Goal: Task Accomplishment & Management: Manage account settings

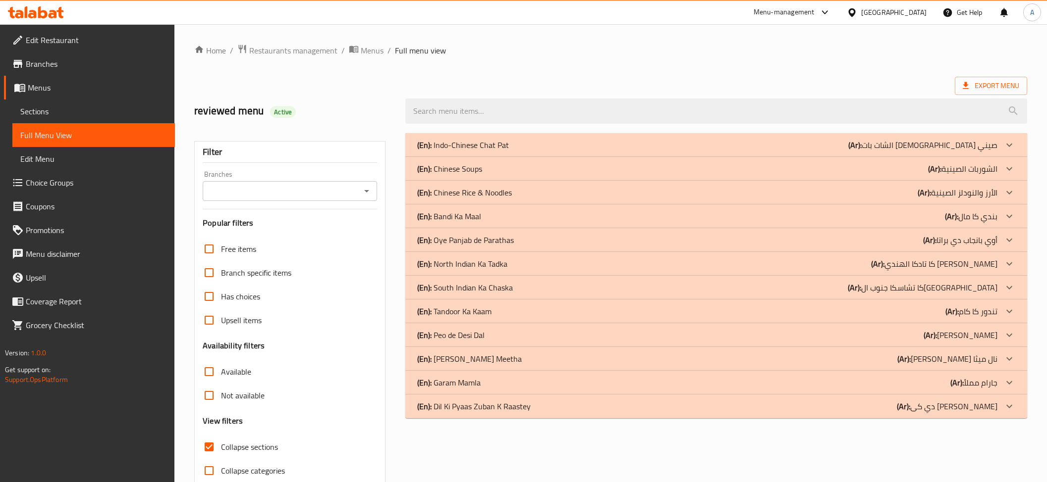
scroll to position [1, 0]
click at [508, 143] on p "(En): Indo-Chinese Chat Pat" at bounding box center [463, 144] width 92 height 12
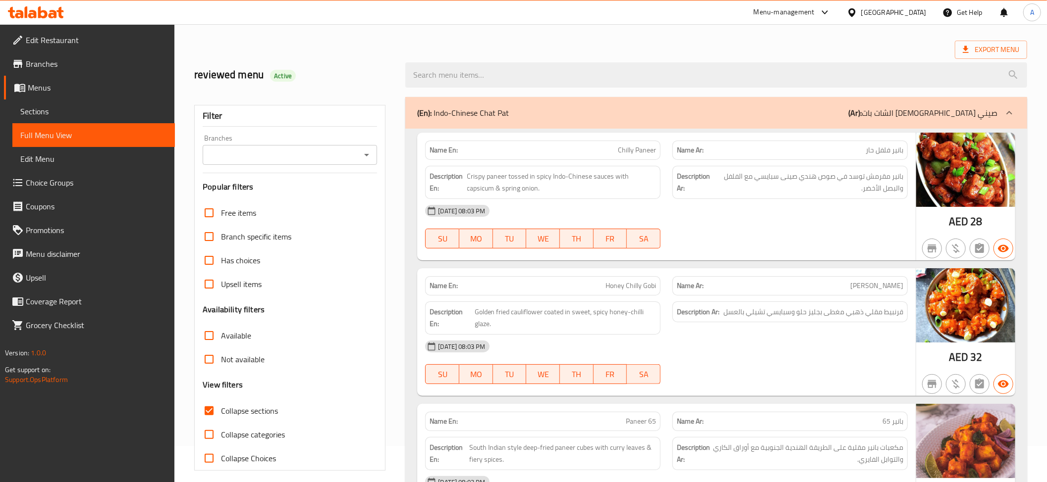
scroll to position [118, 0]
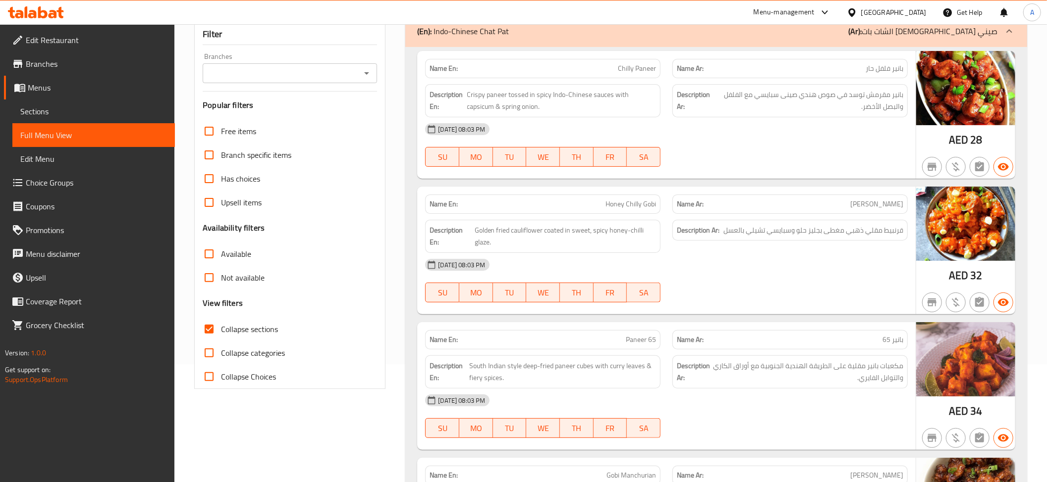
click at [603, 77] on div "Name En: Chilly Paneer" at bounding box center [542, 68] width 235 height 19
click at [840, 109] on span "بانير مقرمش توسد في صوص هندي صينى سبايسي مع الفلفل والبصل الأخضر." at bounding box center [809, 101] width 188 height 24
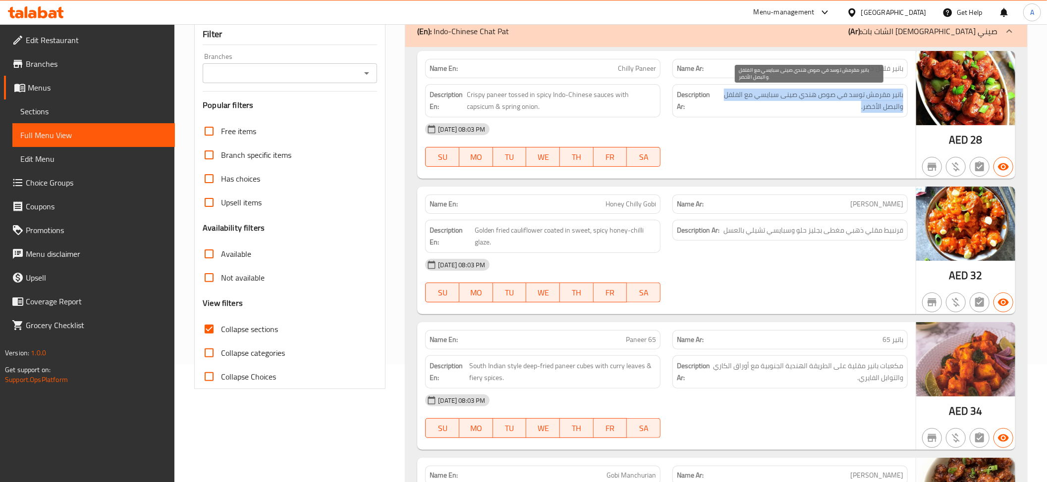
click at [840, 109] on span "بانير مقرمش توسد في صوص هندي صينى سبايسي مع الفلفل والبصل الأخضر." at bounding box center [809, 101] width 188 height 24
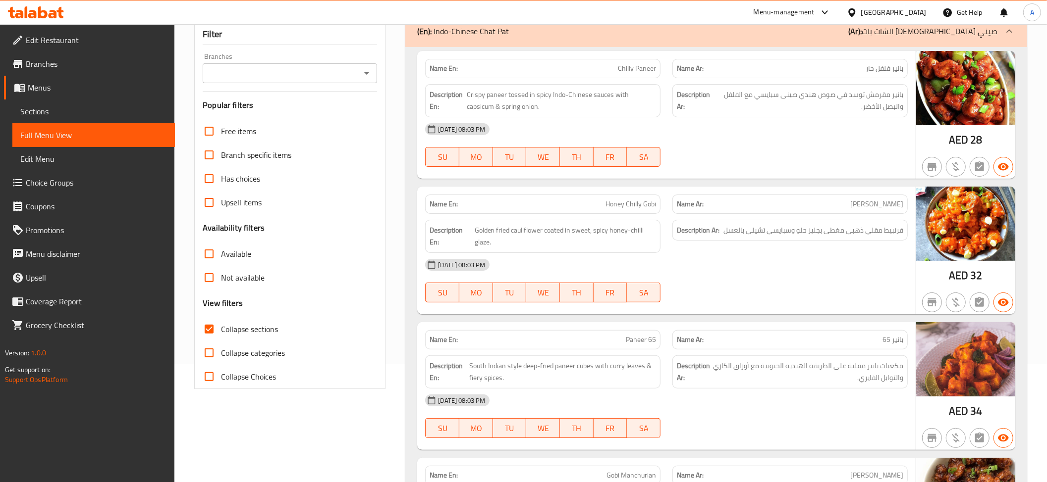
click at [577, 71] on p "Name En: Chilly Paneer" at bounding box center [542, 68] width 226 height 10
copy span "Chilly Paneer"
click at [484, 102] on span "Crispy paneer tossed in spicy Indo-Chinese sauces with capsicum & spring onion." at bounding box center [561, 101] width 189 height 24
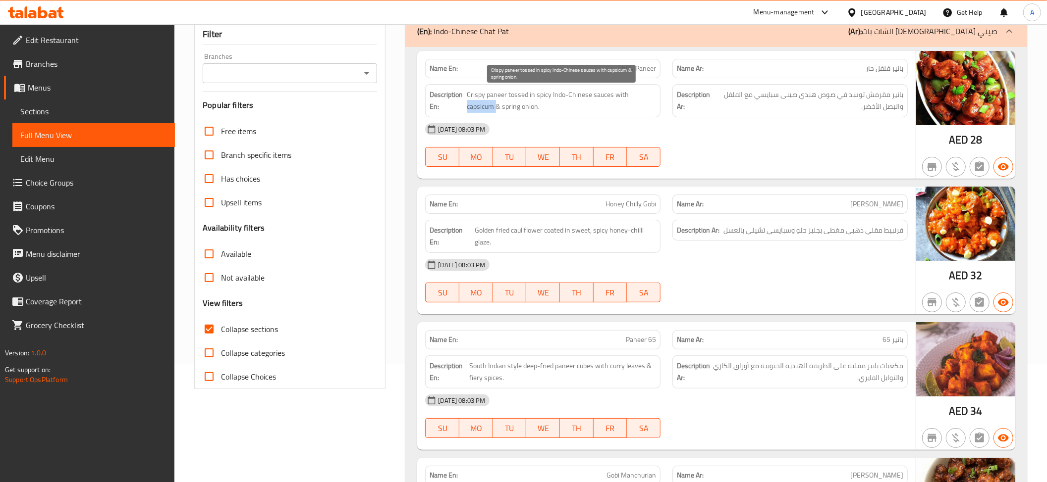
click at [484, 102] on span "Crispy paneer tossed in spicy Indo-Chinese sauces with capsicum & spring onion." at bounding box center [561, 101] width 189 height 24
copy span "capsicum"
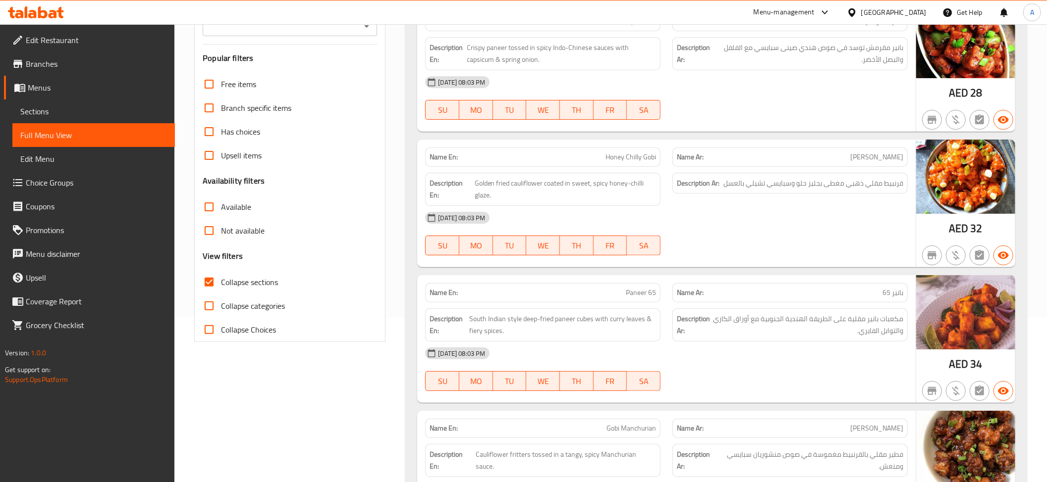
scroll to position [206, 0]
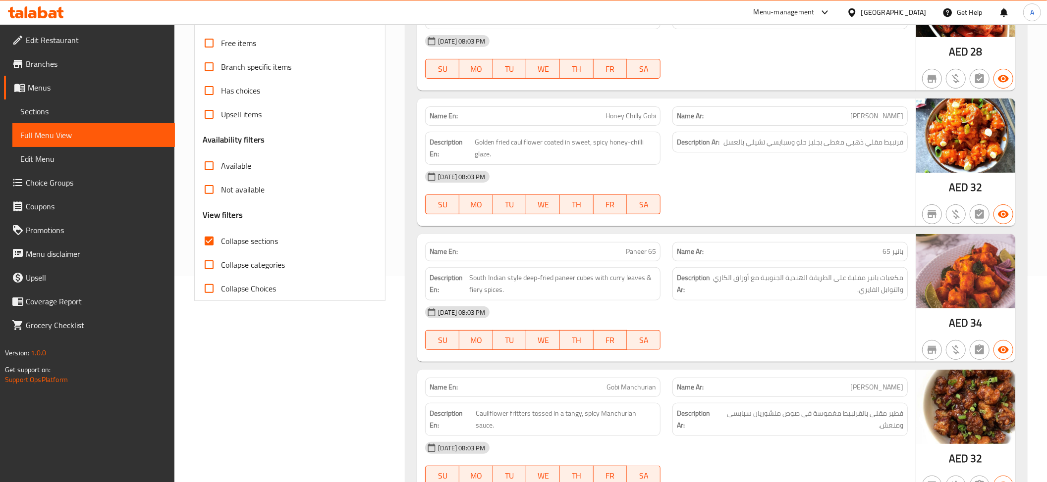
click at [775, 115] on p "Name Ar: جوبي تشيلي عسل" at bounding box center [790, 116] width 226 height 10
click at [891, 143] on span "قرنبيط مقلي ذهبي مغطى بجليز حلو وسبايسي تشيلي بالعسل" at bounding box center [813, 142] width 180 height 12
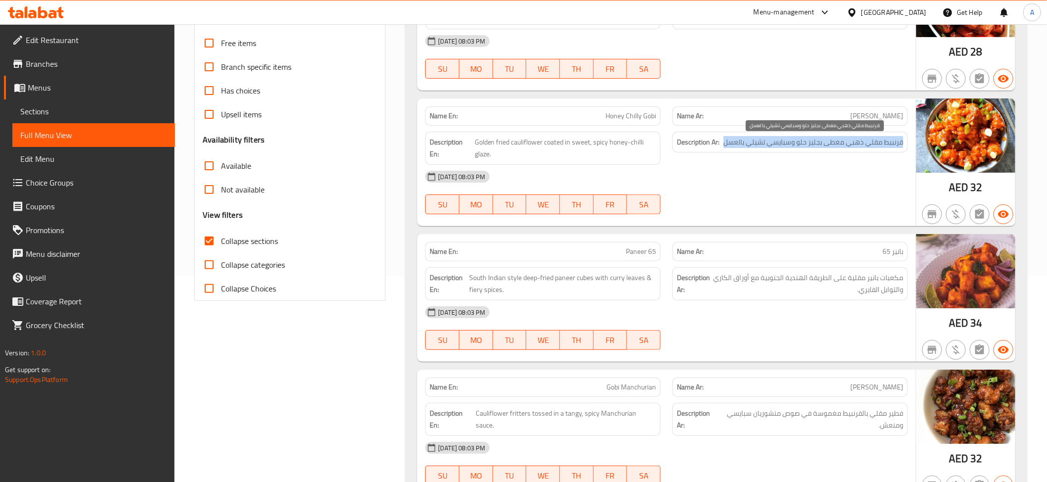
click at [891, 143] on span "قرنبيط مقلي ذهبي مغطى بجليز حلو وسبايسي تشيلي بالعسل" at bounding box center [813, 142] width 180 height 12
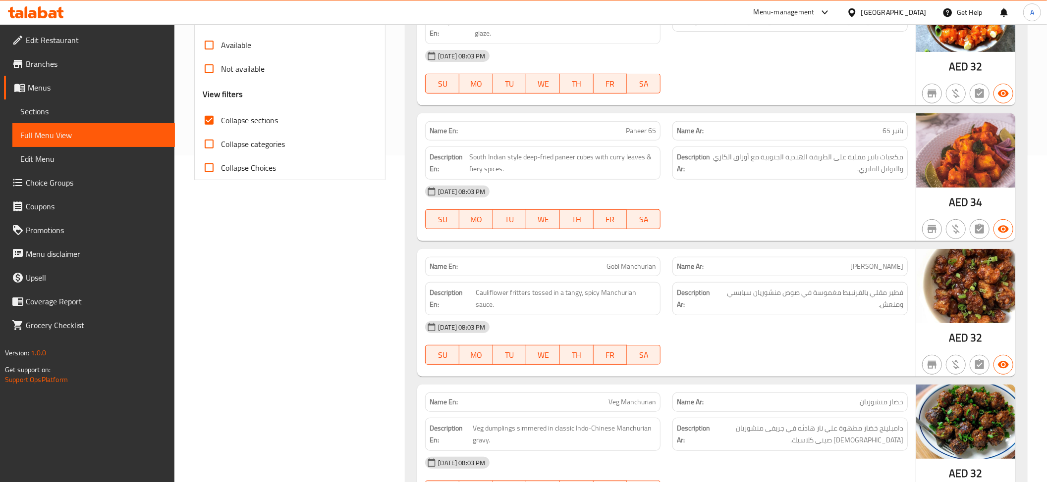
scroll to position [390, 0]
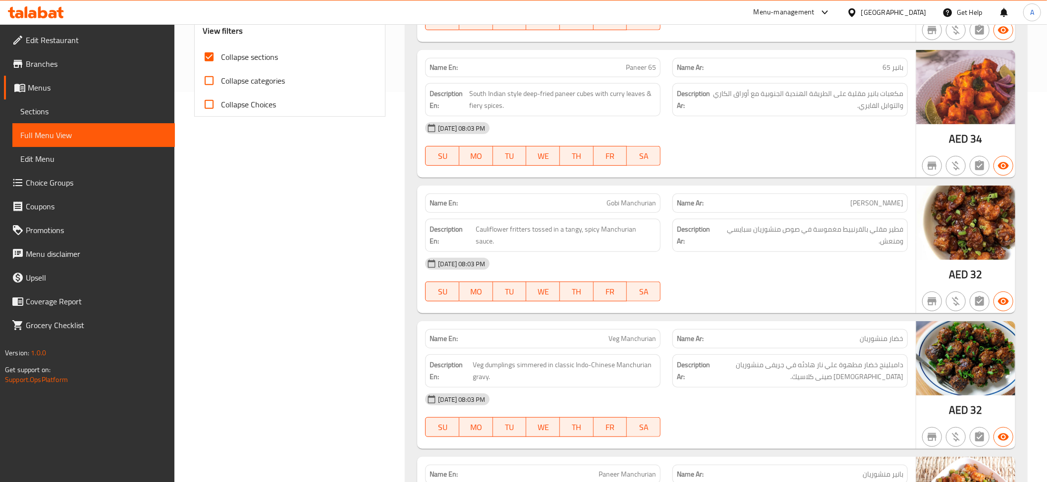
click at [643, 67] on span "Paneer 65" at bounding box center [641, 67] width 30 height 10
click at [869, 106] on span "مكعبات بانير مقلية على الطريقة الهندية الجنوبية مع أوراق الكاري والتوابل الفاير…" at bounding box center [808, 100] width 190 height 24
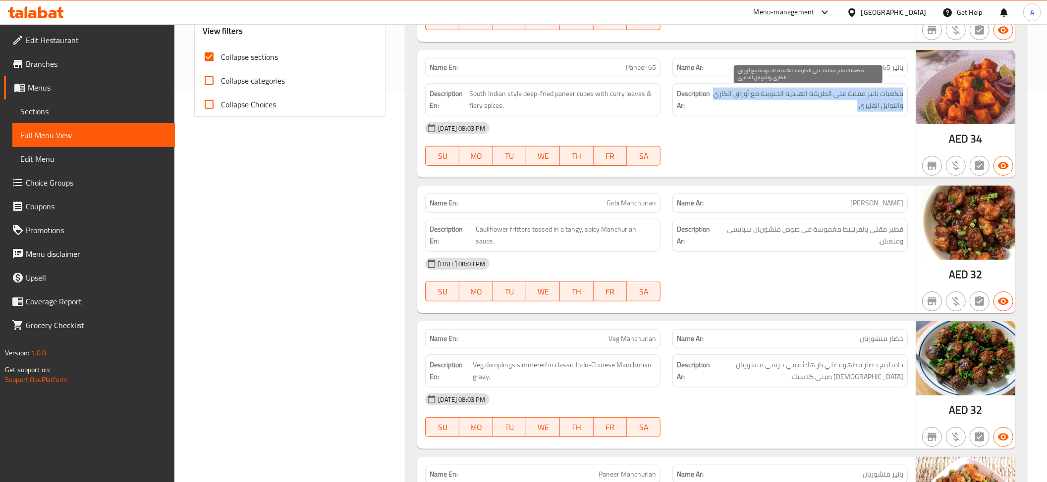
click at [869, 106] on span "مكعبات بانير مقلية على الطريقة الهندية الجنوبية مع أوراق الكاري والتوابل الفاير…" at bounding box center [808, 100] width 190 height 24
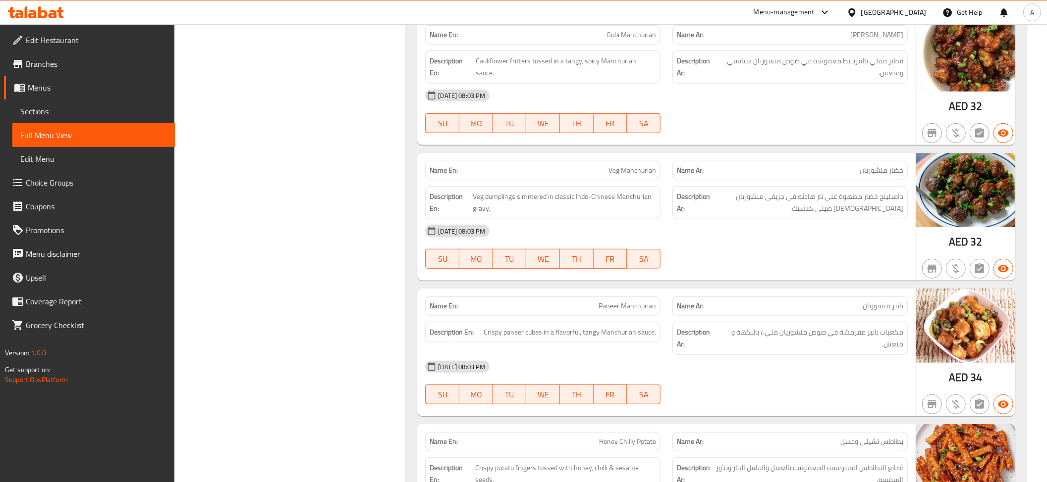
scroll to position [526, 0]
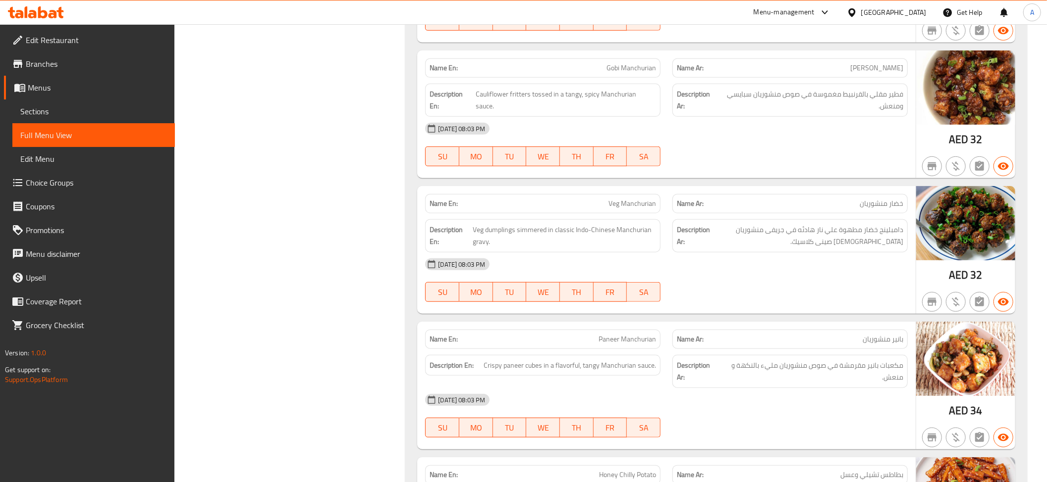
click at [889, 110] on span "فطير مقلي بالقرنبيط مغموسة في صوص منشوريان سبايسي ومنعش." at bounding box center [810, 100] width 185 height 24
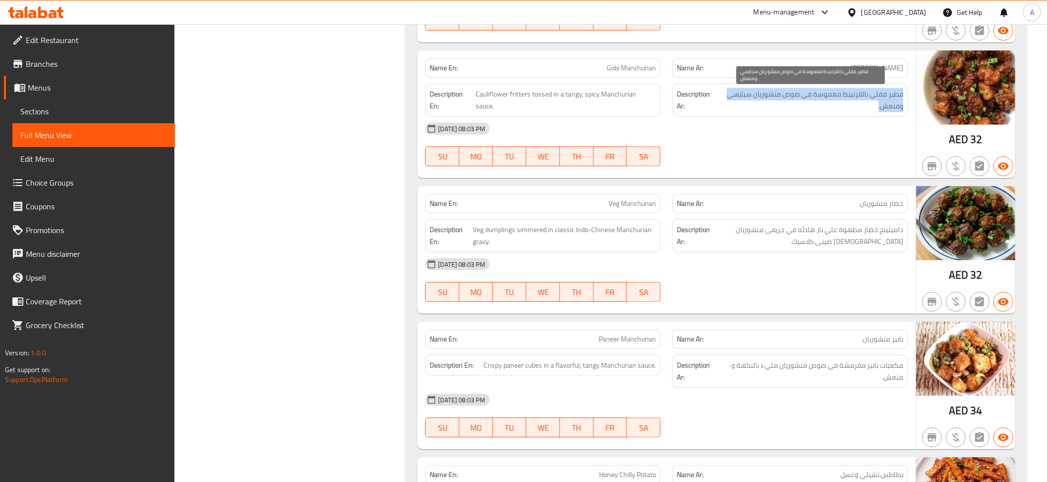
click at [889, 110] on span "فطير مقلي بالقرنبيط مغموسة في صوص منشوريان سبايسي ومنعش." at bounding box center [810, 100] width 185 height 24
click at [560, 78] on div "Name En: Gobi Manchurian" at bounding box center [542, 67] width 235 height 19
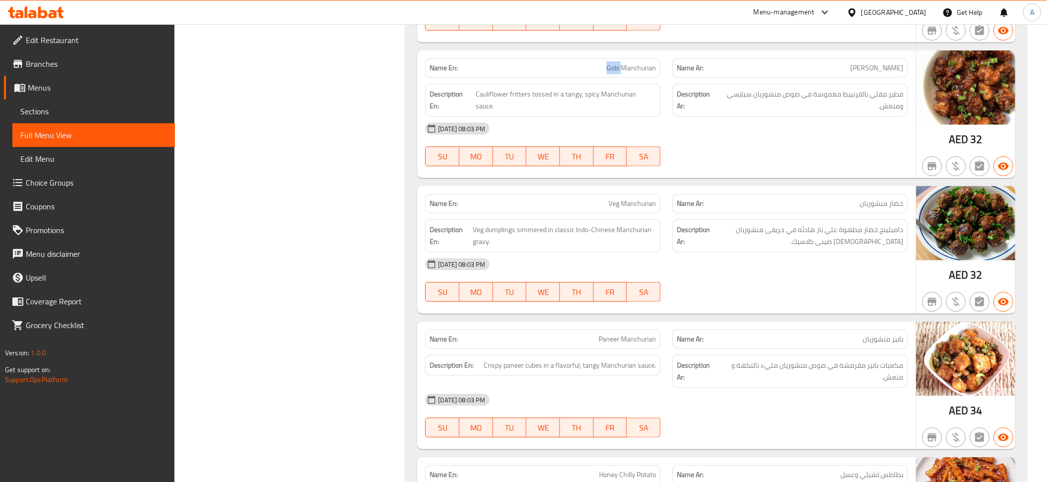
click at [560, 78] on div "Name En: Gobi Manchurian" at bounding box center [542, 67] width 235 height 19
copy span "Gobi Manchurian"
click at [858, 112] on span "فطير مقلي بالقرنبيط مغموسة في صوص منشوريان سبايسي ومنعش." at bounding box center [810, 100] width 185 height 24
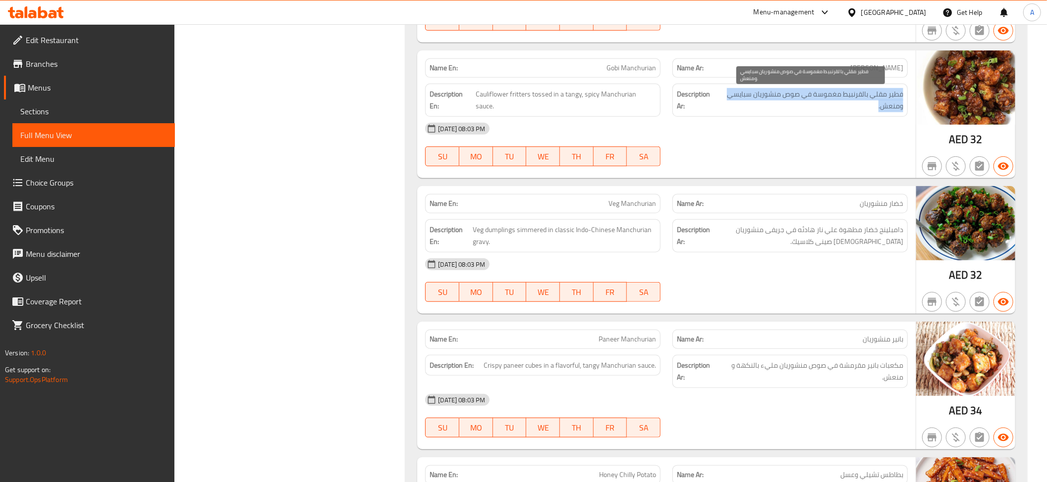
click at [858, 112] on span "فطير مقلي بالقرنبيط مغموسة في صوص منشوريان سبايسي ومنعش." at bounding box center [810, 100] width 185 height 24
copy div "فطير مقلي بالقرنبيط مغموسة في صوص منشوريان سبايسي ومنعش."
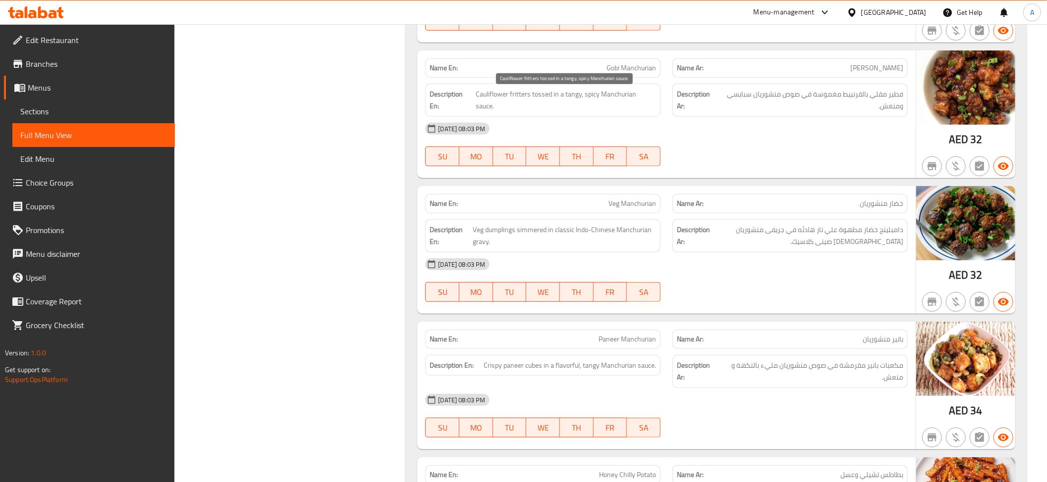
click at [615, 101] on span "Cauliflower fritters tossed in a tangy, spicy Manchurian sauce." at bounding box center [566, 100] width 180 height 24
copy span "Cauliflower fritters tossed in a tangy, spicy Manchurian sauce."
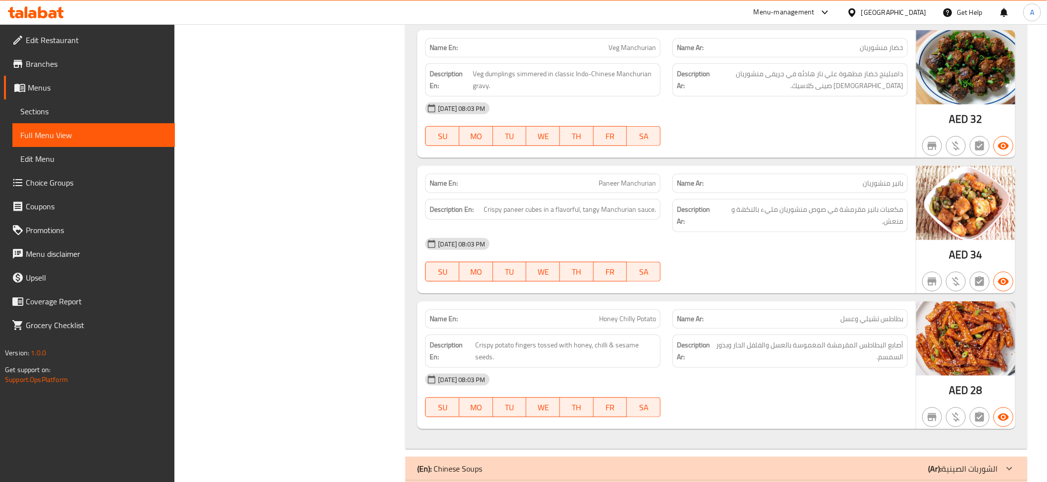
click at [867, 84] on span "دامبلينج خضار مطهوة علي نار هادئه في جريفى منشوريان هندي صينى كلاسيك." at bounding box center [807, 80] width 191 height 24
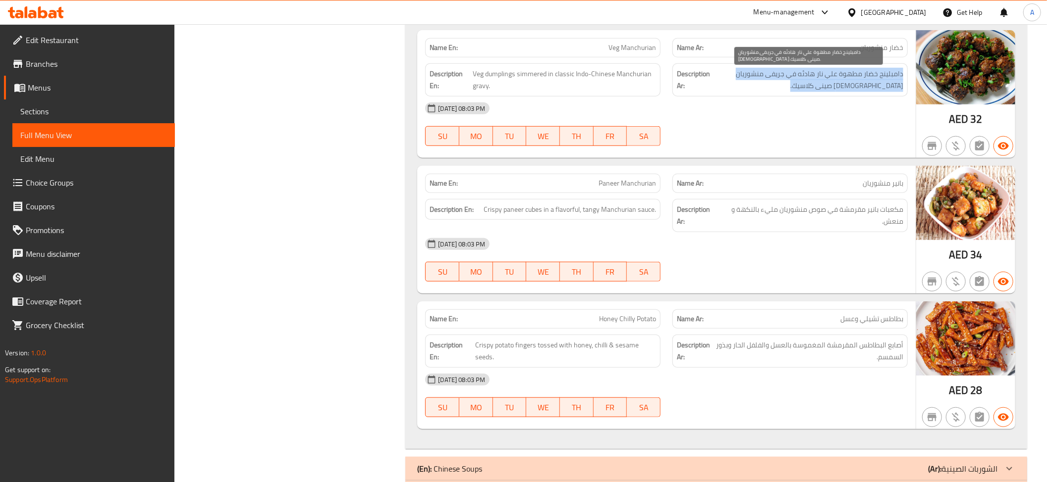
click at [867, 84] on span "دامبلينج خضار مطهوة علي نار هادئه في جريفى منشوريان هندي صينى كلاسيك." at bounding box center [807, 80] width 191 height 24
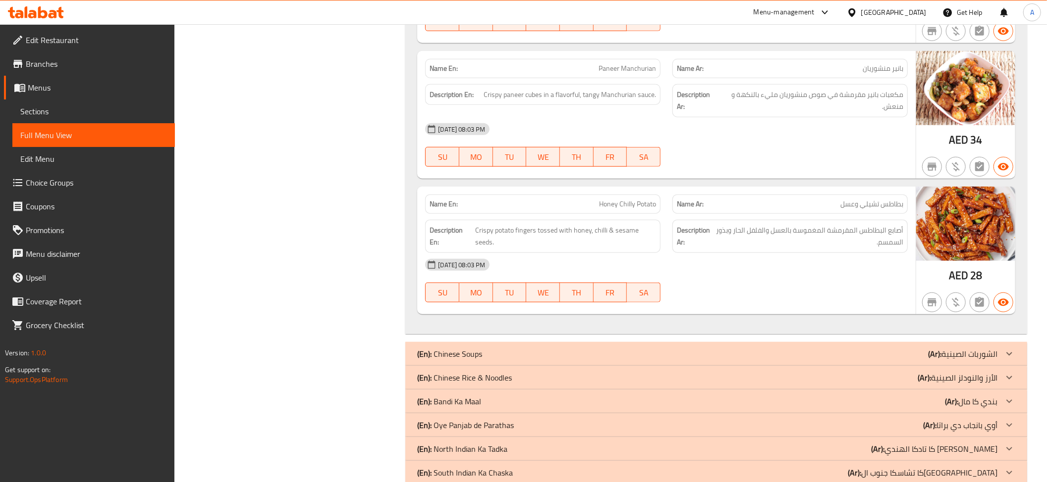
scroll to position [817, 0]
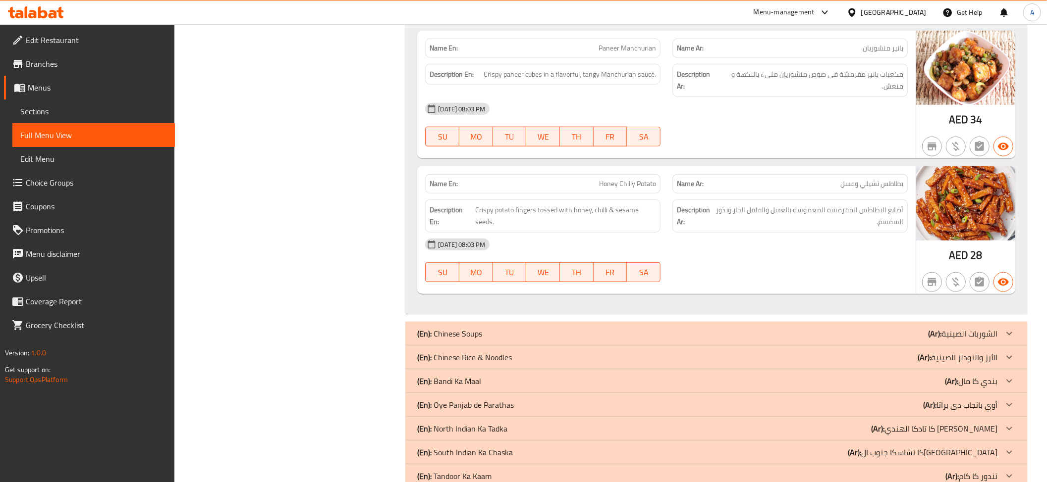
click at [843, 70] on div "Description Ar: مكعبات بانير مقرمشة في صوص منشوريان مليء بالنكهة و منعش." at bounding box center [789, 80] width 235 height 33
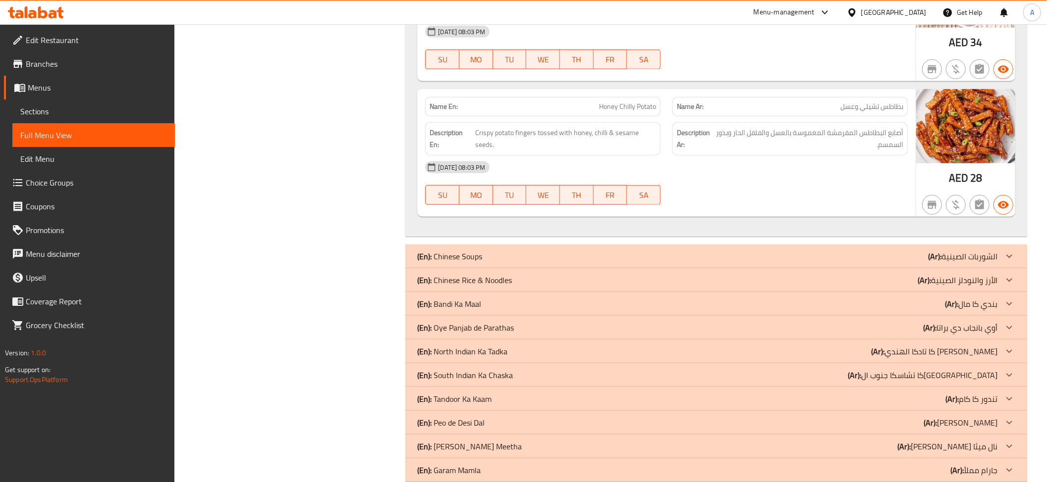
click at [626, 105] on span "Honey Chilly Potato" at bounding box center [627, 107] width 57 height 10
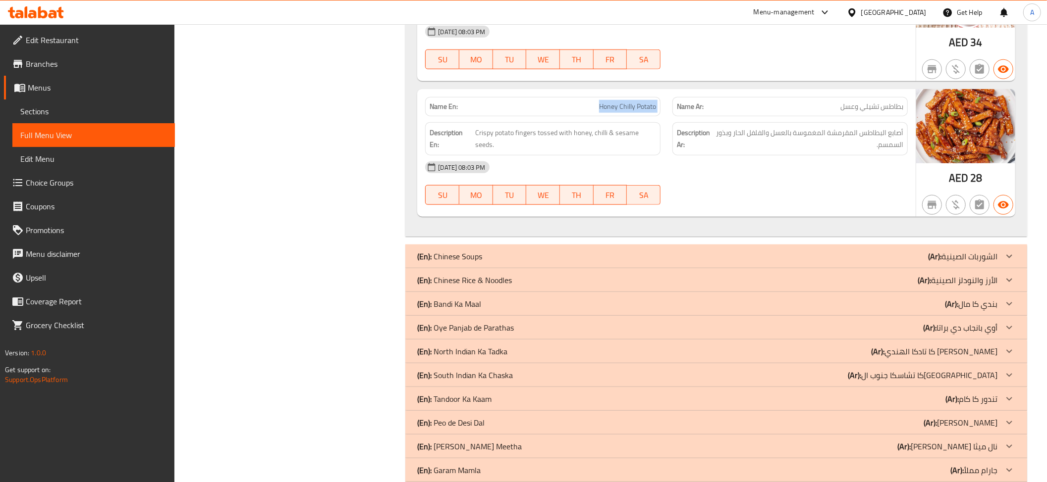
click at [626, 105] on span "Honey Chilly Potato" at bounding box center [627, 107] width 57 height 10
click at [856, 145] on span "أصابع البطاطس المقرمشة المغموسة بالعسل والفلفل الحار وبذور السمسم." at bounding box center [809, 139] width 187 height 24
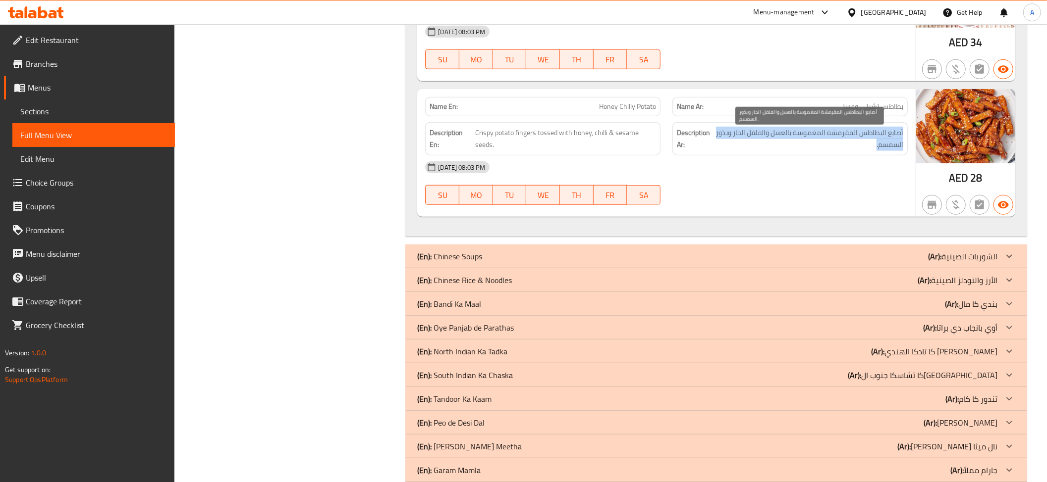
click at [856, 145] on span "أصابع البطاطس المقرمشة المغموسة بالعسل والفلفل الحار وبذور السمسم." at bounding box center [809, 139] width 187 height 24
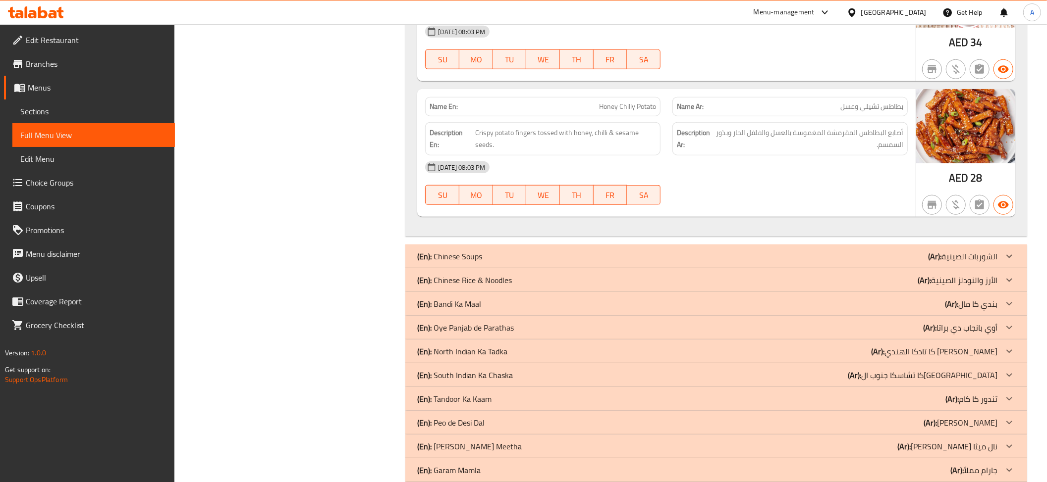
click at [985, 263] on p "(Ar): الشوربات الصينية" at bounding box center [962, 257] width 69 height 12
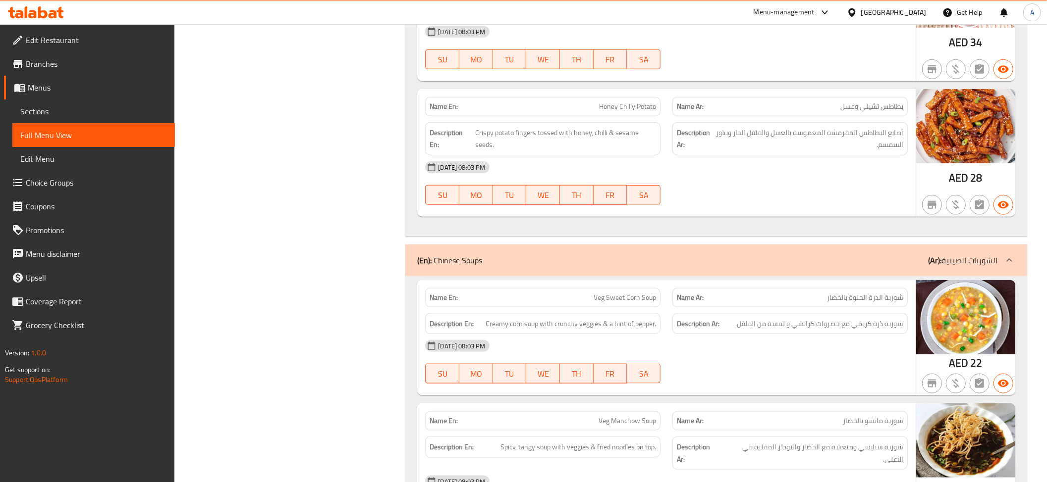
scroll to position [0, 0]
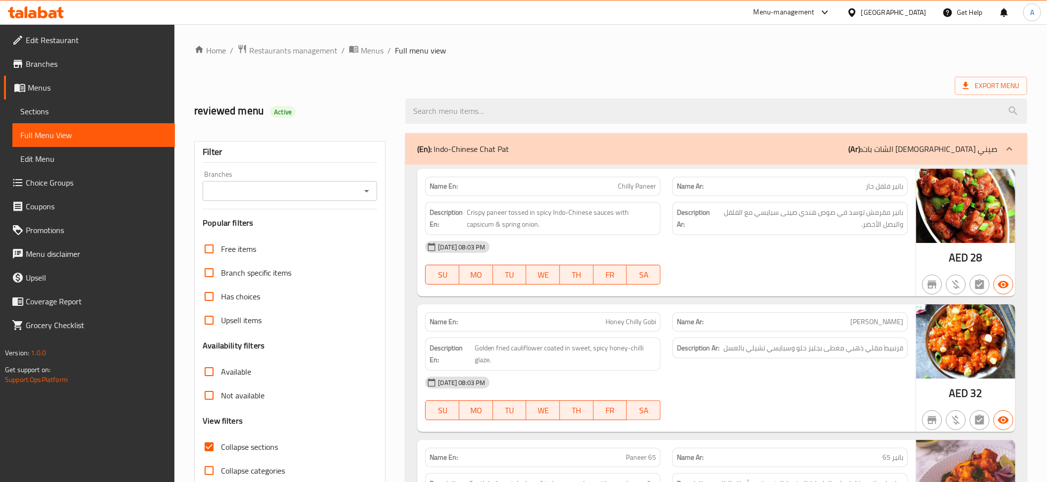
click at [948, 165] on div "(En): Indo-Chinese Chat Pat (Ar): الشات بات هندي صيني" at bounding box center [716, 149] width 622 height 32
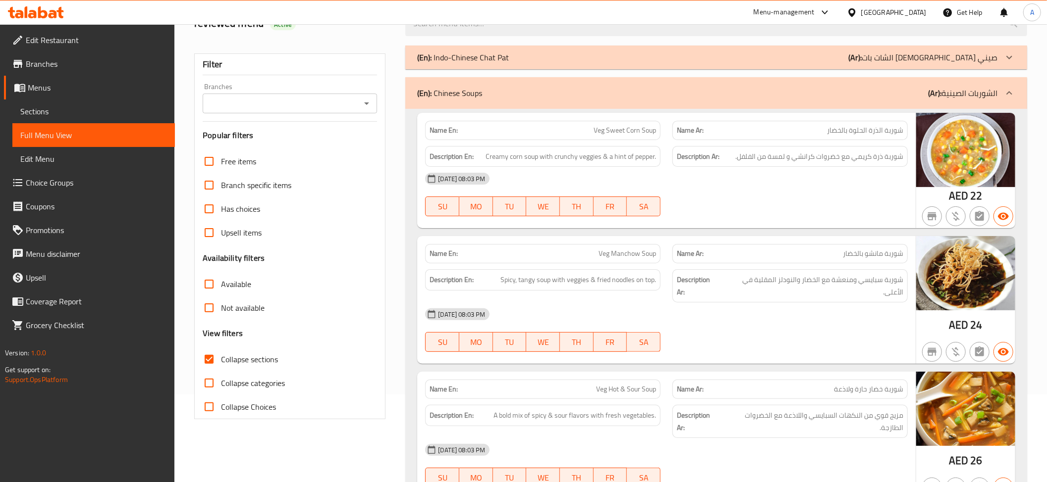
scroll to position [127, 0]
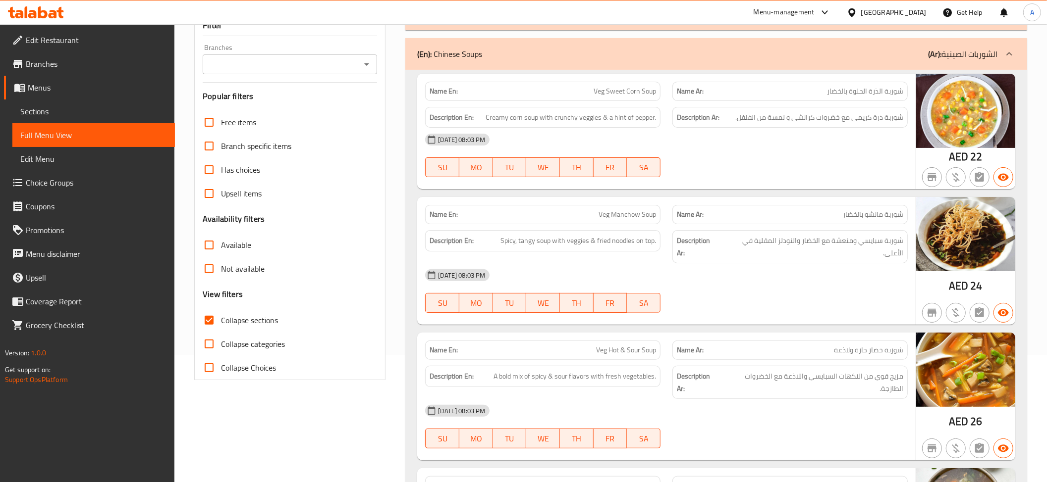
click at [856, 100] on div "Name Ar: شوربة الذرة الحلوة بالخضار" at bounding box center [789, 91] width 235 height 19
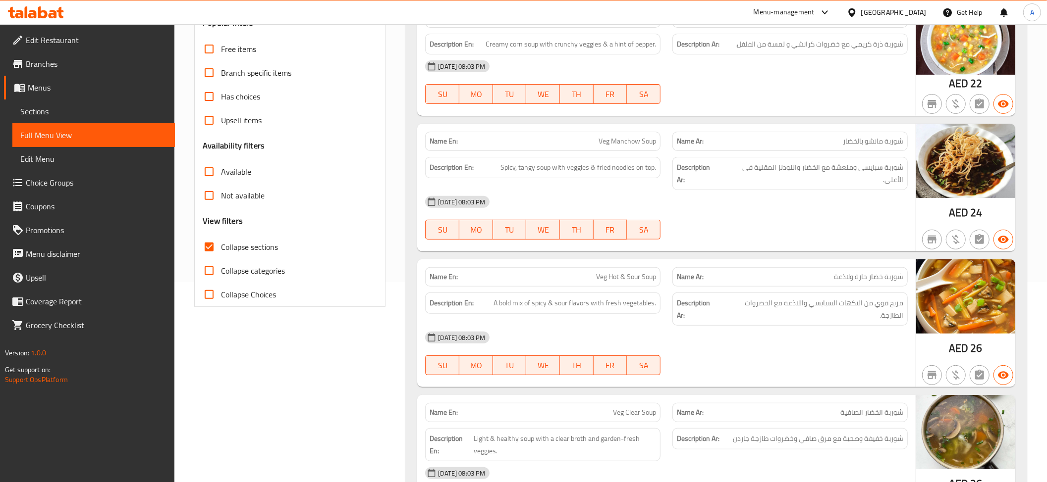
click at [820, 177] on div "Description Ar: شوربة سبايسي ومنعشة مع الخضار والنودلز المقلية في الأعلى." at bounding box center [789, 173] width 235 height 33
click at [820, 161] on div "Description Ar: شوربة سبايسي ومنعشة مع الخضار والنودلز المقلية في الأعلى." at bounding box center [789, 173] width 235 height 33
click at [790, 136] on div "Name Ar: شوربة مانشو بالخضار" at bounding box center [789, 141] width 235 height 19
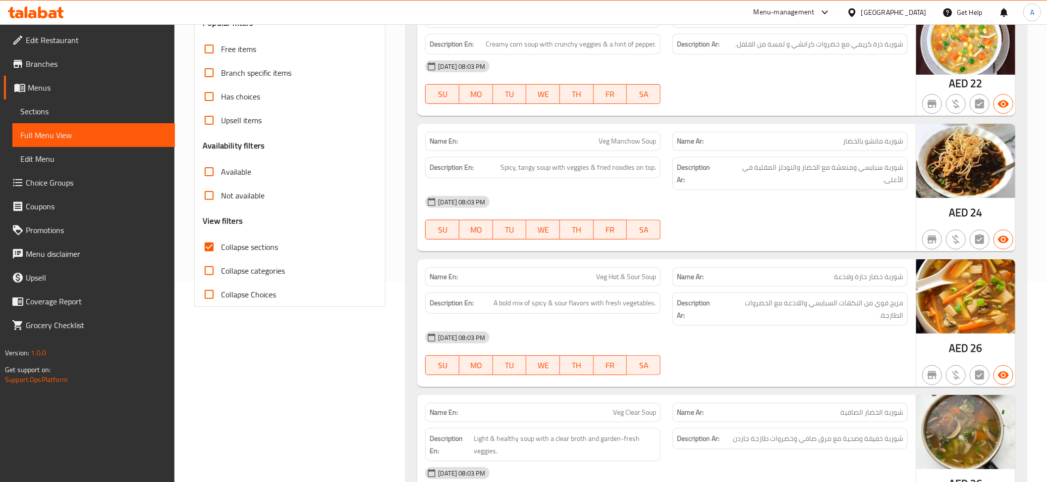
click at [790, 136] on div "Name Ar: شوربة مانشو بالخضار" at bounding box center [789, 141] width 235 height 19
click at [805, 165] on span "شوربة سبايسي ومنعشة مع الخضار والنودلز المقلية في الأعلى." at bounding box center [812, 173] width 182 height 24
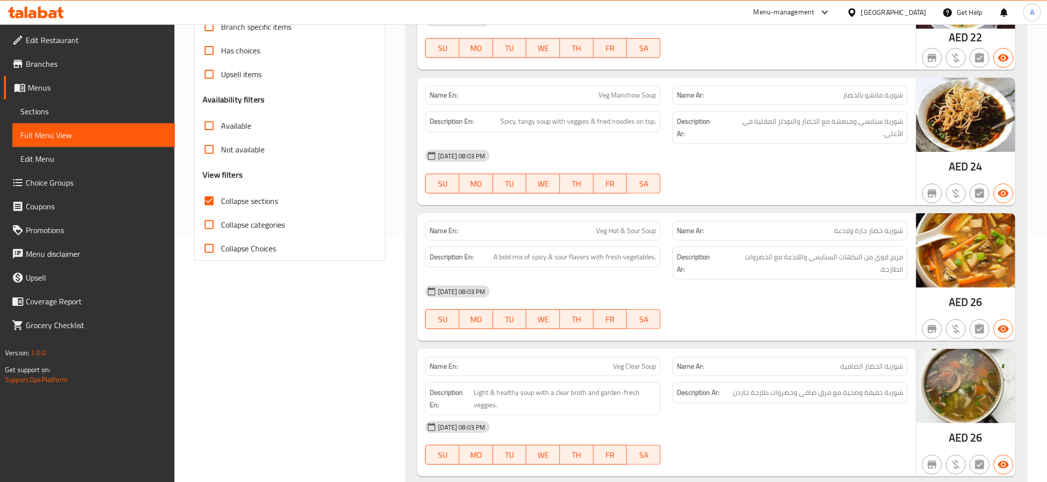
scroll to position [349, 0]
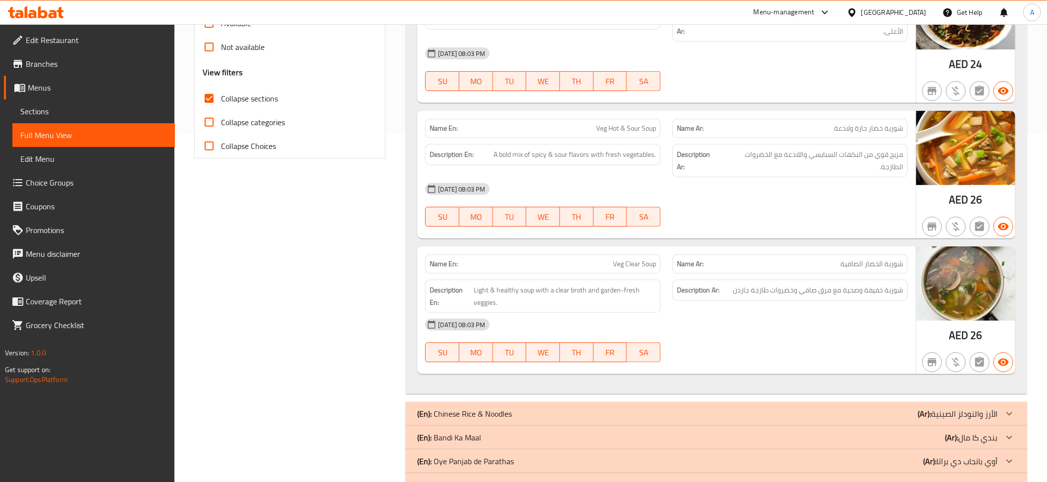
click at [811, 123] on p "Name Ar: شوربة خضار حارة ولاذعة" at bounding box center [790, 128] width 226 height 10
click at [762, 123] on p "Name Ar: شوربة خضار حارة ولاذعة" at bounding box center [790, 128] width 226 height 10
click at [685, 123] on strong "Name Ar:" at bounding box center [690, 128] width 27 height 10
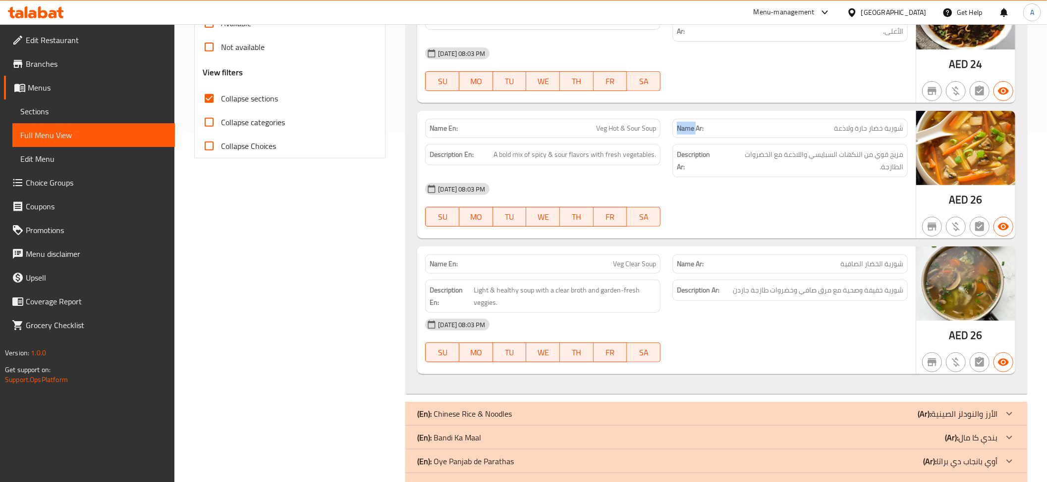
click at [685, 123] on strong "Name Ar:" at bounding box center [690, 128] width 27 height 10
click at [637, 123] on span "Veg Hot & Sour Soup" at bounding box center [626, 128] width 60 height 10
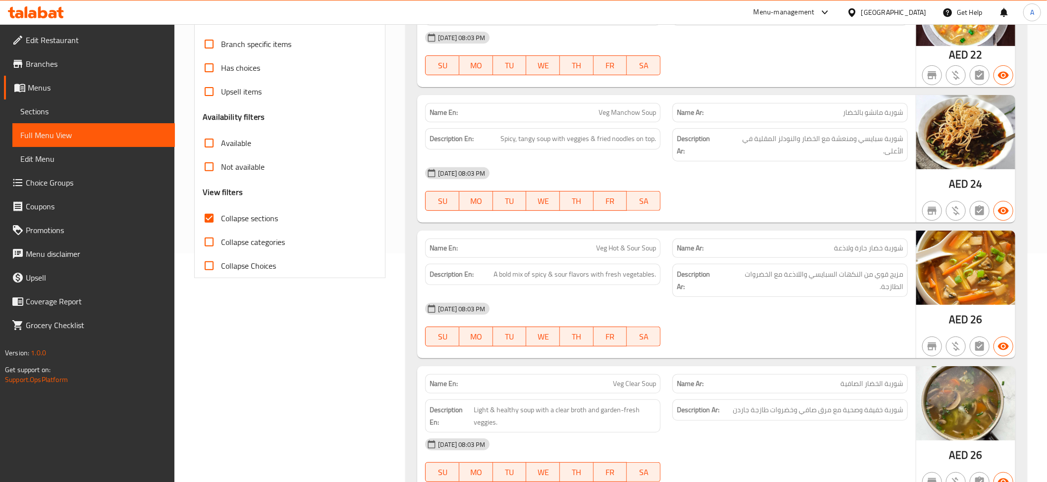
scroll to position [94, 0]
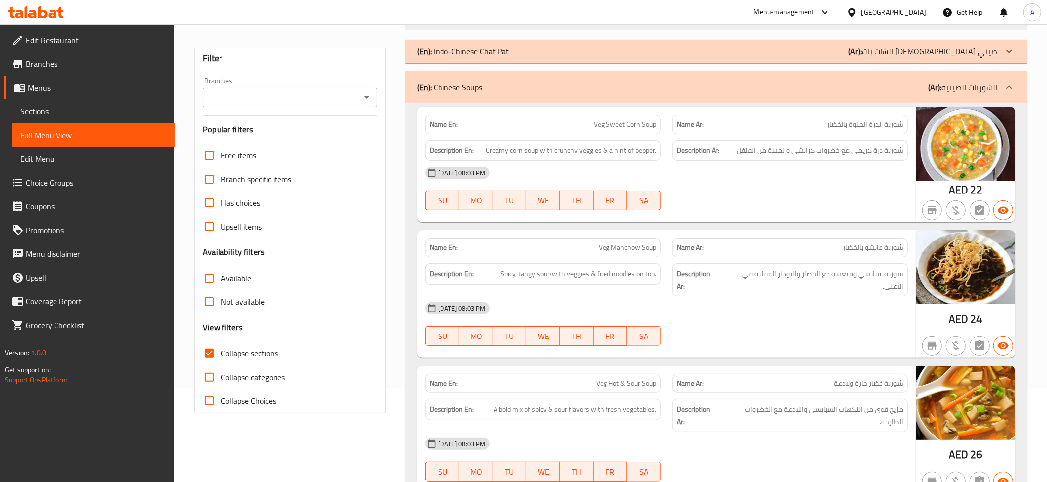
click at [982, 89] on p "(Ar): الشوربات الصينية" at bounding box center [962, 87] width 69 height 12
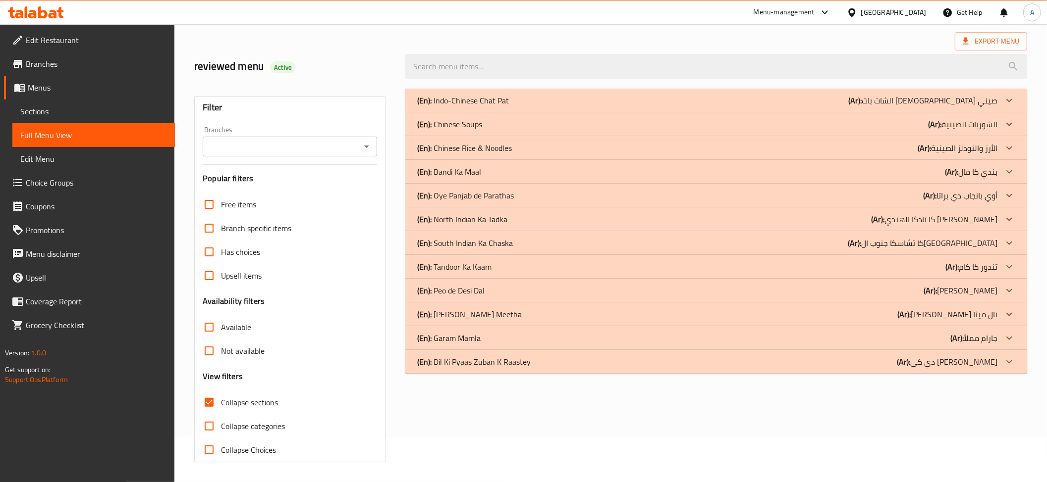
scroll to position [46, 0]
click at [516, 145] on div "(En): Chinese Rice & Noodles (Ar): الأرز والنودلز الصينية" at bounding box center [707, 148] width 580 height 12
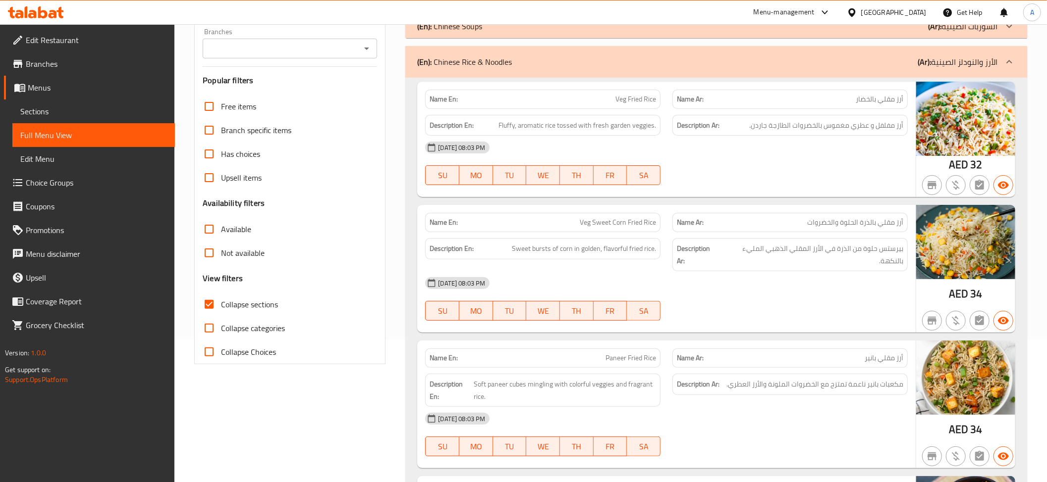
scroll to position [159, 0]
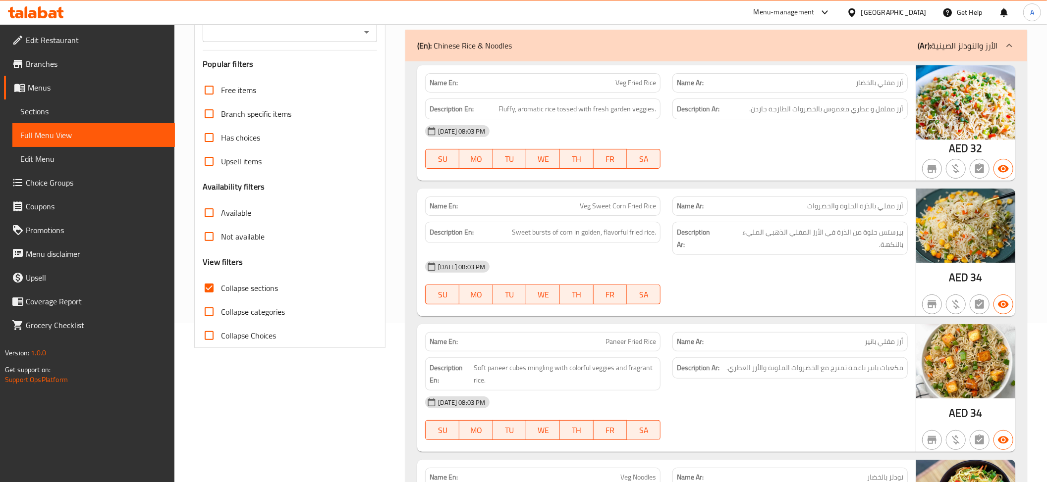
click at [817, 104] on span "أرز مفلفل و عطري مغموس بالخضروات الطازجة جاردن." at bounding box center [826, 109] width 154 height 12
click at [597, 91] on div "Name En: Veg Fried Rice" at bounding box center [542, 82] width 235 height 19
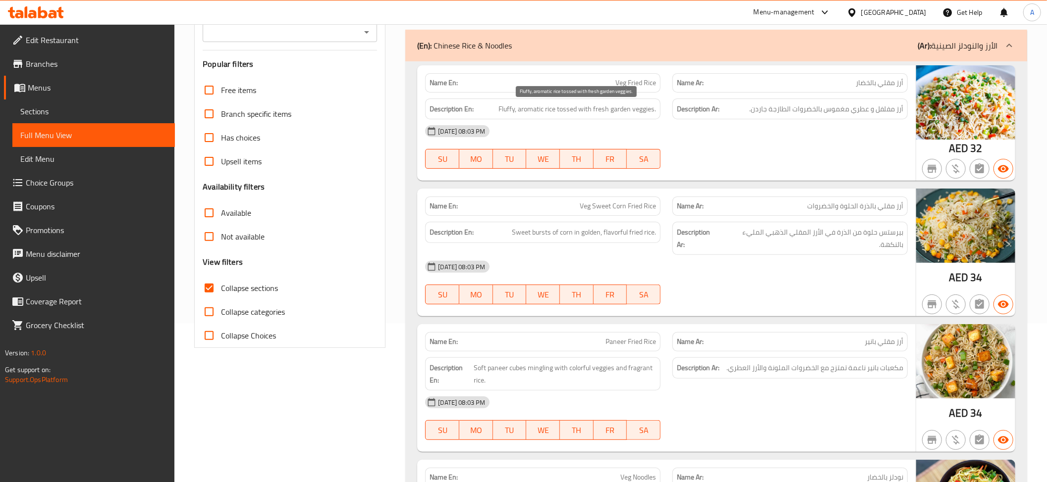
click at [569, 111] on span "Fluffy, aromatic rice tossed with fresh garden veggies." at bounding box center [577, 109] width 158 height 12
click at [497, 113] on h6 "Description En: Fluffy, aromatic rice tossed with fresh garden veggies." at bounding box center [542, 109] width 226 height 12
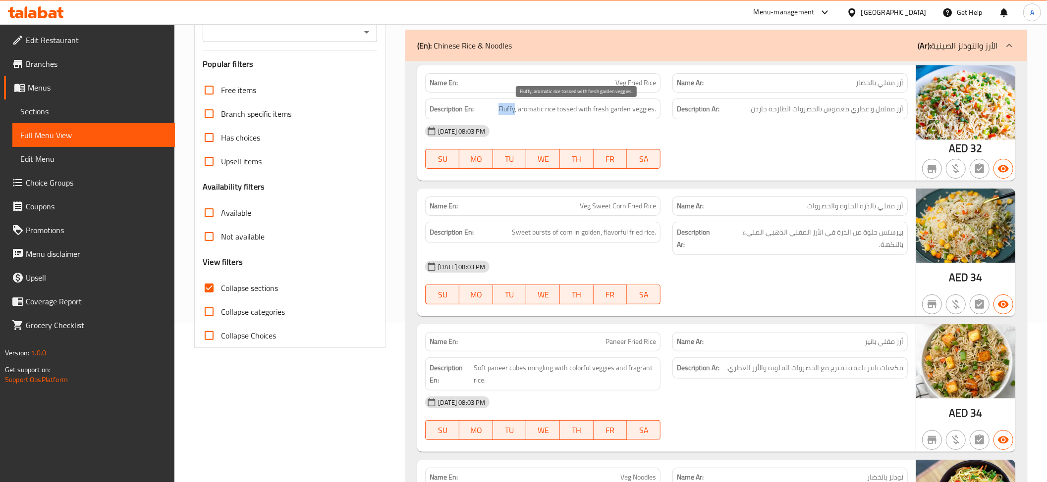
click at [506, 109] on span "Fluffy, aromatic rice tossed with fresh garden veggies." at bounding box center [577, 109] width 158 height 12
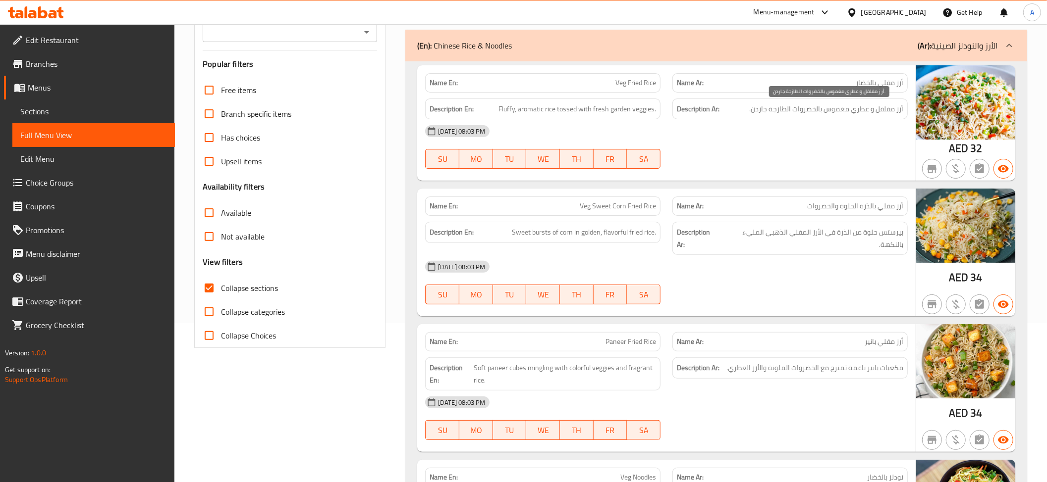
click at [876, 107] on span "أرز مفلفل و عطري مغموس بالخضروات الطازجة جاردن." at bounding box center [826, 109] width 154 height 12
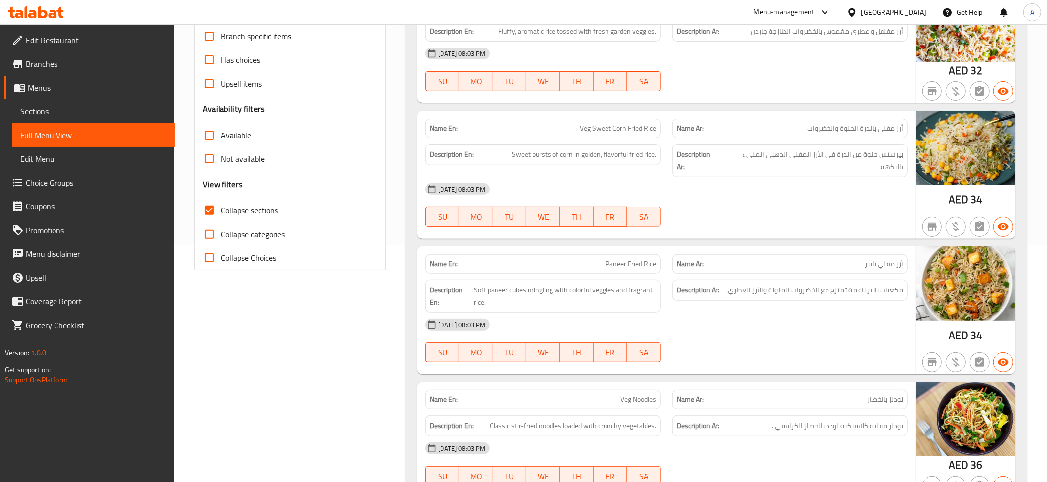
scroll to position [268, 0]
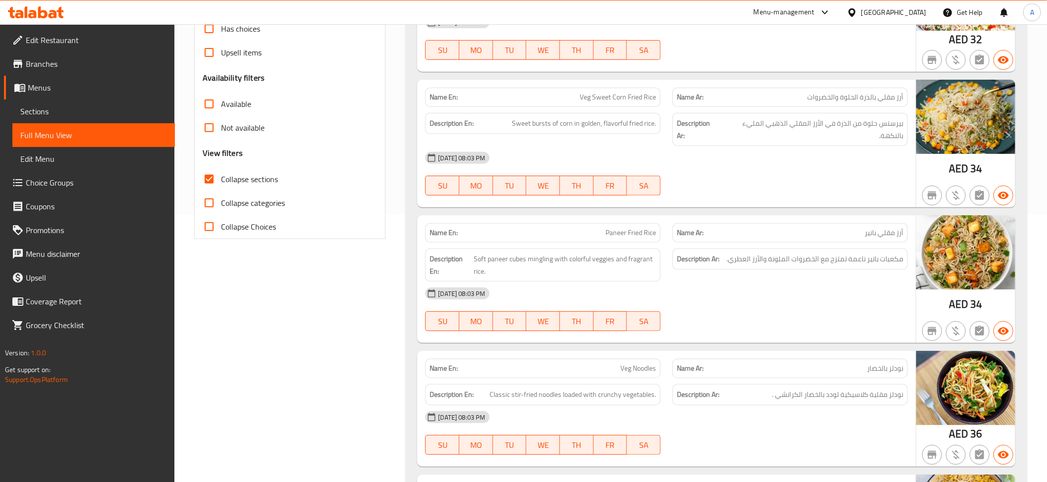
click at [632, 98] on span "Veg Sweet Corn Fried Rice" at bounding box center [618, 97] width 76 height 10
click at [885, 150] on div "08-09-2025 08:03 PM" at bounding box center [666, 158] width 494 height 24
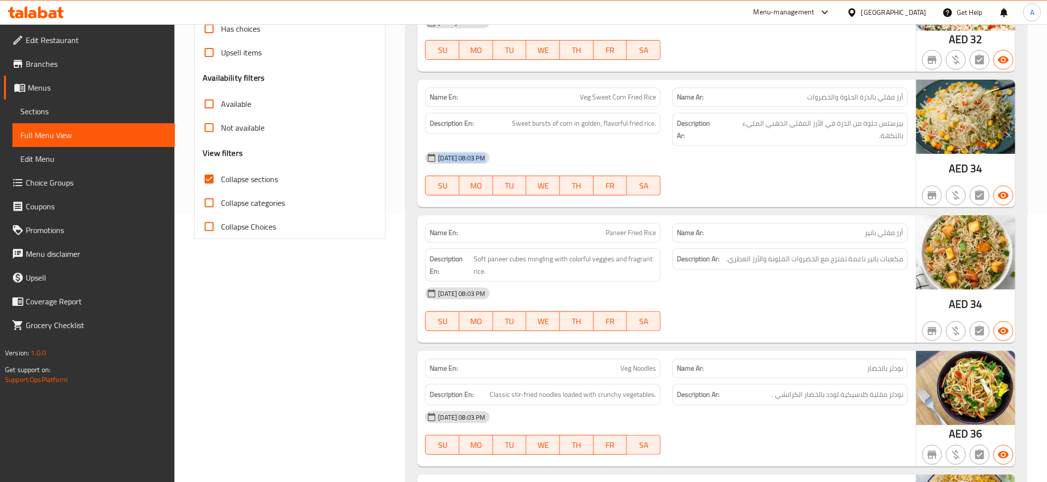
click at [885, 150] on div "08-09-2025 08:03 PM" at bounding box center [666, 158] width 494 height 24
click at [878, 135] on span "بيرستس حلوة من الذرة في الأرز المقلي الذهبي المليء بالنكهة." at bounding box center [811, 129] width 183 height 24
click at [649, 122] on span "Sweet bursts of corn in golden, flavorful fried rice." at bounding box center [584, 123] width 144 height 12
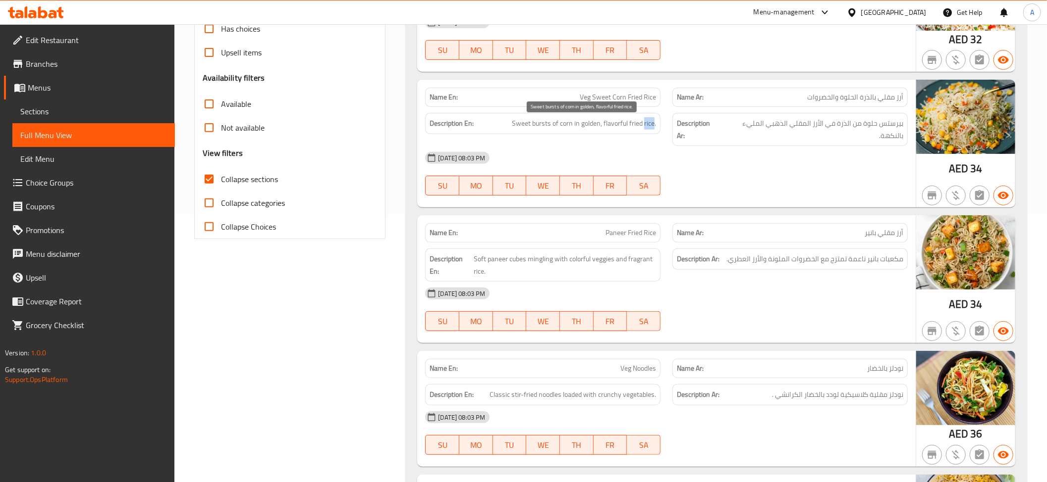
click at [649, 122] on span "Sweet bursts of corn in golden, flavorful fried rice." at bounding box center [584, 123] width 144 height 12
copy span "Sweet bursts of corn in golden, flavorful fried rice."
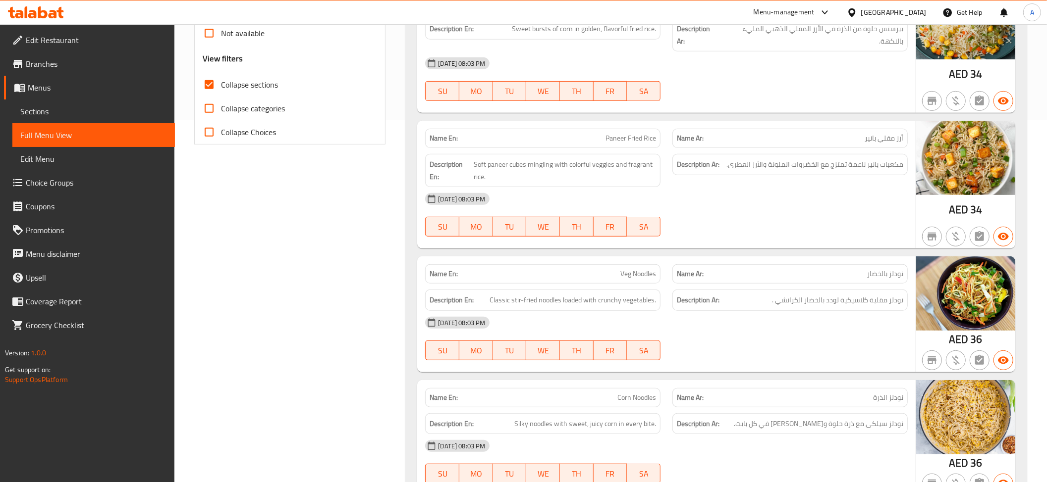
scroll to position [422, 0]
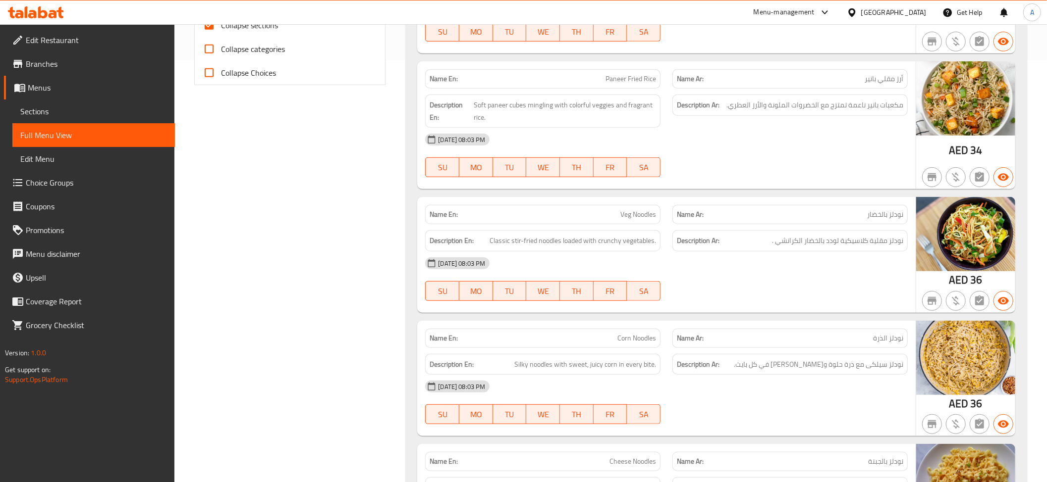
click at [603, 84] on p "Name En: Paneer Fried Rice" at bounding box center [542, 79] width 226 height 10
click at [852, 120] on div "Description Ar: مكعبات بانير ناعمة تمتزج مع الخضروات الملونة والأرز العطري." at bounding box center [789, 111] width 247 height 45
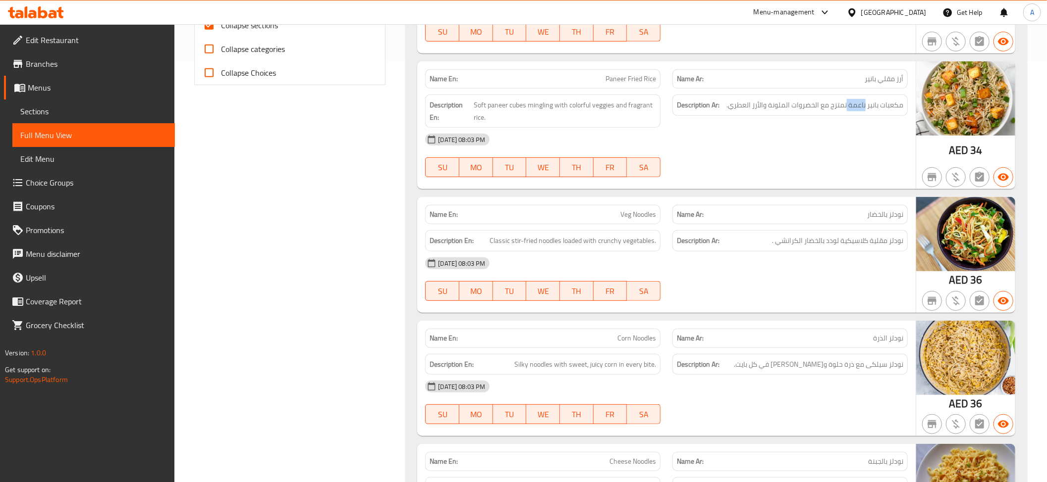
click at [852, 116] on div "Description Ar: مكعبات بانير ناعمة تمتزج مع الخضروات الملونة والأرز العطري." at bounding box center [789, 105] width 235 height 21
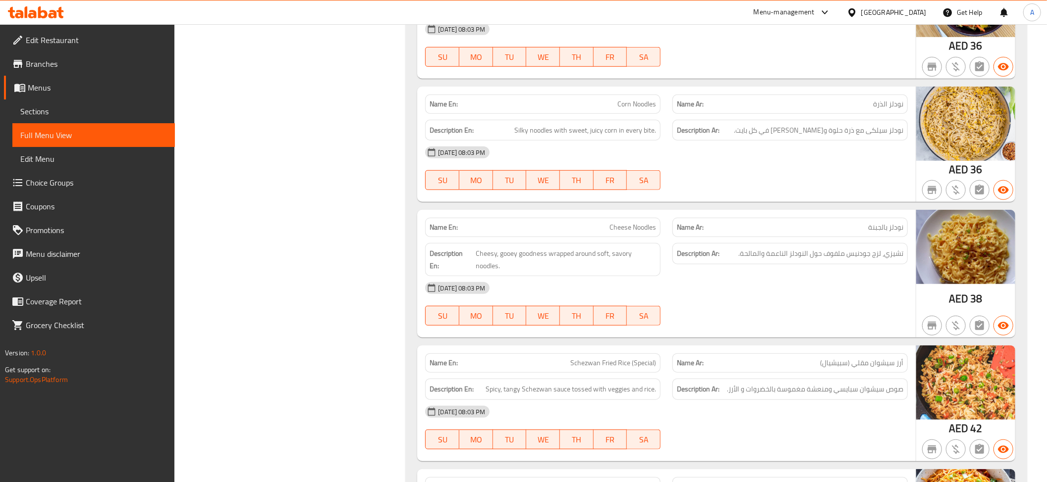
scroll to position [547, 0]
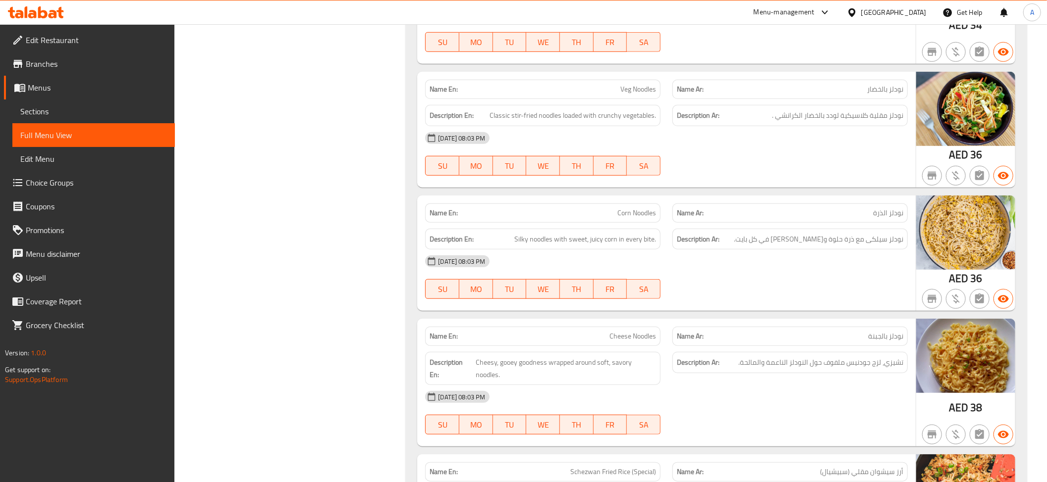
click at [816, 122] on span "نودلز مقلية كلاسيكية لودد بالخضار الكرانشي ." at bounding box center [837, 115] width 131 height 12
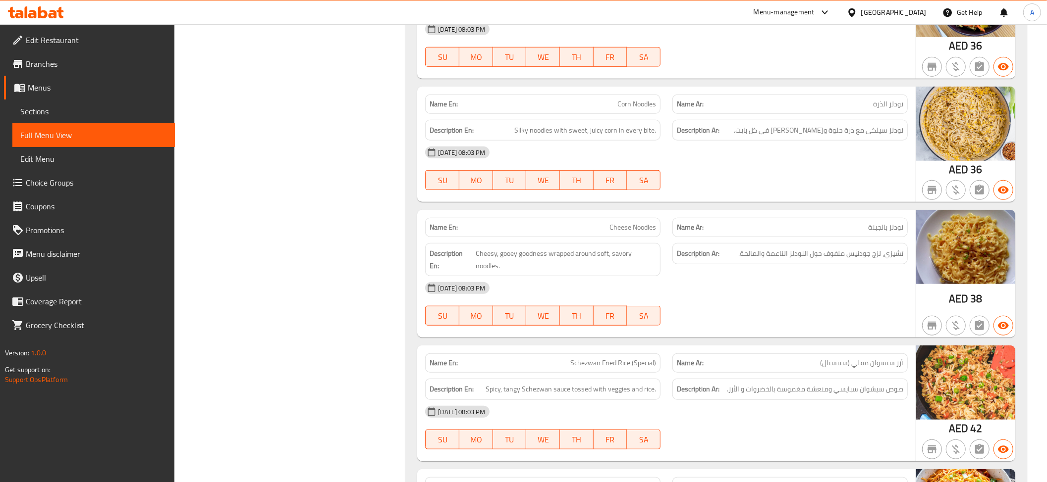
scroll to position [680, 0]
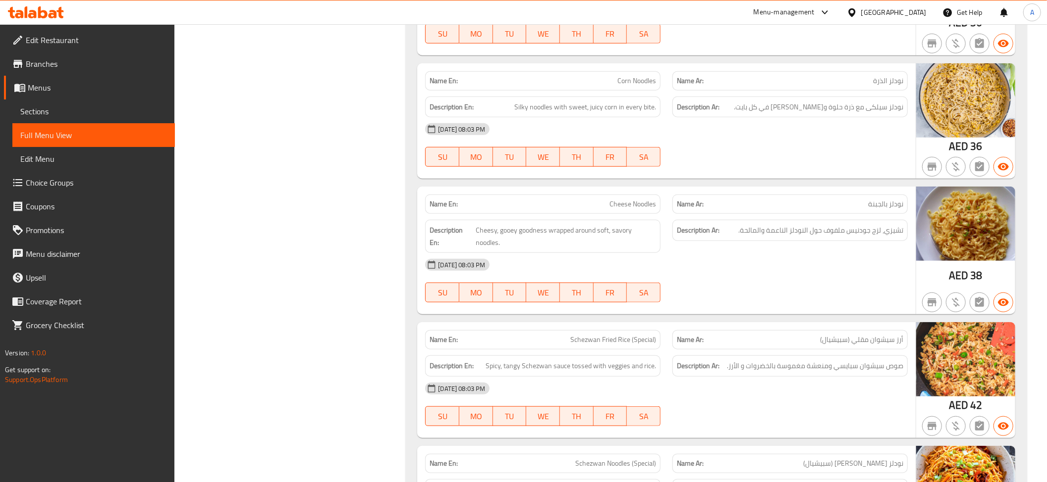
click at [857, 103] on div "Description Ar: نودلز سيلكى مع ذرة حلوة وجوسي في كل بايت." at bounding box center [789, 107] width 235 height 21
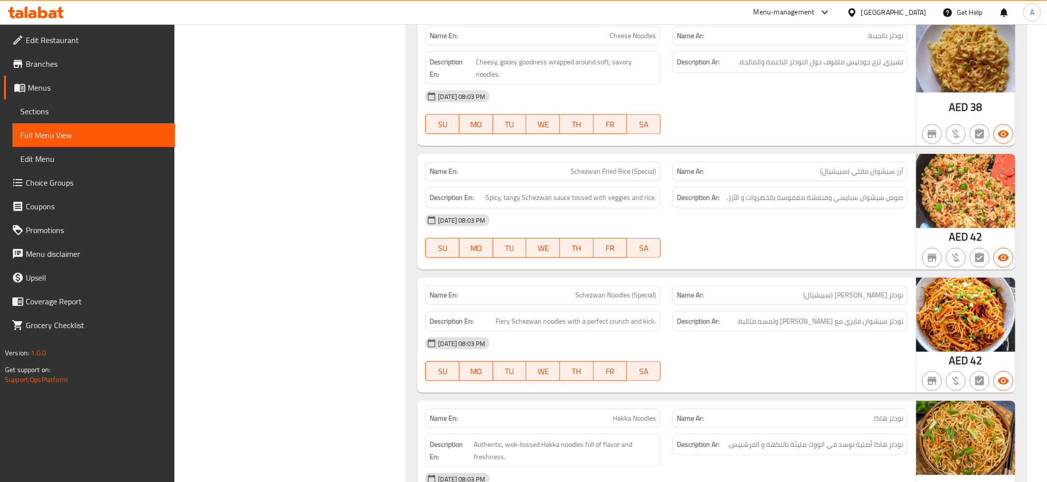
scroll to position [855, 0]
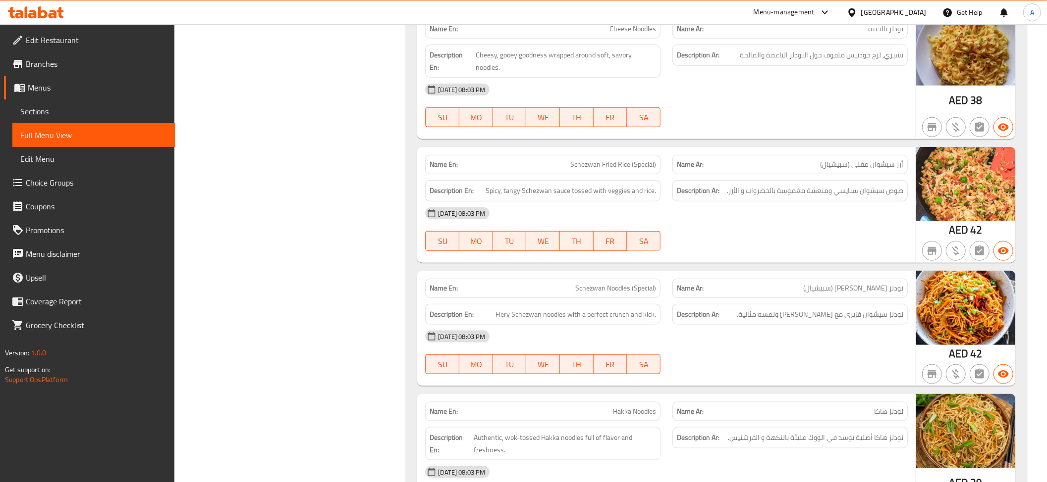
click at [862, 39] on div "Name Ar: نودلز بالجبنة" at bounding box center [789, 28] width 235 height 19
click at [796, 56] on span "تشيزي، لزج جودنيس ملفوف حول النودلز الناعمة والمالحة." at bounding box center [820, 55] width 165 height 12
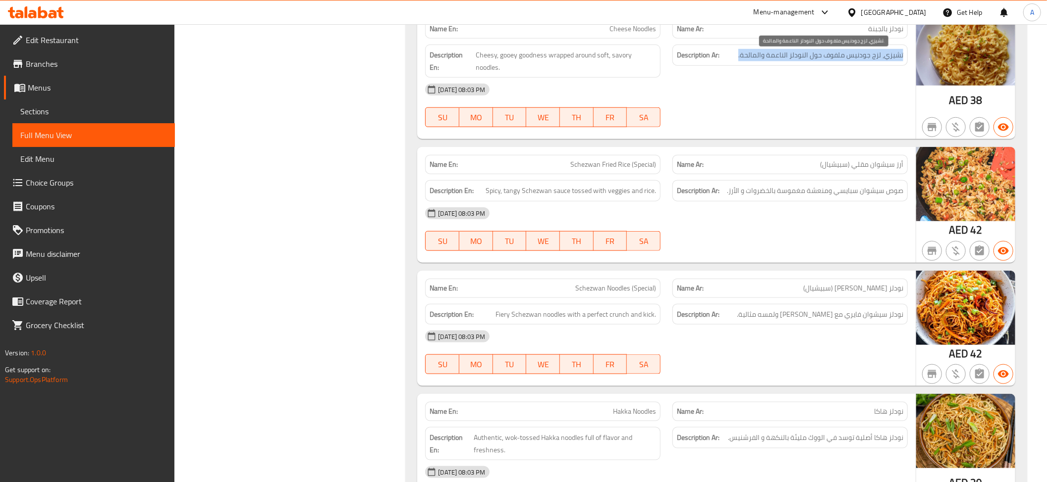
click at [796, 56] on span "تشيزي، لزج جودنيس ملفوف حول النودلز الناعمة والمالحة." at bounding box center [820, 55] width 165 height 12
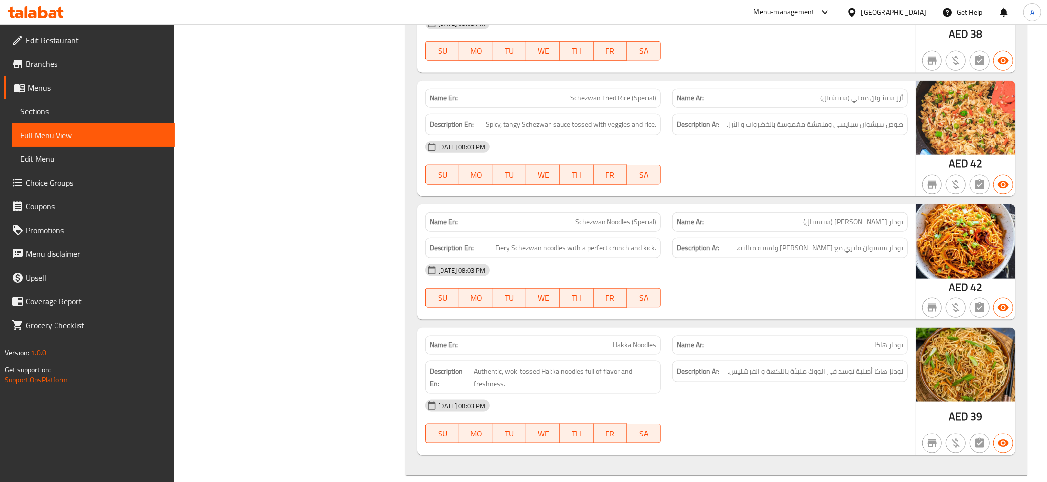
scroll to position [933, 0]
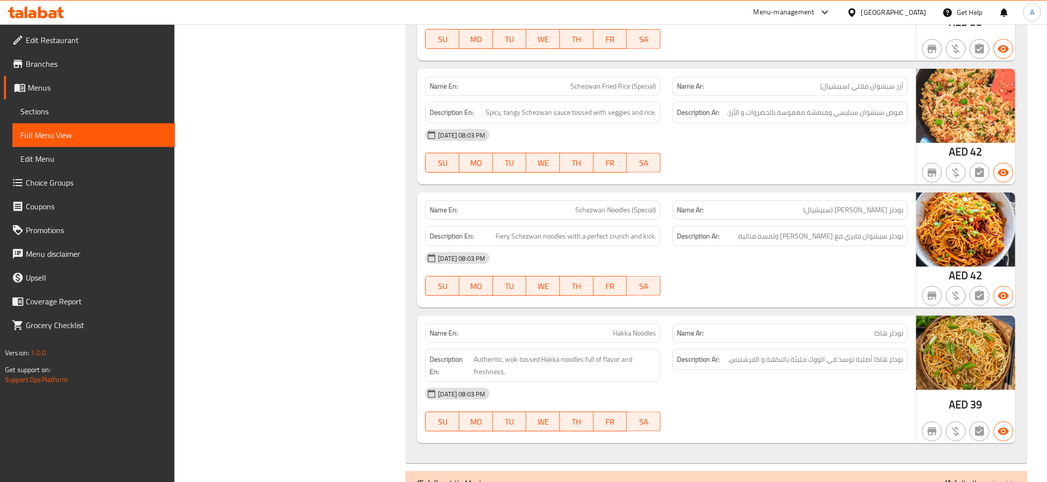
click at [793, 91] on p "Name Ar: أرز سيشوان مقلي (سبيشيال)" at bounding box center [790, 86] width 226 height 10
click at [900, 107] on div "Description Ar: صوص سيشوان سبايسي ومنعشة مغموسة بالخضروات و الأرز." at bounding box center [789, 112] width 235 height 21
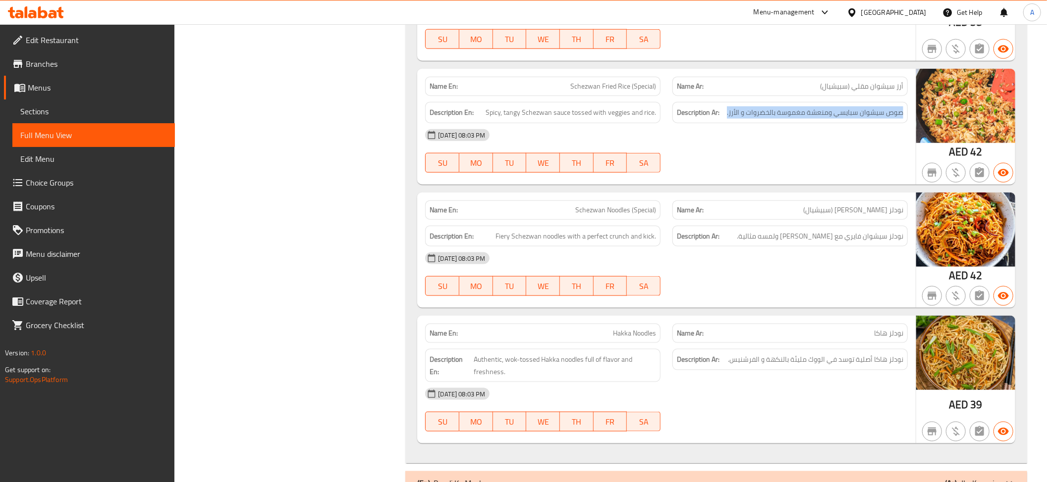
click at [900, 107] on div "Description Ar: صوص سيشوان سبايسي ومنعشة مغموسة بالخضروات و الأرز." at bounding box center [789, 112] width 235 height 21
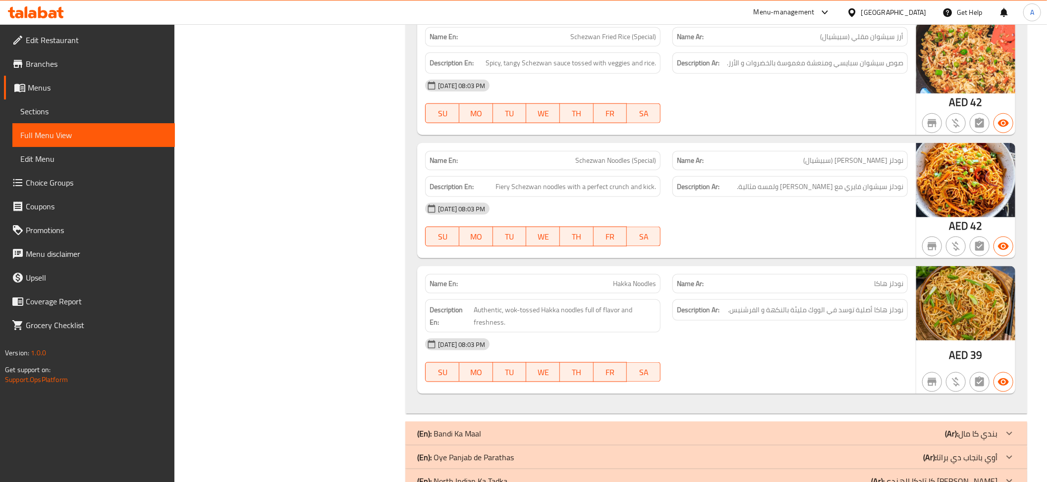
click at [895, 203] on div "08-09-2025 08:03 PM" at bounding box center [666, 209] width 494 height 24
click at [873, 289] on p "Name Ar: نودلز هاكا" at bounding box center [790, 284] width 226 height 10
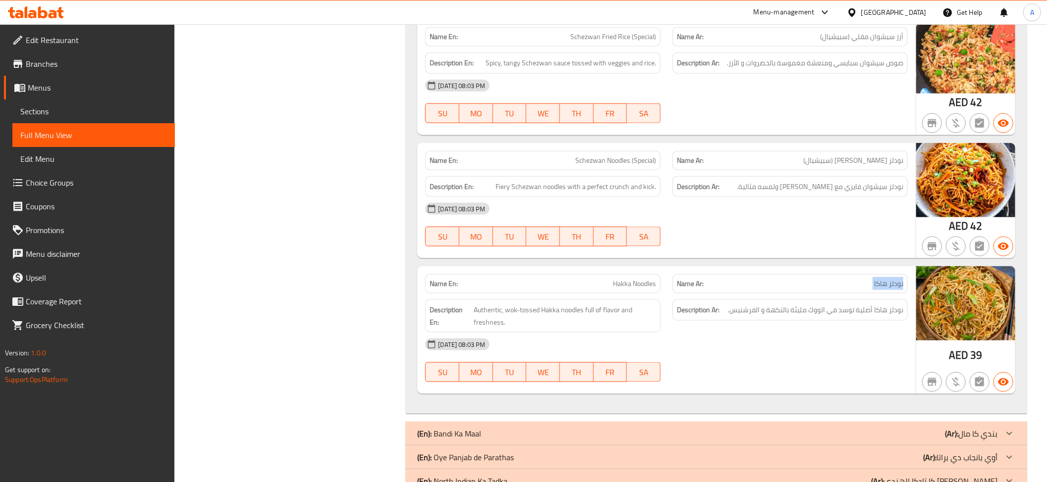
click at [873, 289] on p "Name Ar: نودلز هاكا" at bounding box center [790, 284] width 226 height 10
click at [885, 316] on span "نودلز هاكا أصلية توسد في الووك مليئة بالنكهة و الفرشنيس." at bounding box center [815, 310] width 175 height 12
click at [646, 320] on span "Authentic, wok-tossed Hakka noodles full of flavor and freshness." at bounding box center [565, 316] width 182 height 24
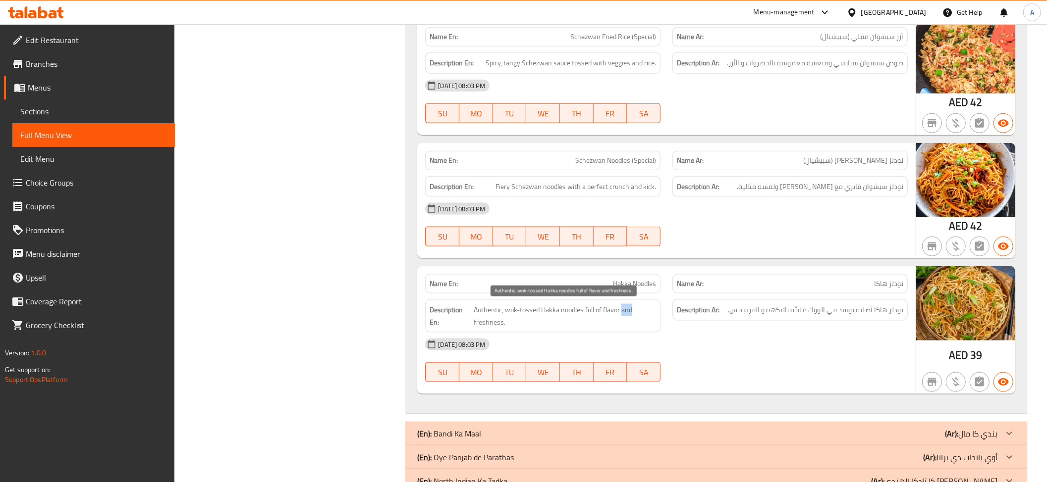
click at [646, 320] on span "Authentic, wok-tossed Hakka noodles full of flavor and freshness." at bounding box center [565, 316] width 182 height 24
copy span "Authentic, wok-tossed Hakka noodles full of flavor and freshness."
click at [618, 294] on div "Name En: Hakka Noodles" at bounding box center [542, 283] width 235 height 19
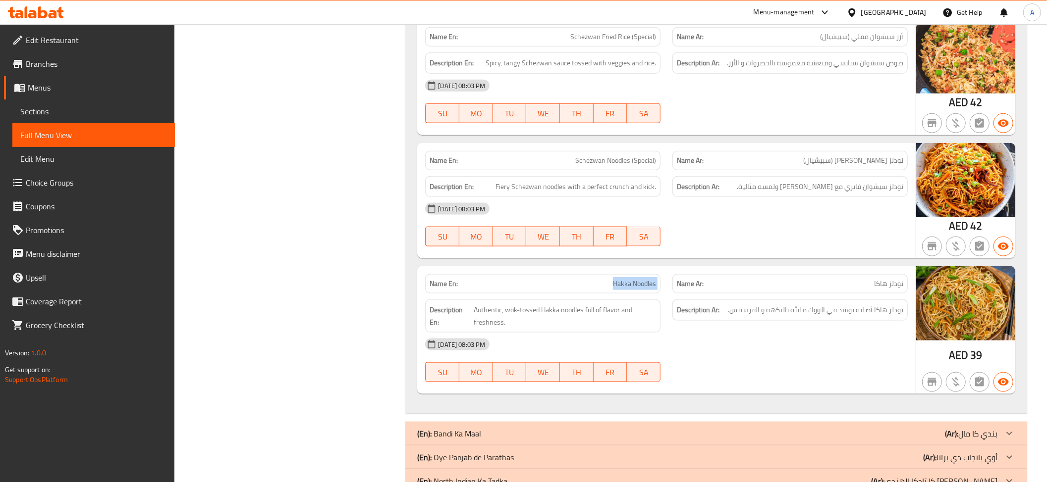
click at [618, 294] on div "Name En: Hakka Noodles" at bounding box center [542, 283] width 235 height 19
copy span "Hakka Noodles"
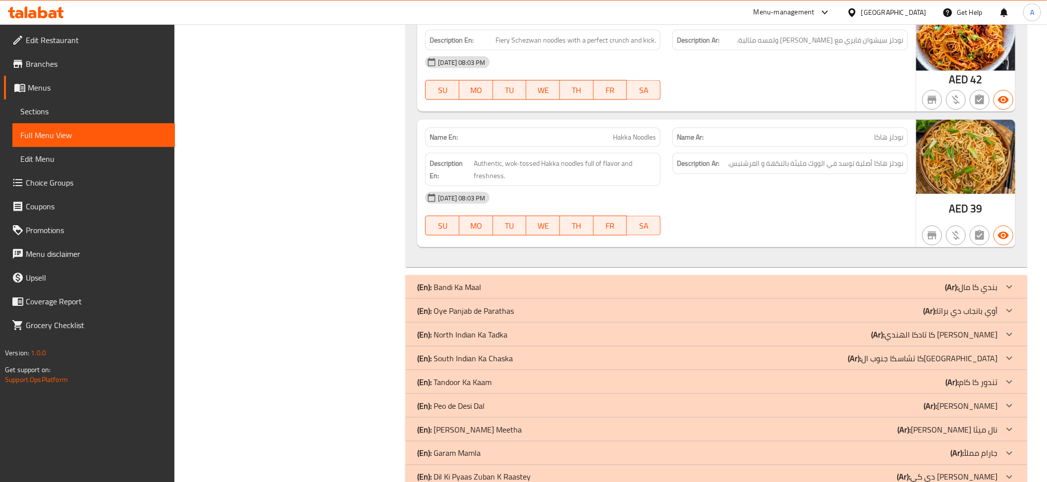
scroll to position [1162, 0]
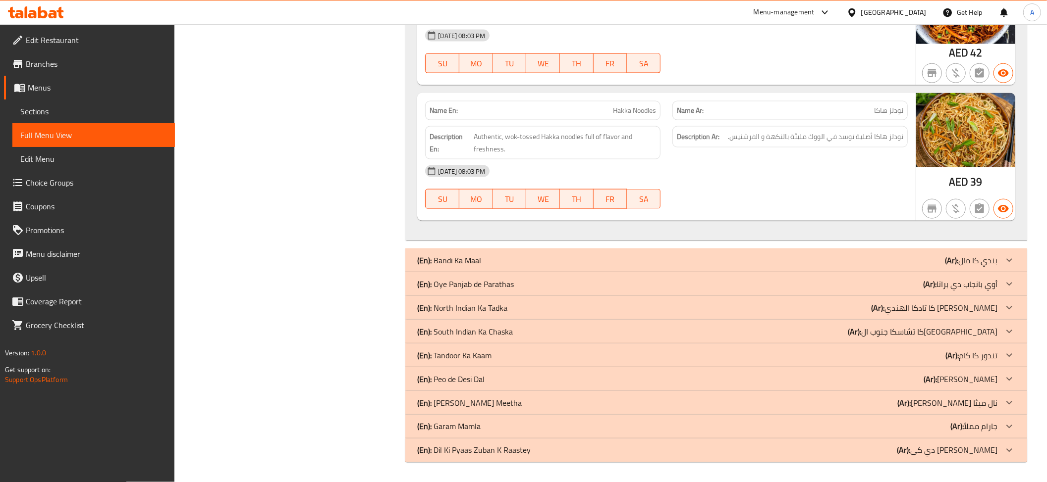
drag, startPoint x: 441, startPoint y: 248, endPoint x: 460, endPoint y: 259, distance: 22.2
click at [461, 260] on p "(En): Bandi Ka Maal" at bounding box center [449, 261] width 64 height 12
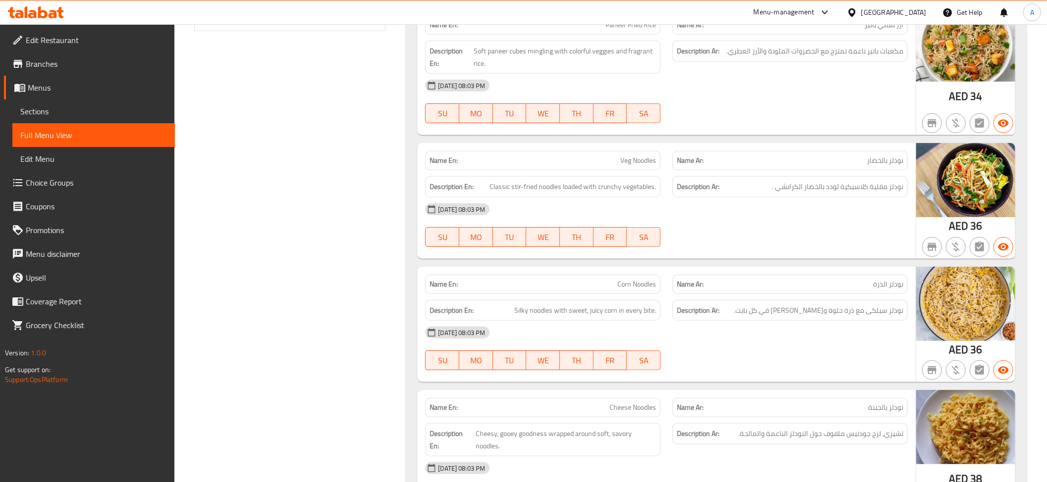
scroll to position [103, 0]
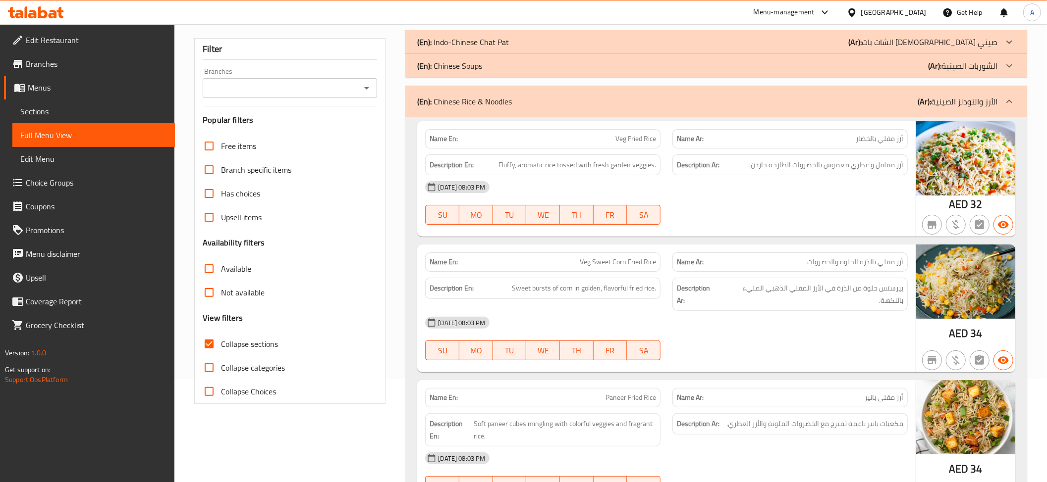
click at [944, 110] on div "(En): Chinese Rice & Noodles (Ar): الأرز والنودلز الصينية" at bounding box center [716, 102] width 622 height 32
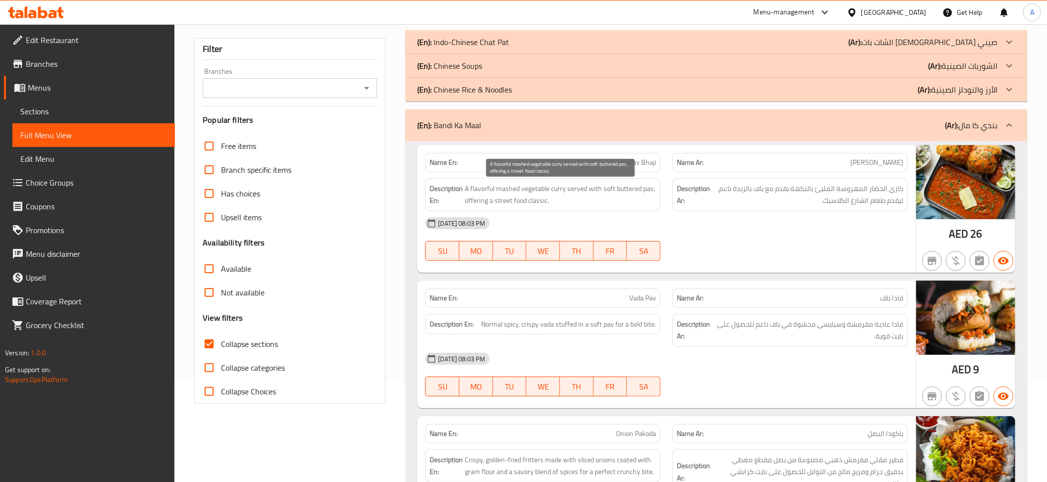
click at [575, 199] on span "A flavorful mashed vegetable curry served with soft buttered pav, offering a st…" at bounding box center [560, 195] width 191 height 24
click at [799, 194] on span "كاري الخضار المهروسة المليئ بالنكهة يقدم مع باف بالزبدة ناعم، ليقدم طعام الشارع…" at bounding box center [807, 195] width 191 height 24
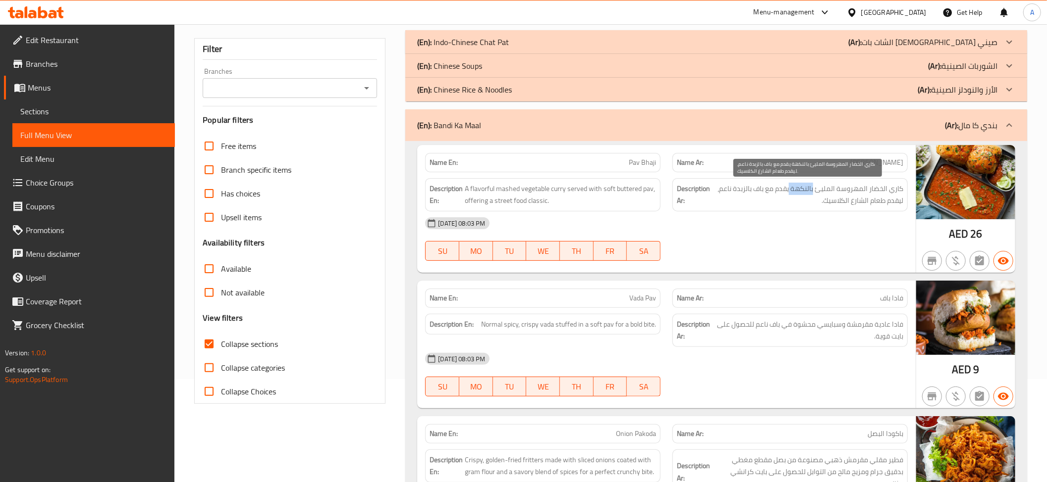
click at [799, 194] on span "كاري الخضار المهروسة المليئ بالنكهة يقدم مع باف بالزبدة ناعم، ليقدم طعام الشارع…" at bounding box center [807, 195] width 191 height 24
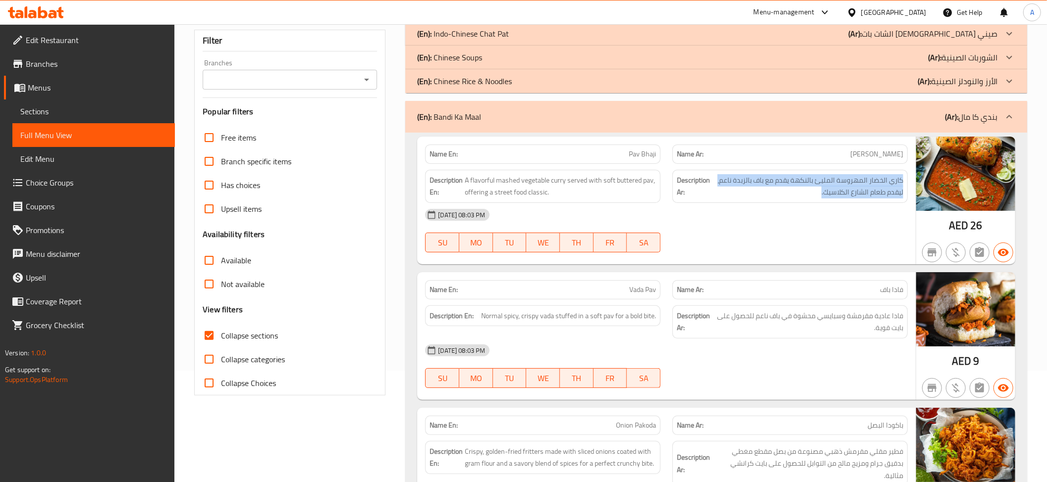
scroll to position [123, 0]
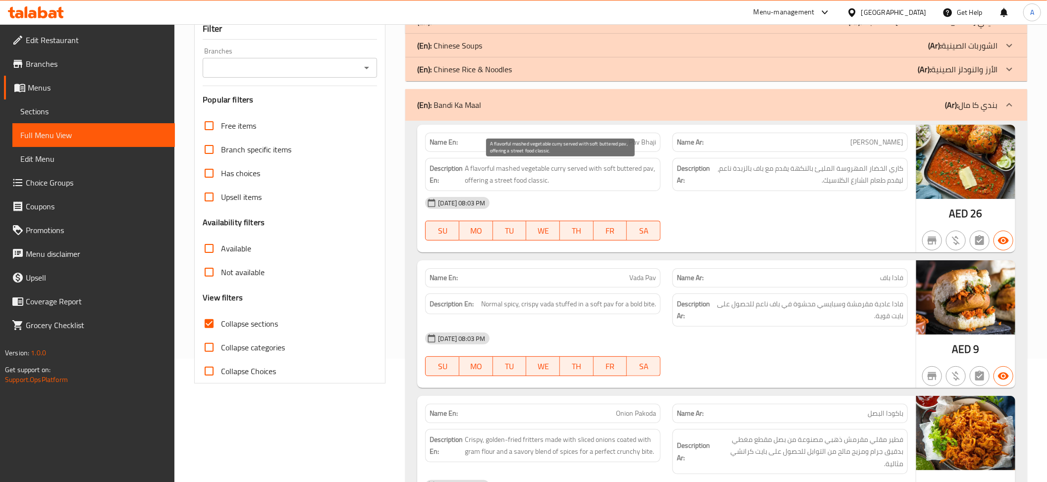
click at [609, 169] on span "A flavorful mashed vegetable curry served with soft buttered pav, offering a st…" at bounding box center [560, 174] width 191 height 24
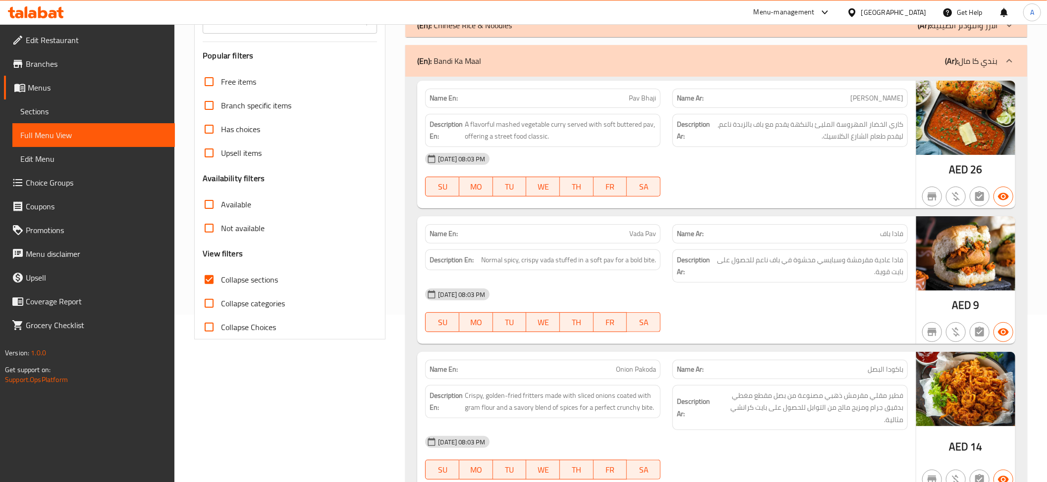
scroll to position [253, 0]
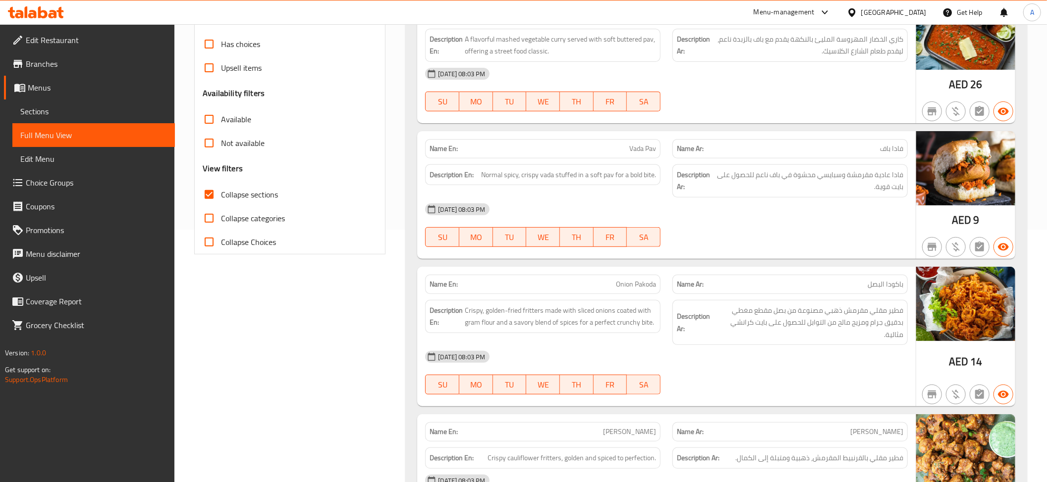
click at [591, 148] on p "Name En: Vada Pav" at bounding box center [542, 149] width 226 height 10
click at [601, 183] on div "Description En: Normal spicy, crispy vada stuffed in a soft pav for a bold bite." at bounding box center [542, 174] width 235 height 21
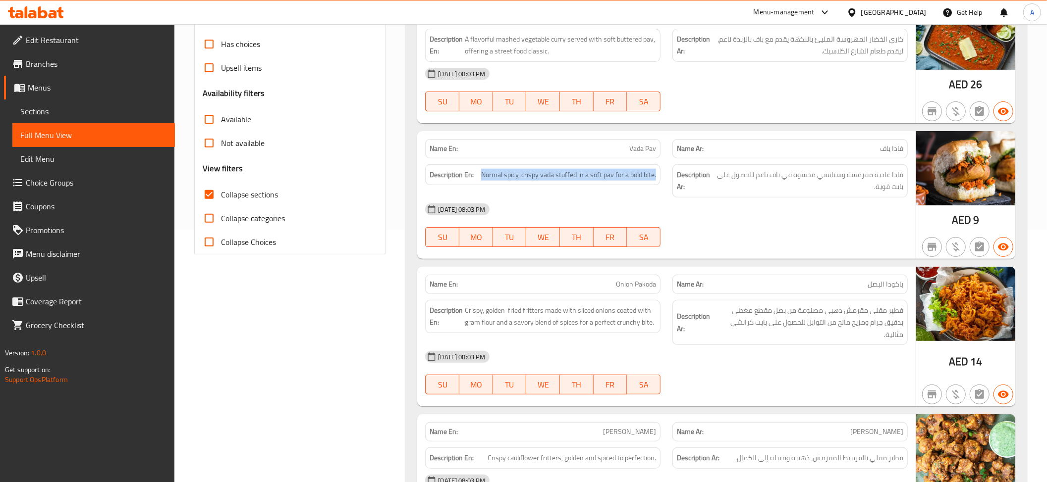
click at [601, 183] on div "Description En: Normal spicy, crispy vada stuffed in a soft pav for a bold bite." at bounding box center [542, 174] width 235 height 21
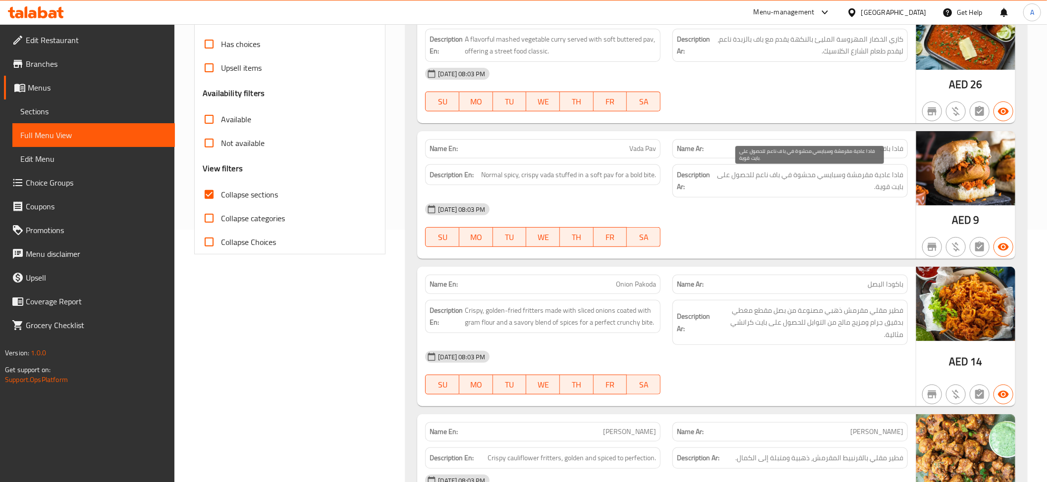
click at [767, 177] on span "فادا عادية مقرمشة وسبايسي محشوة في باف ناعم للحصول على بايت قوية." at bounding box center [808, 181] width 187 height 24
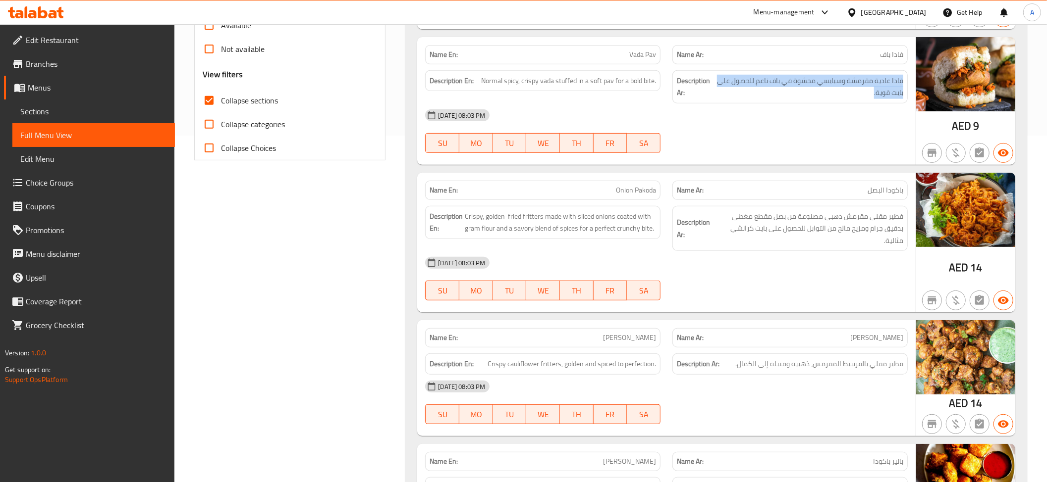
scroll to position [355, 0]
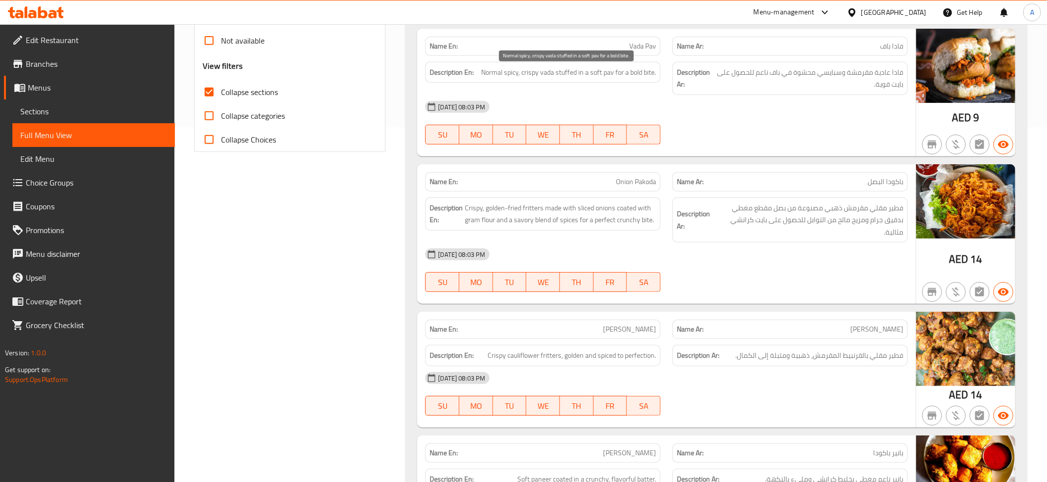
click at [581, 75] on span "Normal spicy, crispy vada stuffed in a soft pav for a bold bite." at bounding box center [568, 72] width 175 height 12
copy span "Normal spicy, crispy vada stuffed in a soft pav for a bold bite."
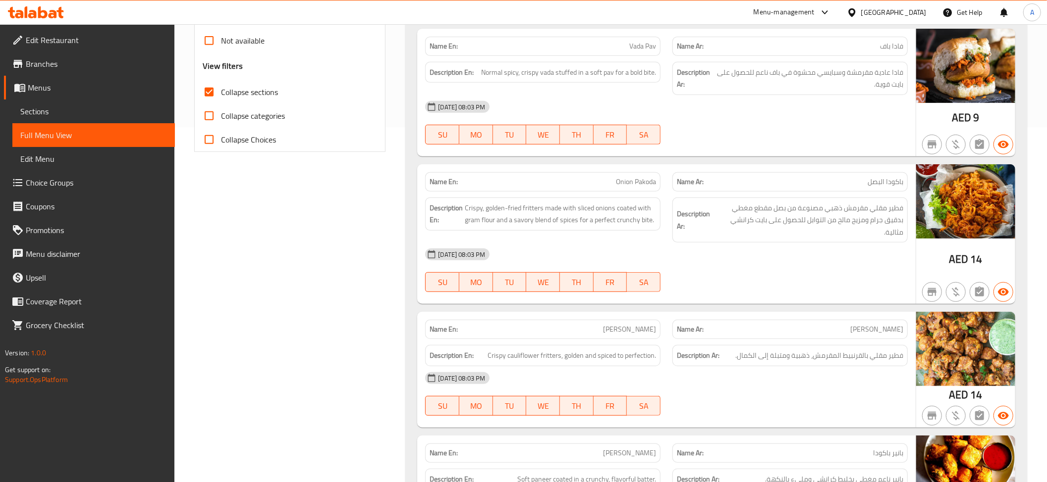
click at [601, 44] on p "Name En: Vada Pav" at bounding box center [542, 46] width 226 height 10
copy span "Vada Pav"
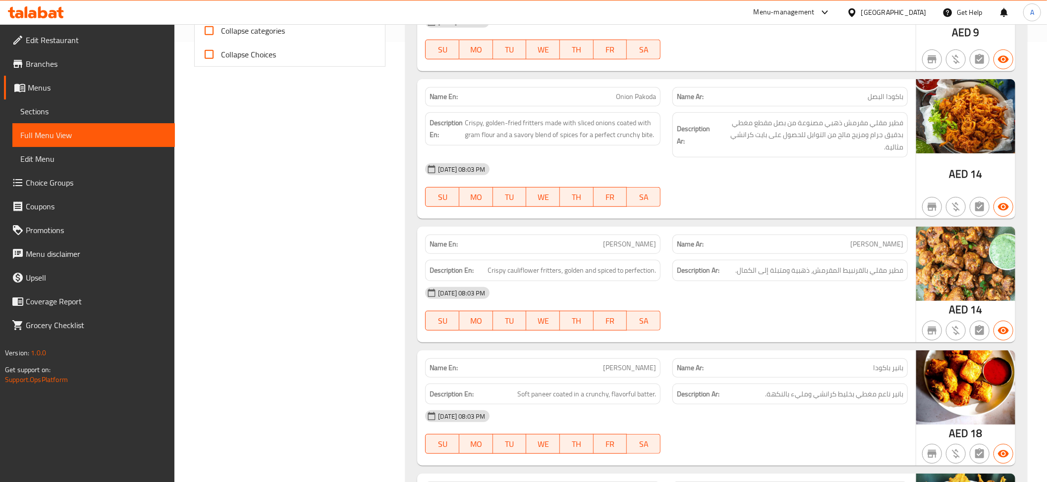
scroll to position [470, 0]
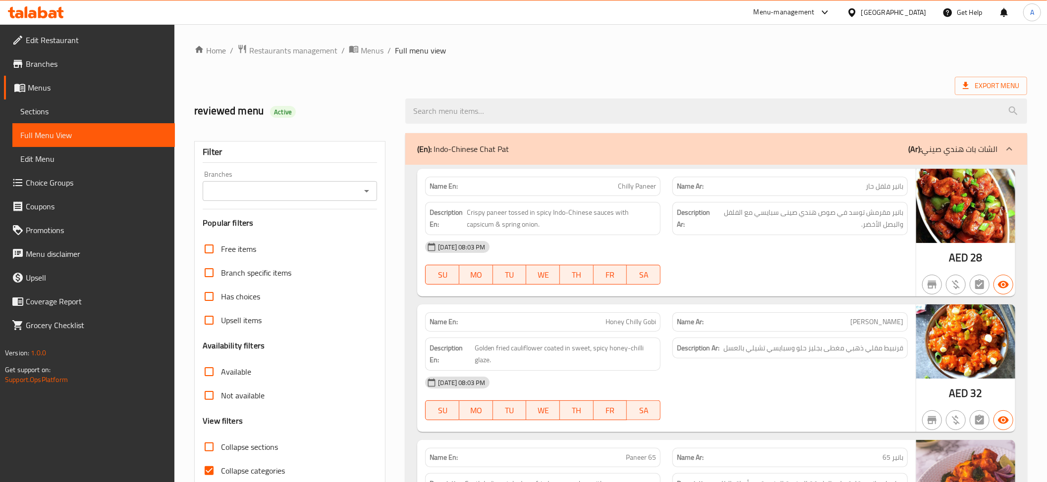
drag, startPoint x: 117, startPoint y: 109, endPoint x: 125, endPoint y: 109, distance: 7.4
click at [117, 109] on span "Sections" at bounding box center [93, 112] width 147 height 12
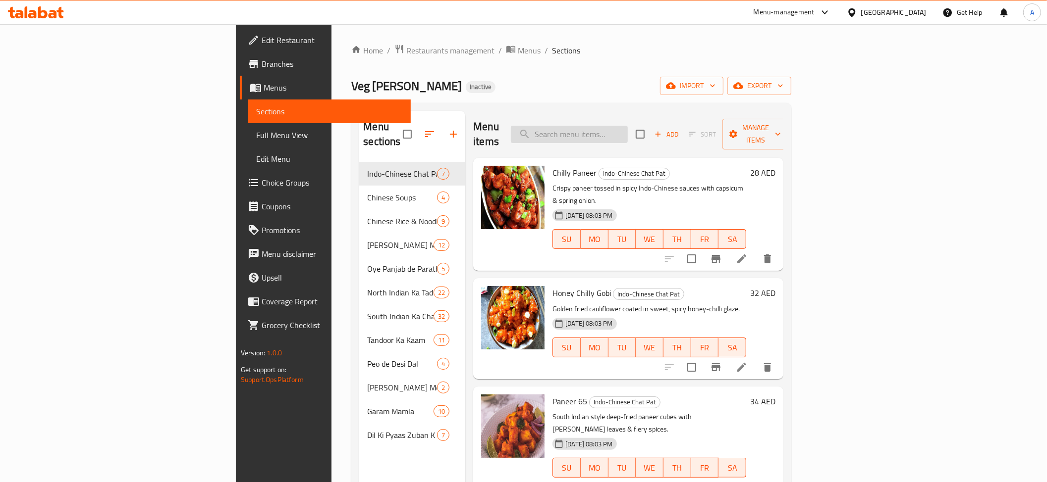
click at [628, 126] on input "search" at bounding box center [569, 134] width 117 height 17
paste input "https://portal.talabat.com/ae/p/menu-management#/restaurants/705224/menus/13105…"
type input "https://portal.talabat.com/ae/p/menu-management#/restaurants/705224/menus/13105…"
paste input "Indo-Chinese Chat Pat"
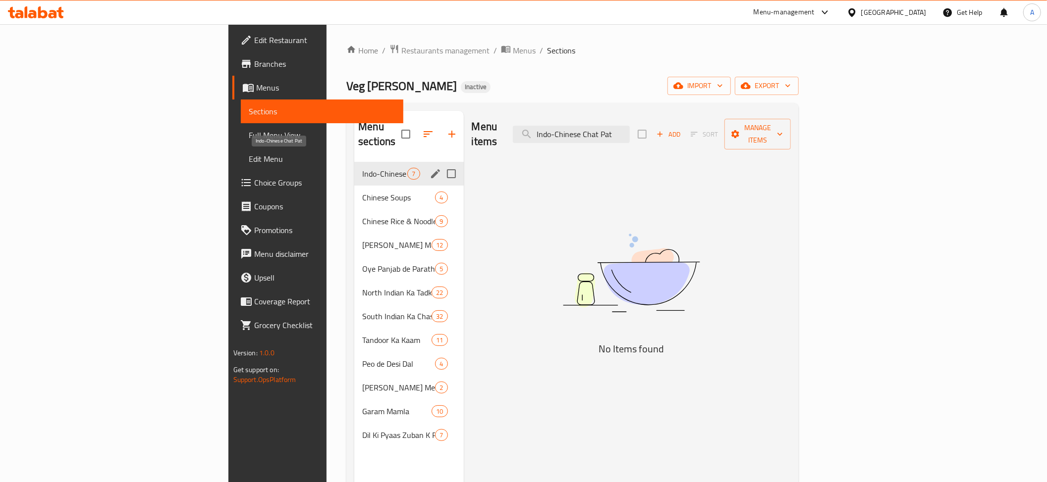
type input "Indo-Chinese Chat Pat"
click at [429, 168] on icon "edit" at bounding box center [435, 174] width 12 height 12
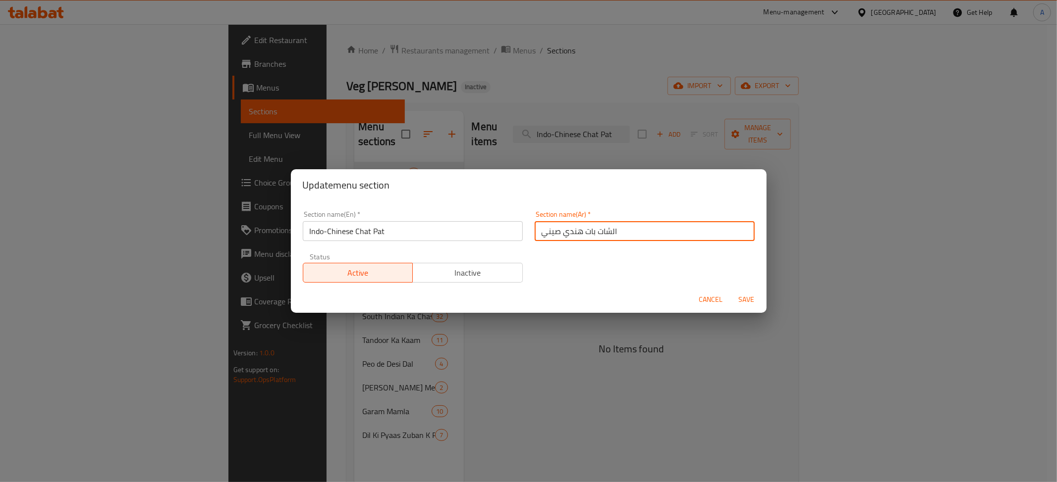
drag, startPoint x: 606, startPoint y: 230, endPoint x: 613, endPoint y: 240, distance: 12.1
click at [613, 240] on input "الشات بات هندي صيني" at bounding box center [644, 231] width 220 height 20
type input "شات بات هندي صيني"
click at [741, 294] on span "Save" at bounding box center [747, 300] width 24 height 12
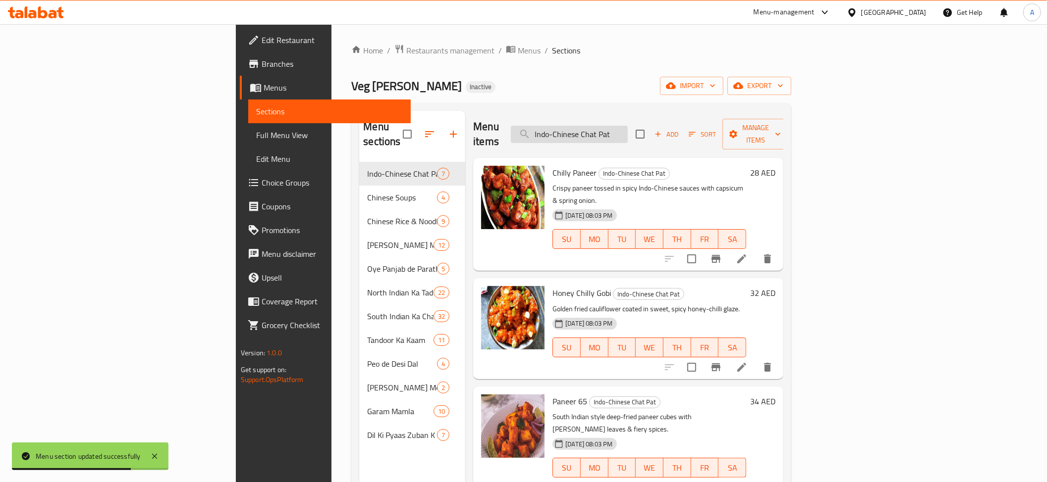
click at [628, 126] on input "Indo-Chinese Chat Pat" at bounding box center [569, 134] width 117 height 17
paste input "capsicum"
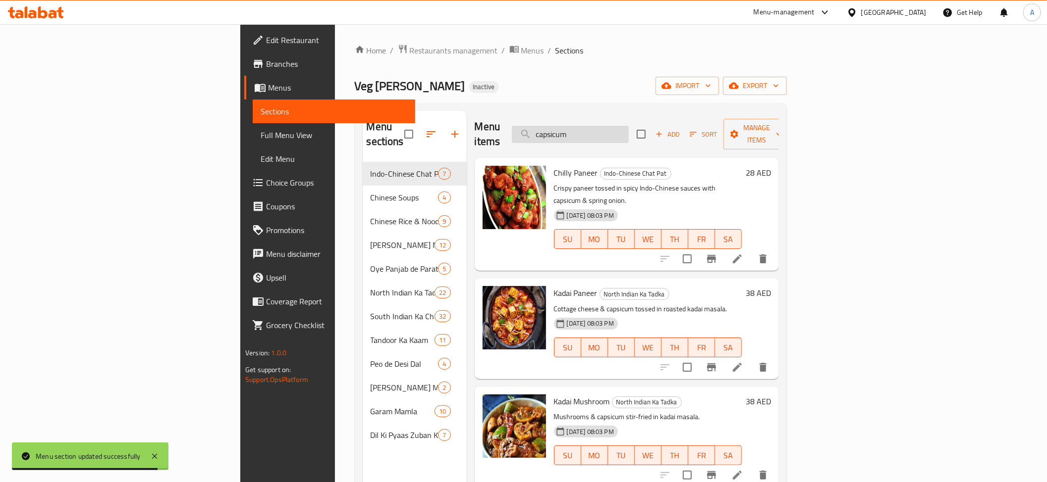
drag, startPoint x: 660, startPoint y: 129, endPoint x: 654, endPoint y: 125, distance: 7.6
click at [629, 126] on input "capsicum" at bounding box center [570, 134] width 117 height 17
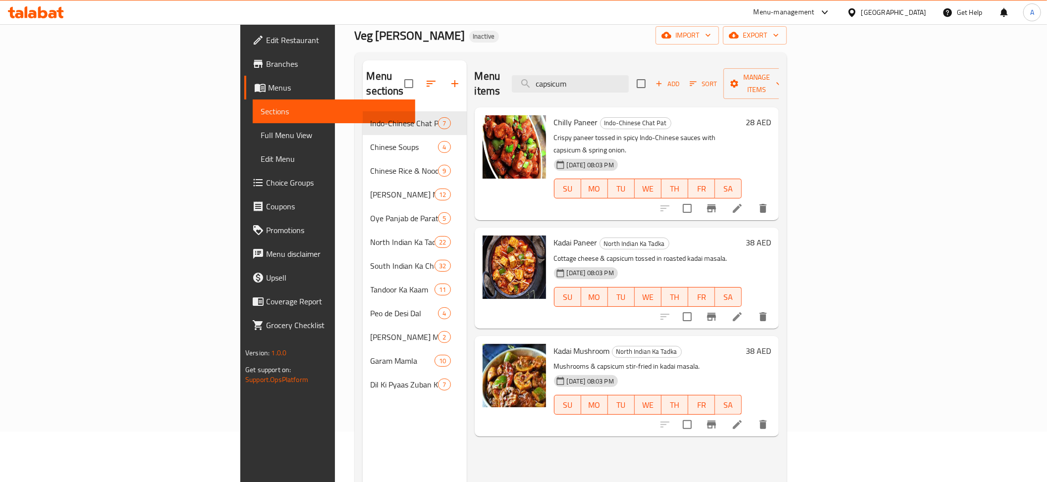
scroll to position [70, 0]
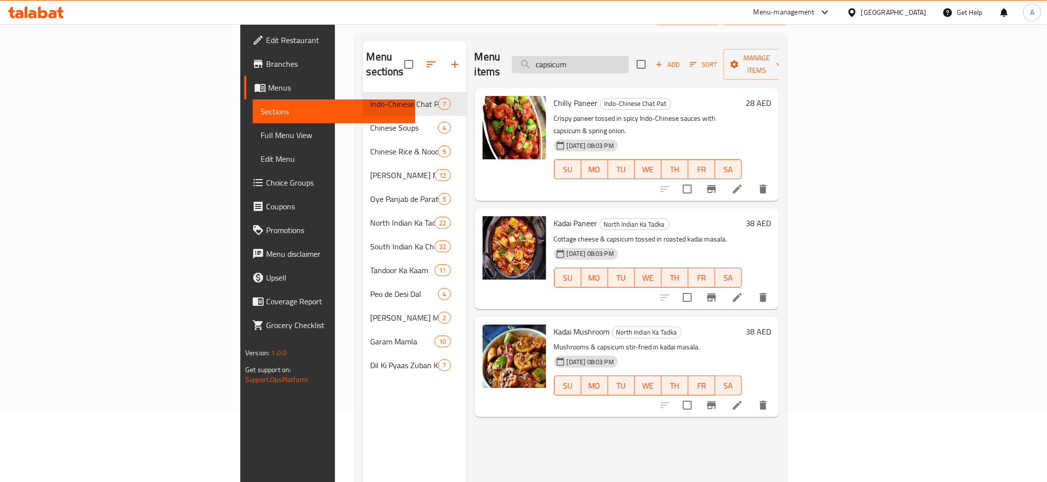
click at [629, 58] on input "capsicum" at bounding box center [570, 64] width 117 height 17
paste input "Gobi Manchurian"
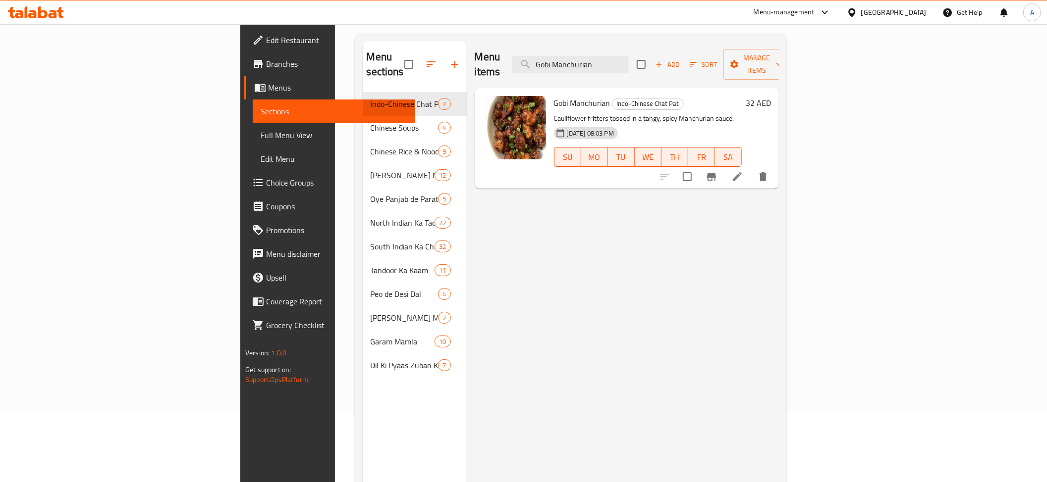
type input "Gobi Manchurian"
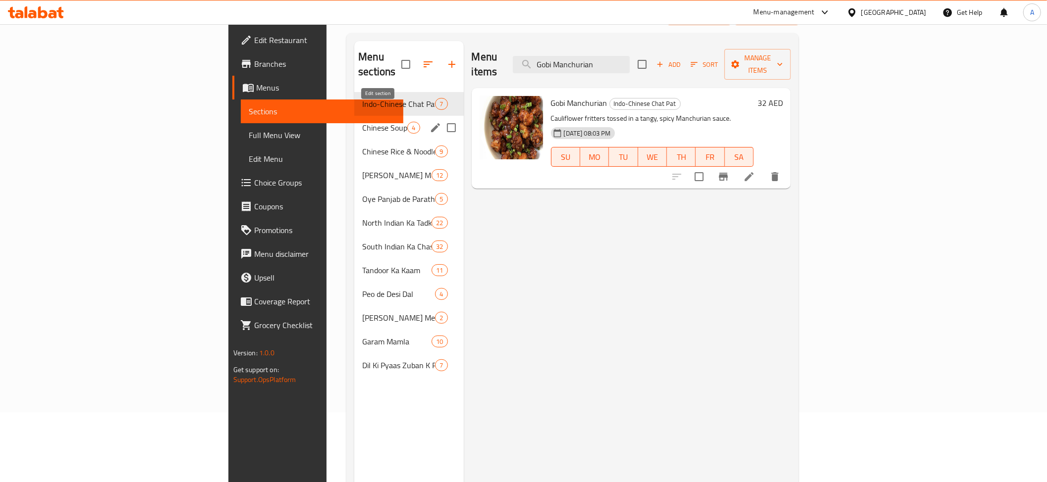
click at [431, 123] on icon "edit" at bounding box center [435, 127] width 9 height 9
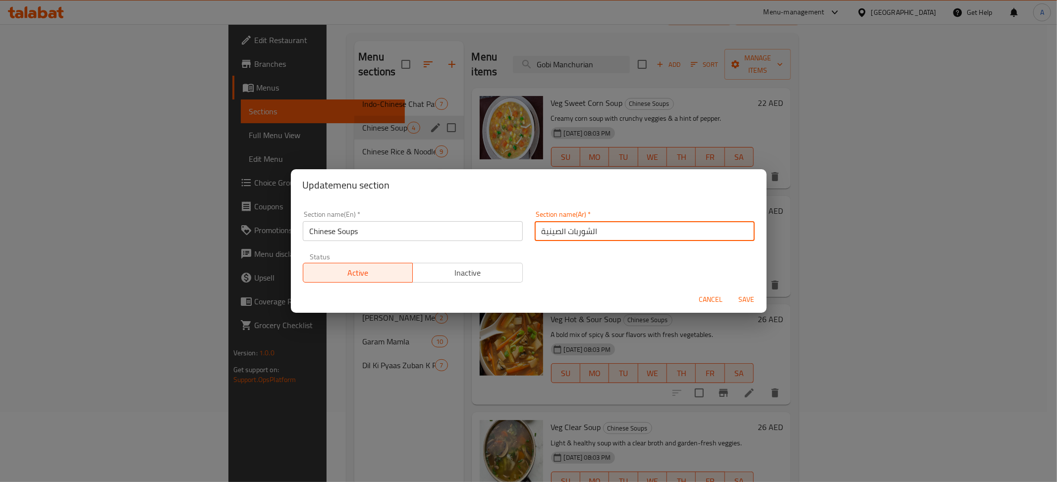
click at [568, 237] on input "الشوربات الصينية" at bounding box center [644, 231] width 220 height 20
drag, startPoint x: 570, startPoint y: 236, endPoint x: 563, endPoint y: 234, distance: 7.2
click at [563, 234] on input "الشوربات الصينية" at bounding box center [644, 231] width 220 height 20
type input "الشوربة الصينية"
click at [742, 300] on span "Save" at bounding box center [747, 300] width 24 height 12
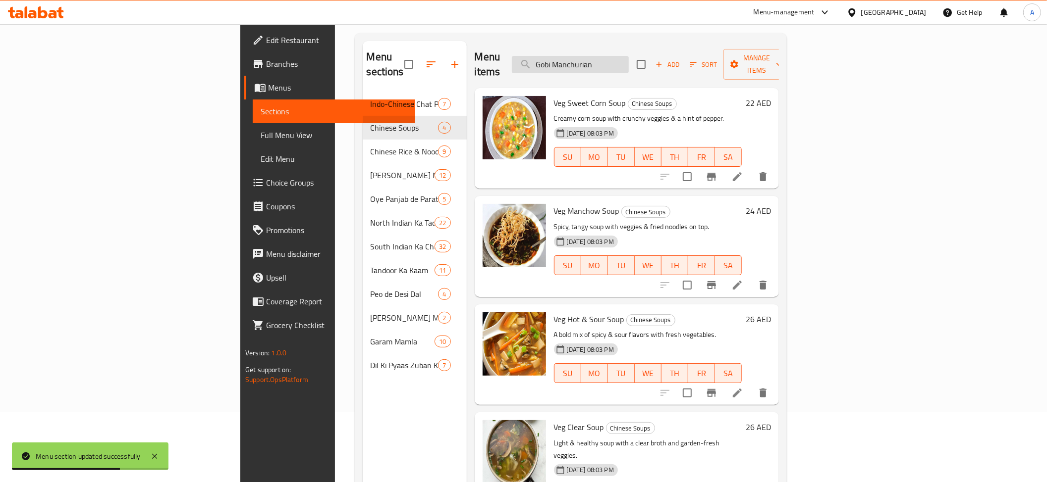
click at [609, 59] on input "Gobi Manchurian" at bounding box center [570, 64] width 117 height 17
paste input "Fluffy"
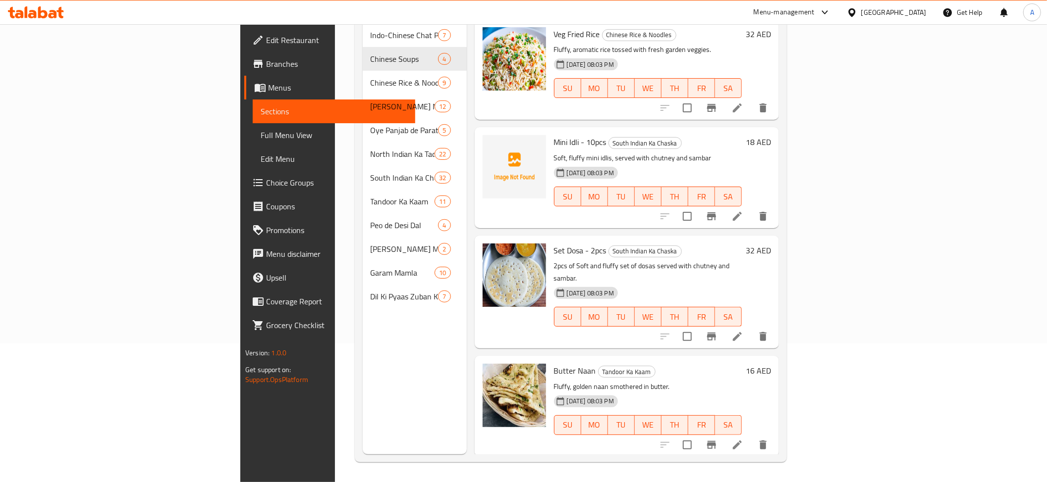
scroll to position [83, 0]
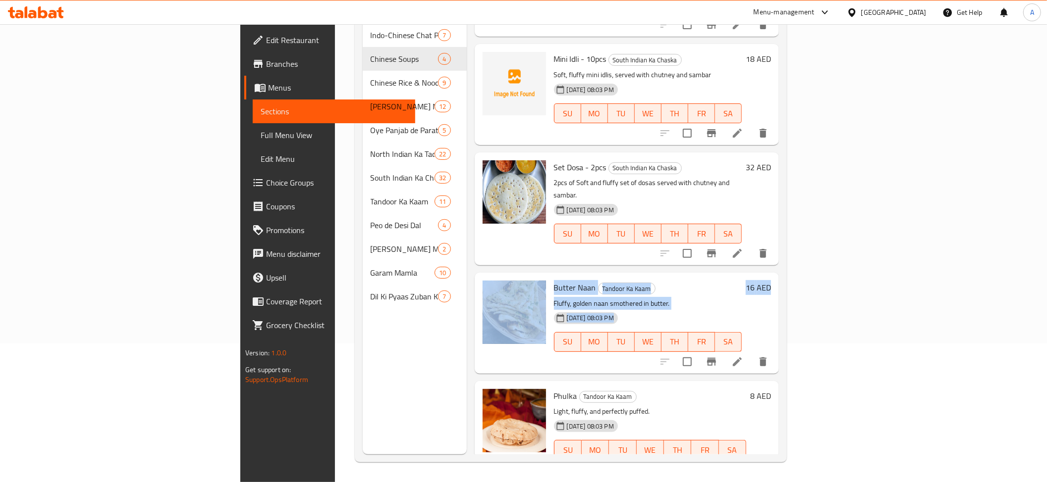
drag, startPoint x: 1011, startPoint y: 254, endPoint x: 1051, endPoint y: 169, distance: 94.2
click at [1046, 169] on html "​ Menu-management United Arab Emirates Get Help A Edit Restaurant Branches Menu…" at bounding box center [523, 102] width 1047 height 482
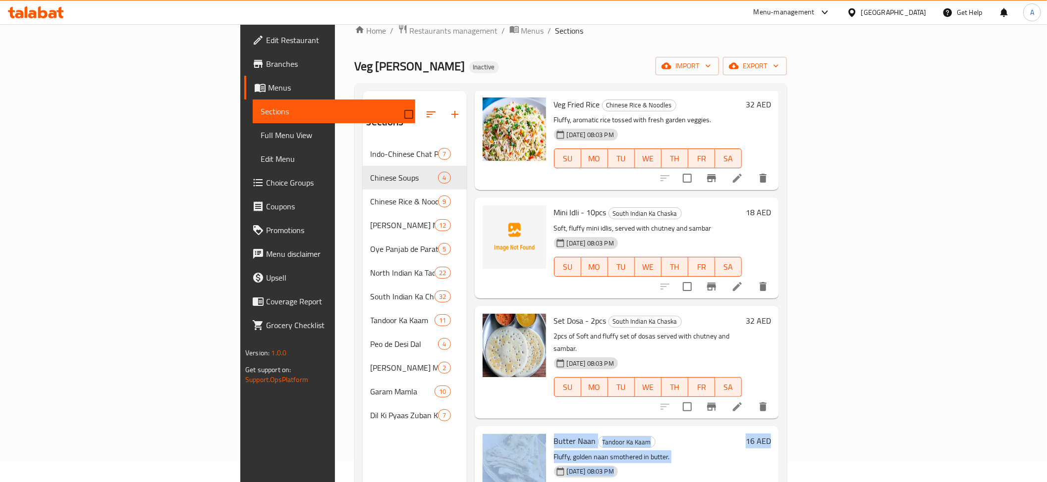
scroll to position [0, 0]
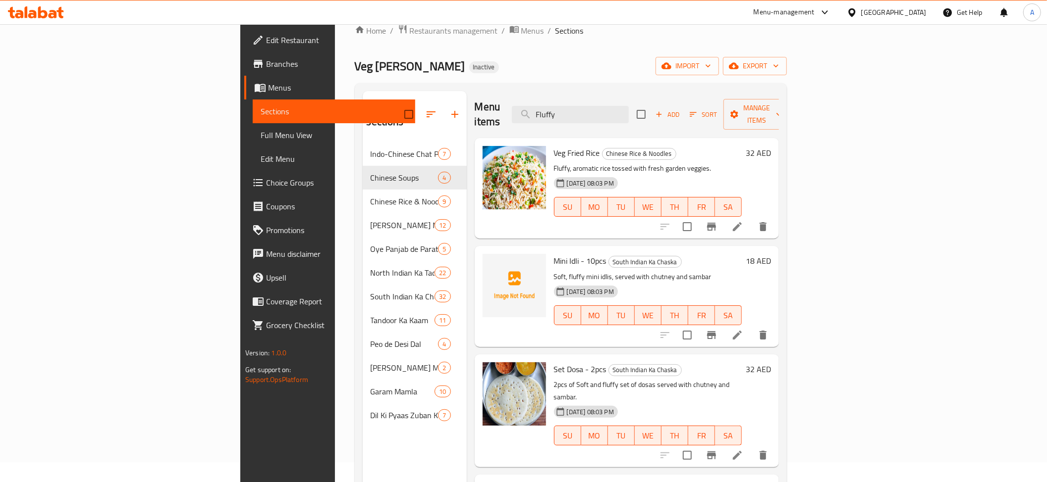
click at [640, 96] on div "Menu items Fluffy Add Sort Manage items" at bounding box center [627, 114] width 304 height 47
click at [629, 106] on input "Fluffy" at bounding box center [570, 114] width 117 height 17
paste input "Hakka Noodles"
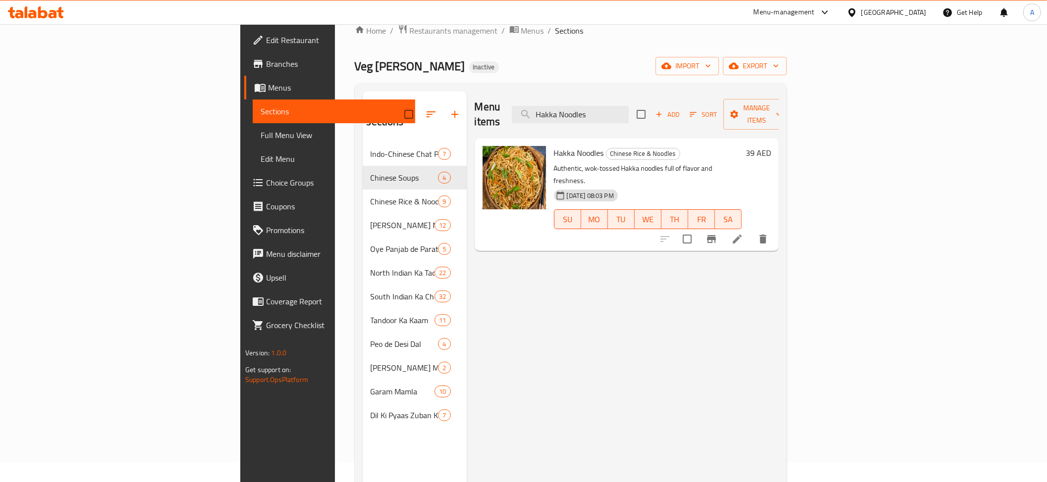
type input "Hakka Noodles"
click at [743, 233] on icon at bounding box center [737, 239] width 12 height 12
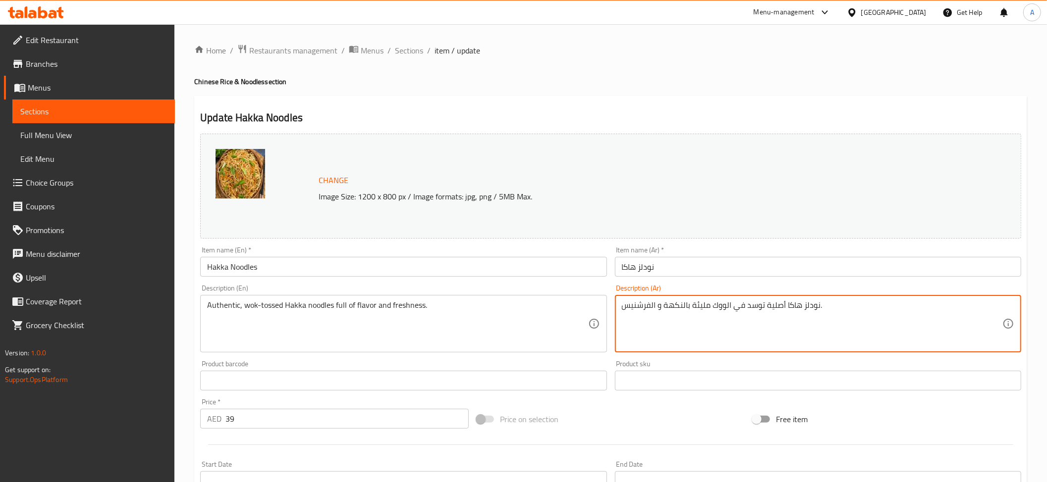
click at [648, 310] on textarea "نودلز هاكا أصلية توسد في الووك مليئة بالنكهة و الفرشنيس." at bounding box center [812, 324] width 380 height 47
paste textarea "والنضارة"
drag, startPoint x: 650, startPoint y: 308, endPoint x: 656, endPoint y: 308, distance: 5.5
click at [656, 308] on textarea "نودلز هاكا أصلية توسد في الووك مليئة بالنكهة و والنضارة." at bounding box center [812, 324] width 380 height 47
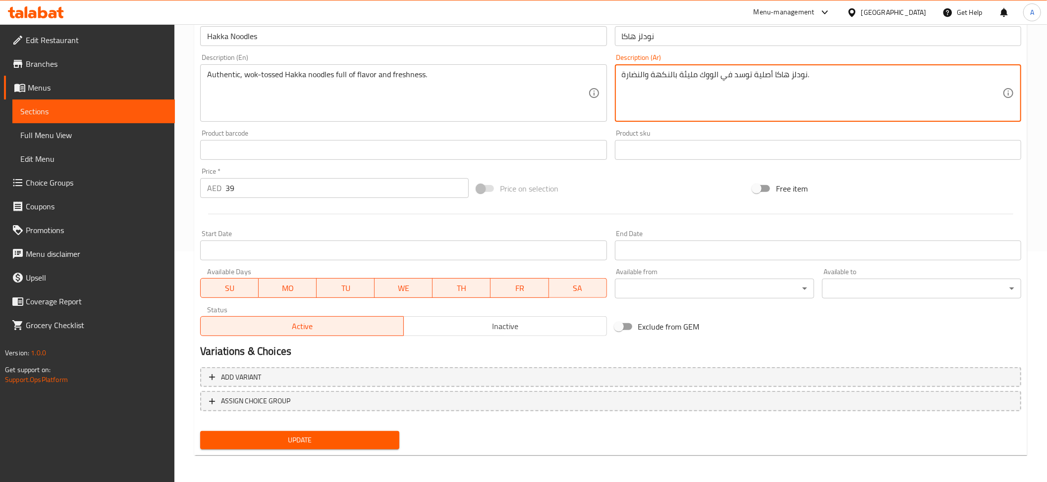
type textarea "نودلز هاكا أصلية توسد في الووك مليئة بالنكهة والنضارة."
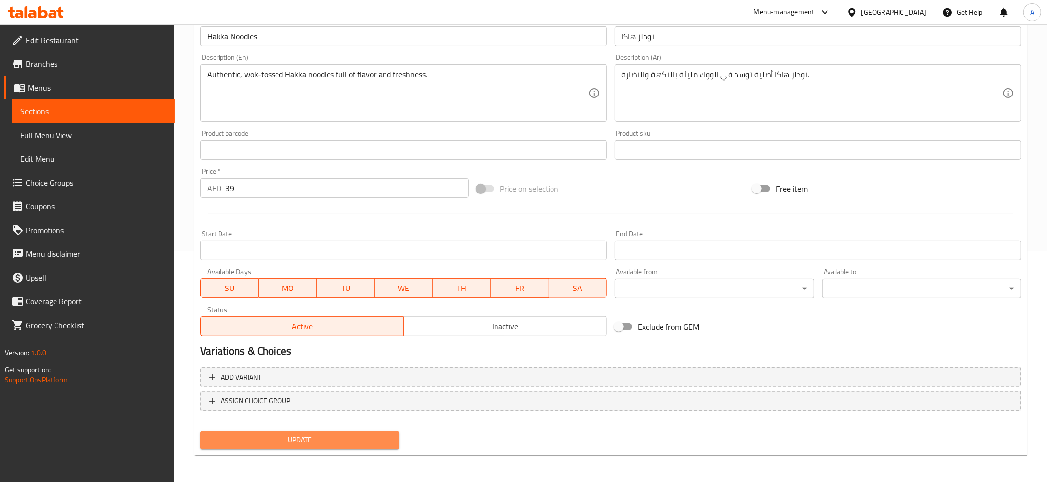
click at [304, 442] on span "Update" at bounding box center [299, 440] width 183 height 12
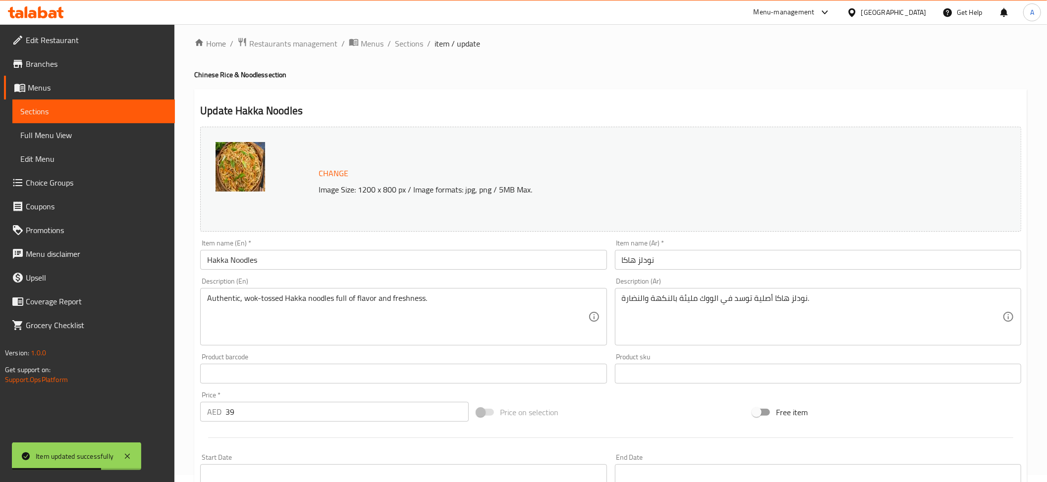
scroll to position [3, 0]
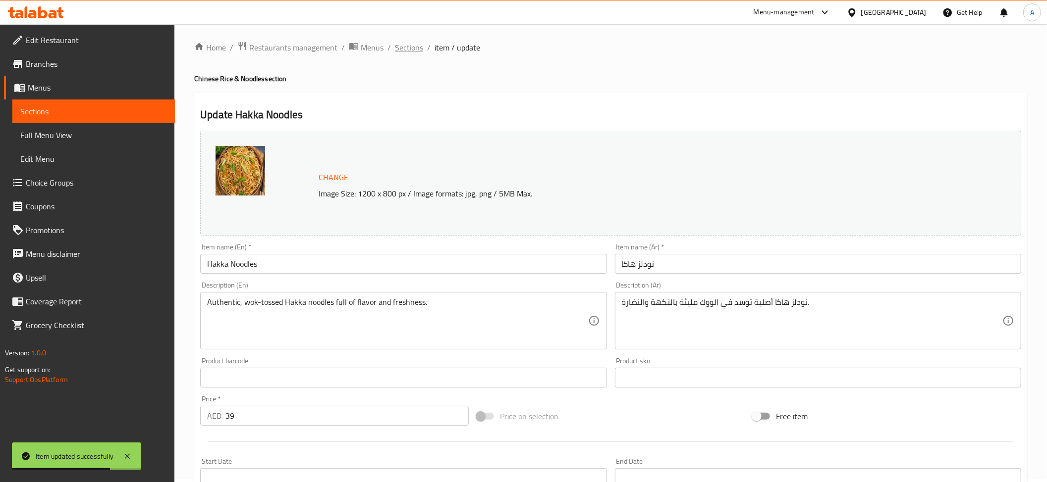
click at [406, 48] on span "Sections" at bounding box center [409, 48] width 28 height 12
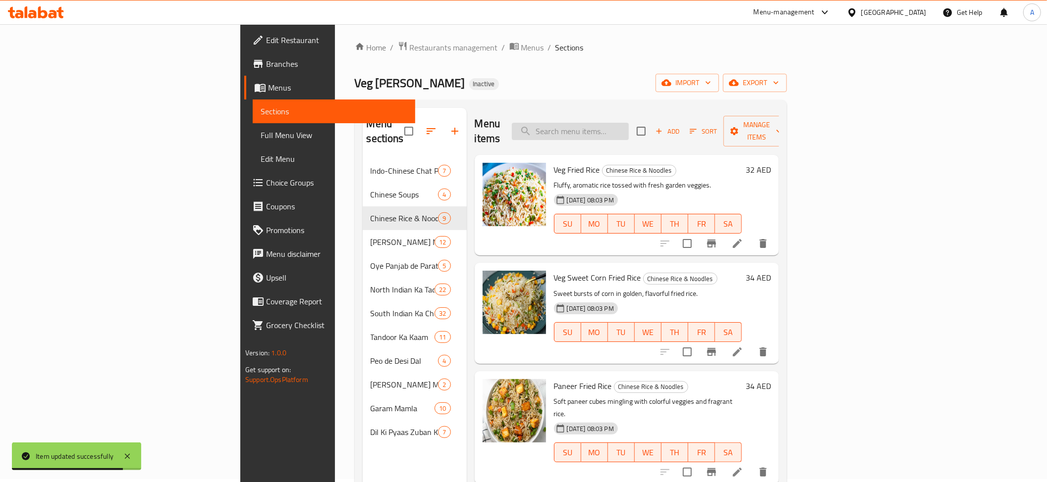
click at [629, 123] on input "search" at bounding box center [570, 131] width 117 height 17
paste input "Vada Pav"
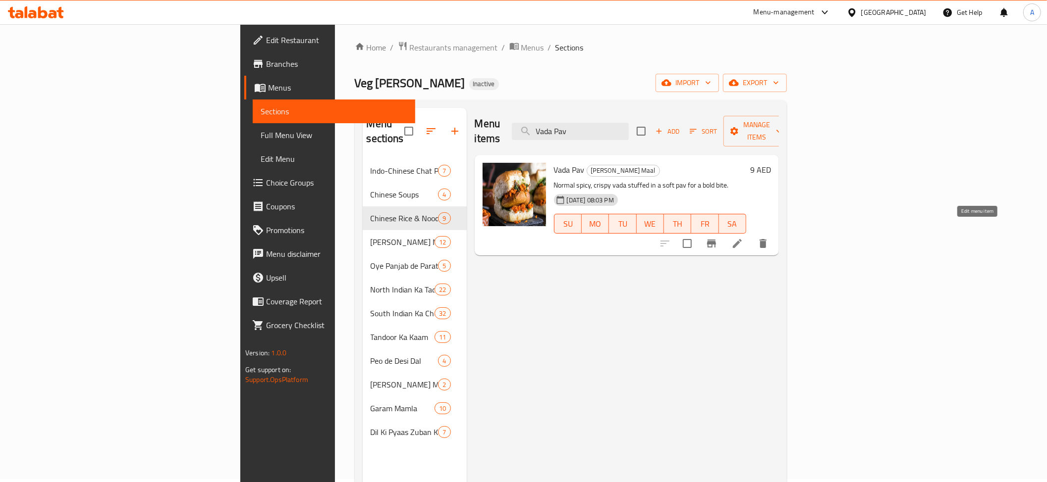
type input "Vada Pav"
click at [743, 238] on icon at bounding box center [737, 244] width 12 height 12
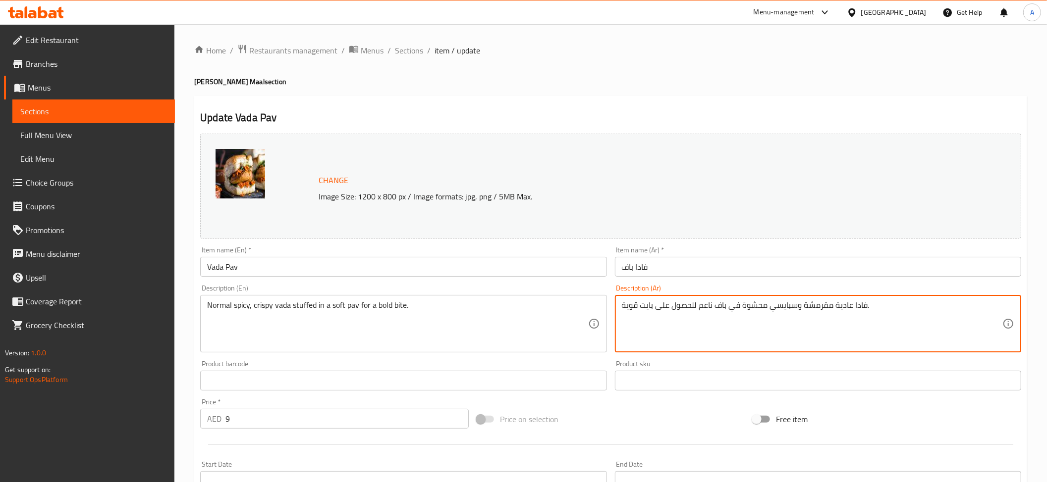
drag, startPoint x: 696, startPoint y: 304, endPoint x: 601, endPoint y: 302, distance: 95.1
paste textarea "إضفاء نكهة جريئ"
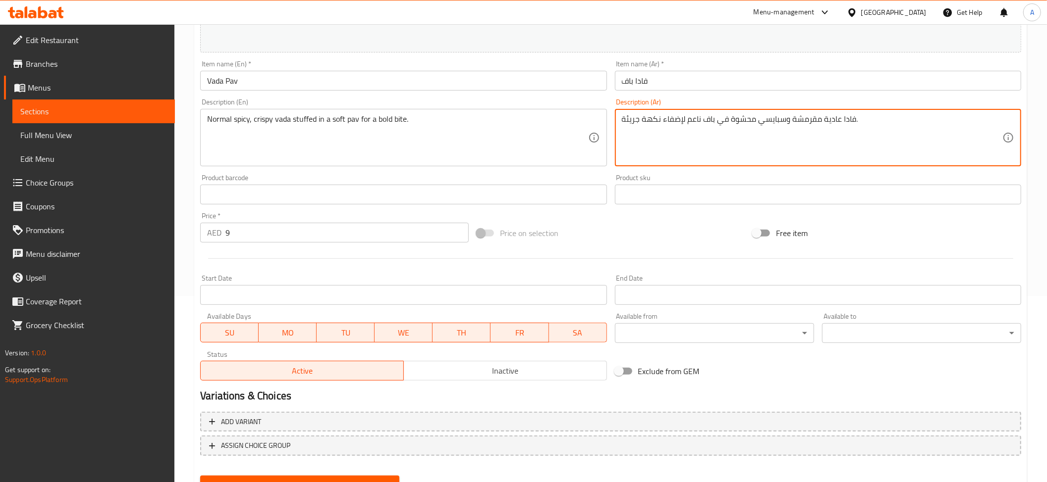
scroll to position [207, 0]
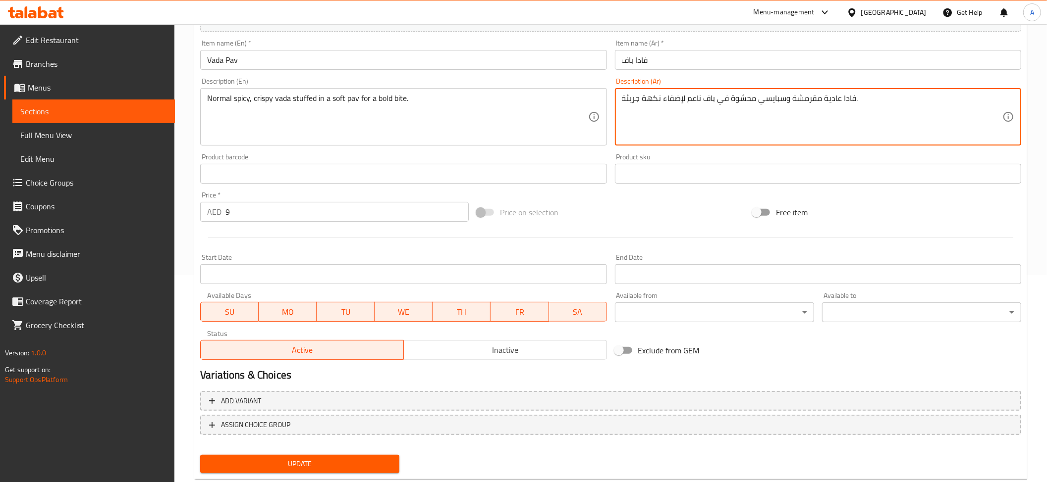
type textarea "فادا عادية مقرمشة وسبايسي محشوة في باف ناعم لإضفاء نكهة جريئة."
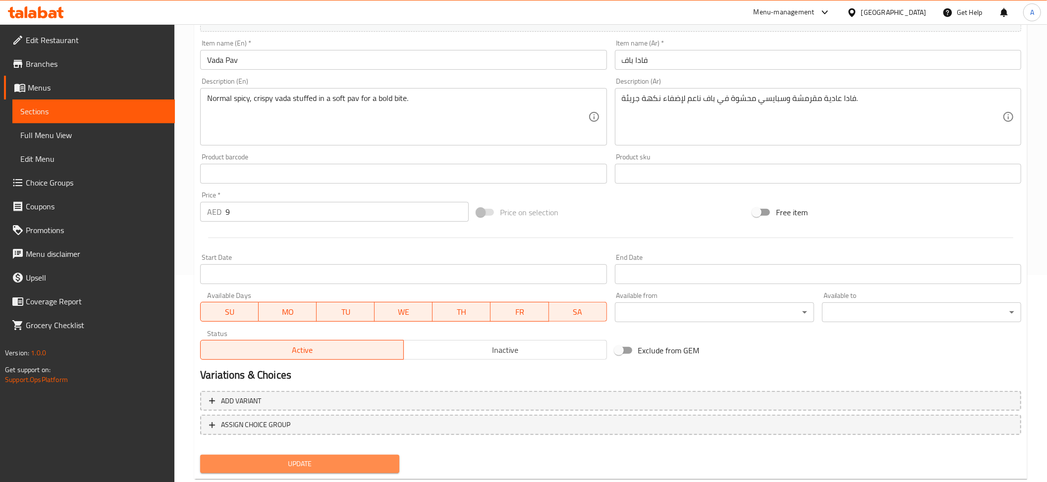
click at [304, 463] on span "Update" at bounding box center [299, 464] width 183 height 12
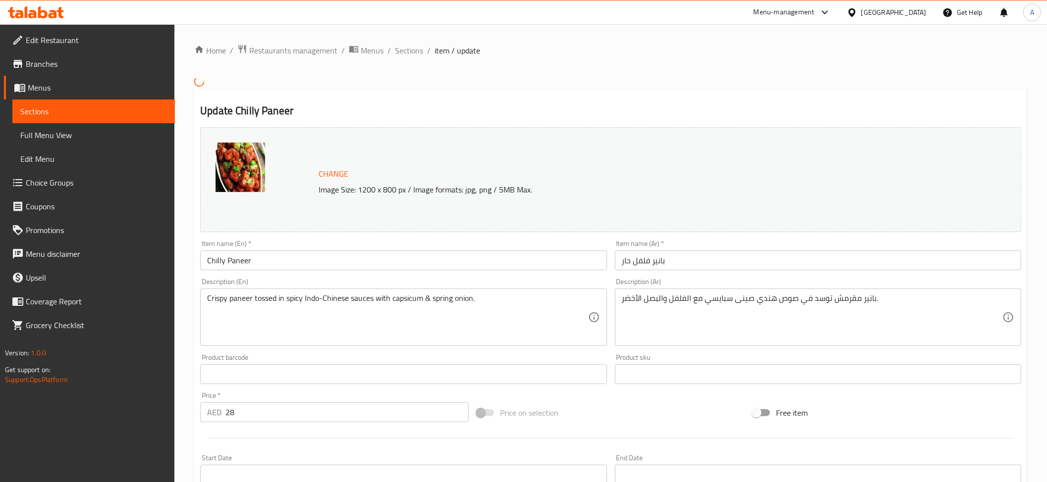
click at [676, 298] on textarea "بانير مقرمش توسد في صوص هندي صينى سبايسي مع الفلفل والبصل الأخضر." at bounding box center [812, 317] width 380 height 47
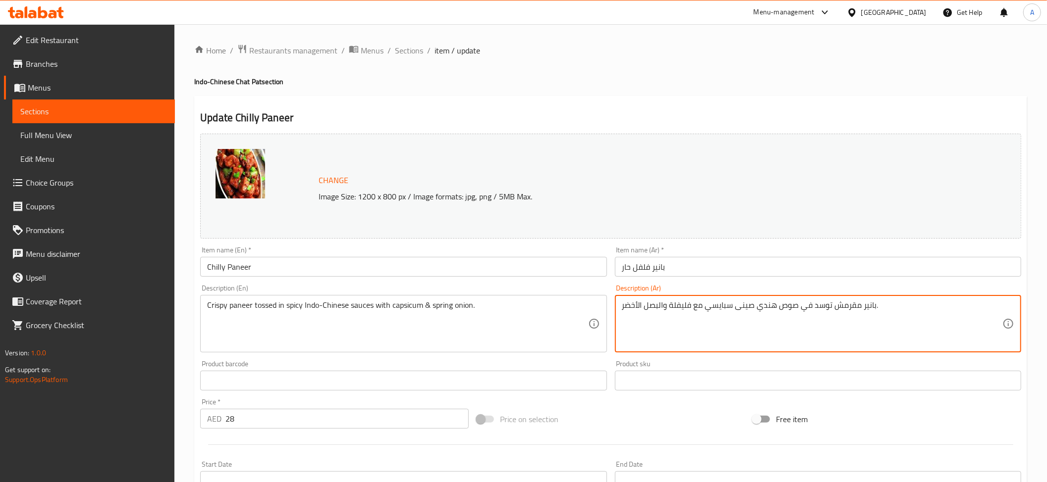
click at [683, 304] on textarea "بانير مقرمش توسد في صوص هندي صينى سبايسي مع فليفلة والبصل الأخضر." at bounding box center [812, 324] width 380 height 47
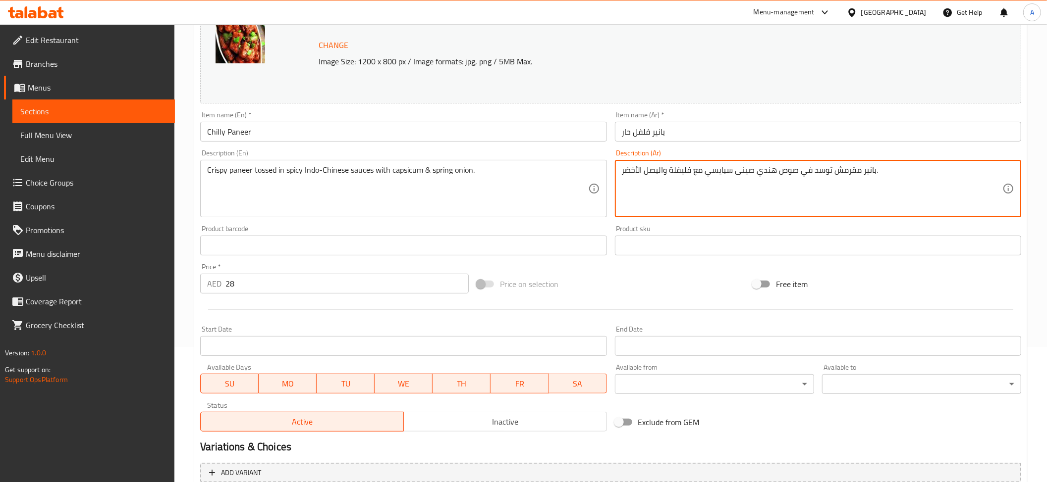
scroll to position [200, 0]
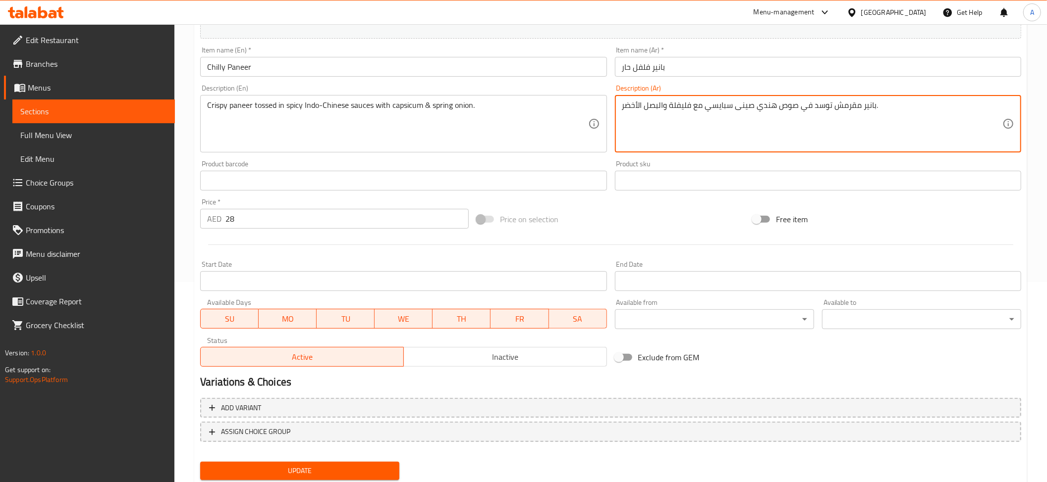
type textarea "بانير مقرمش توسد في صوص هندي صينى سبايسي مع فليفلة والبصل الأخضر."
click at [345, 462] on button "Update" at bounding box center [299, 471] width 199 height 18
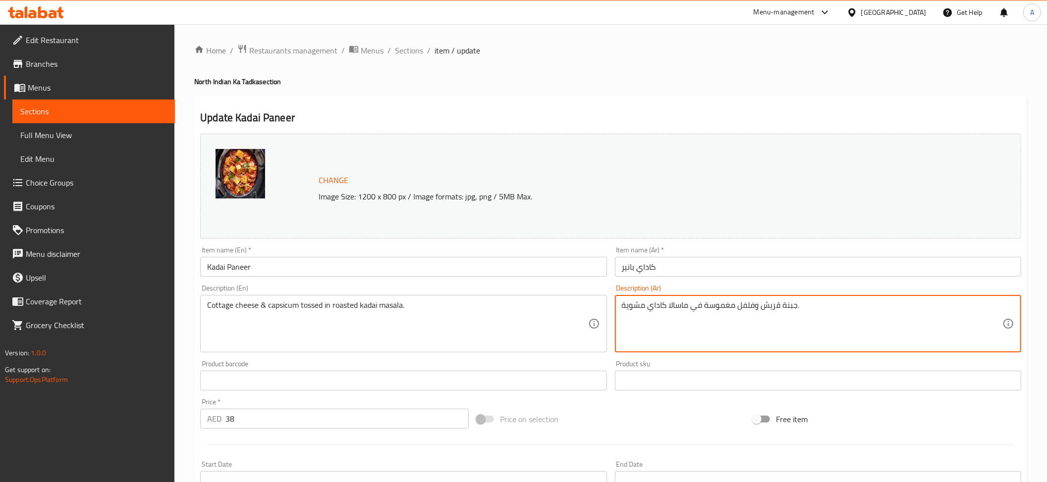
drag, startPoint x: 757, startPoint y: 306, endPoint x: 739, endPoint y: 314, distance: 20.2
paste textarea "ليفلة"
click at [751, 309] on textarea "جبنة قريش وفلفل مغموسة في ماسالا كاداي مشوية." at bounding box center [812, 324] width 380 height 47
drag, startPoint x: 753, startPoint y: 304, endPoint x: 739, endPoint y: 318, distance: 19.6
click at [739, 318] on textarea "جبنة قريش وفلفل مغموسة في ماسالا كاداي مشوية." at bounding box center [812, 324] width 380 height 47
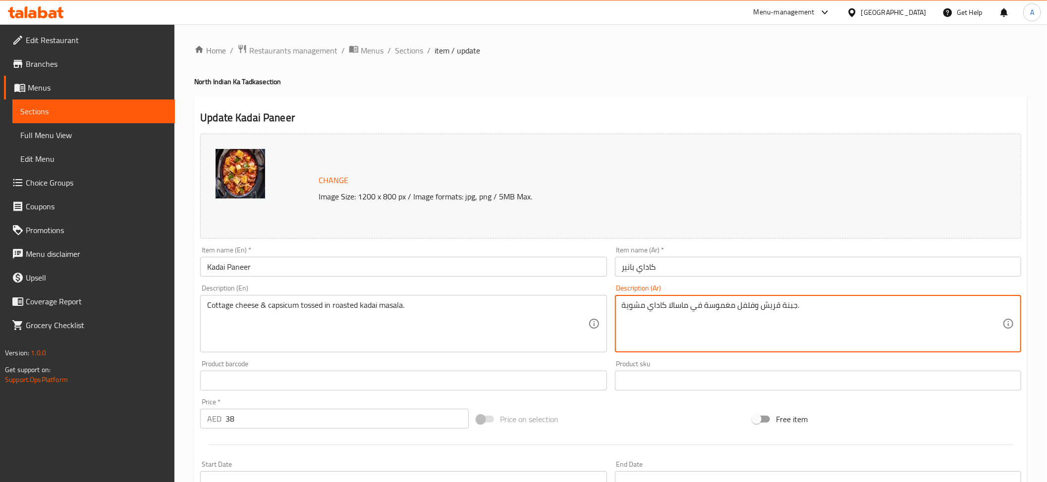
paste textarea "فلة"
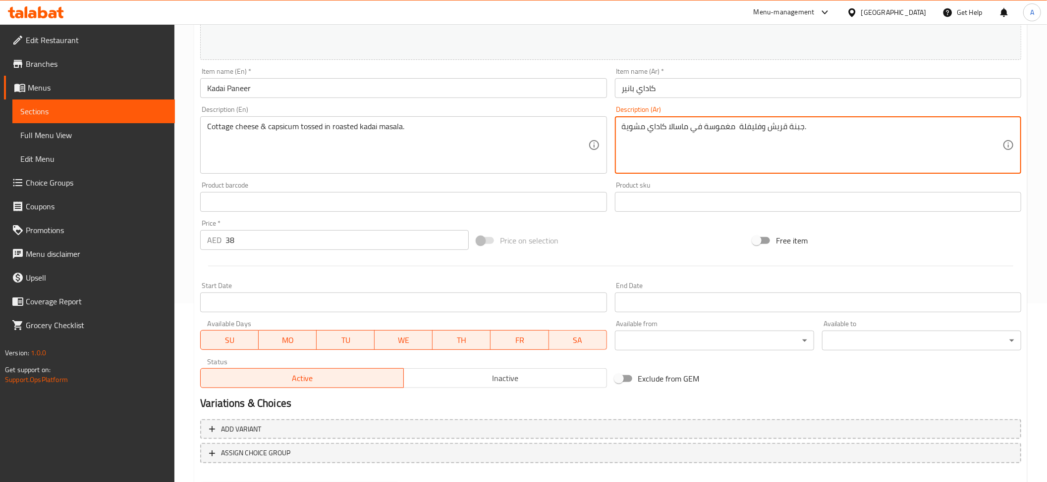
scroll to position [220, 0]
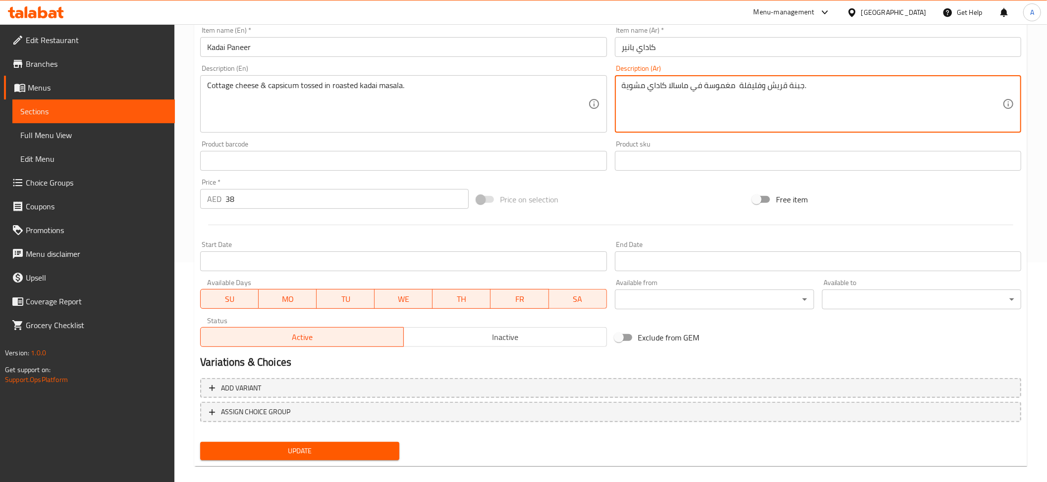
type textarea "جبنة قريش وفليفلة مغموسة في ماسالا كاداي مشوية."
click at [373, 450] on span "Update" at bounding box center [299, 451] width 183 height 12
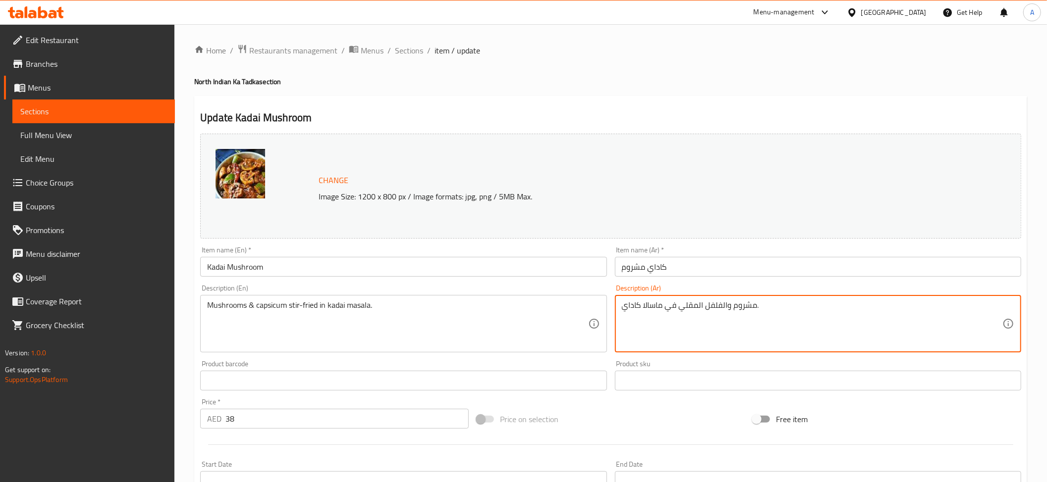
drag, startPoint x: 706, startPoint y: 312, endPoint x: 726, endPoint y: 299, distance: 23.4
paste textarea "فليفلة"
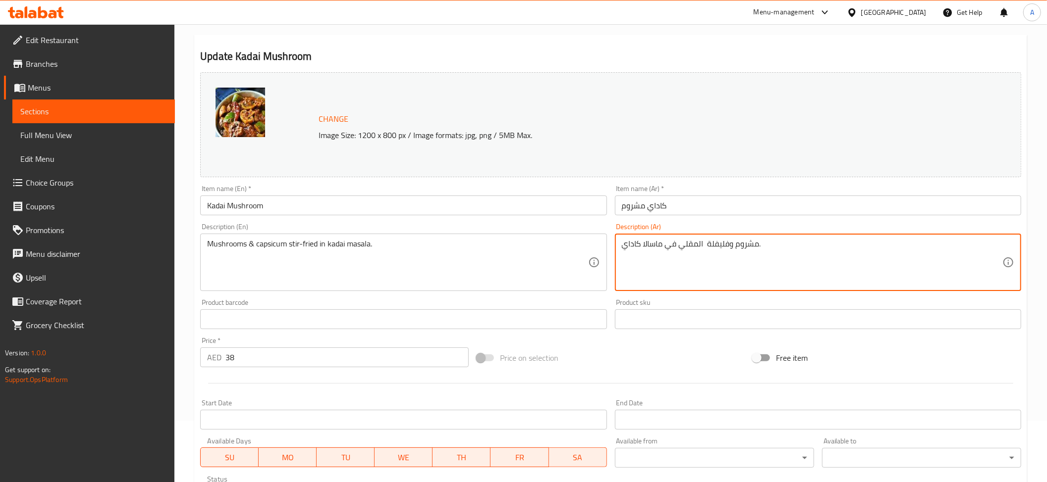
drag, startPoint x: 699, startPoint y: 246, endPoint x: 704, endPoint y: 275, distance: 29.6
click at [704, 275] on textarea "مشروم وفليفلة المقلي في ماسالا كاداي." at bounding box center [812, 262] width 380 height 47
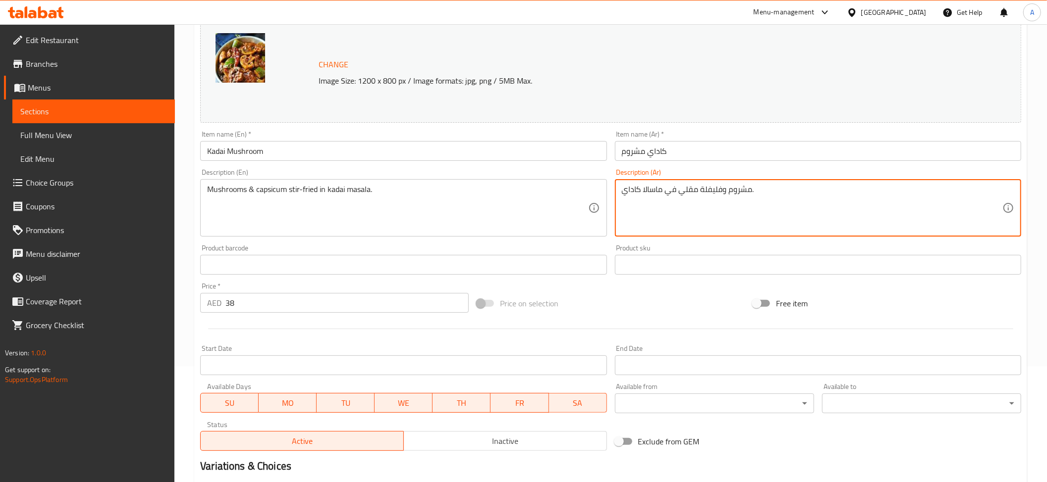
scroll to position [231, 0]
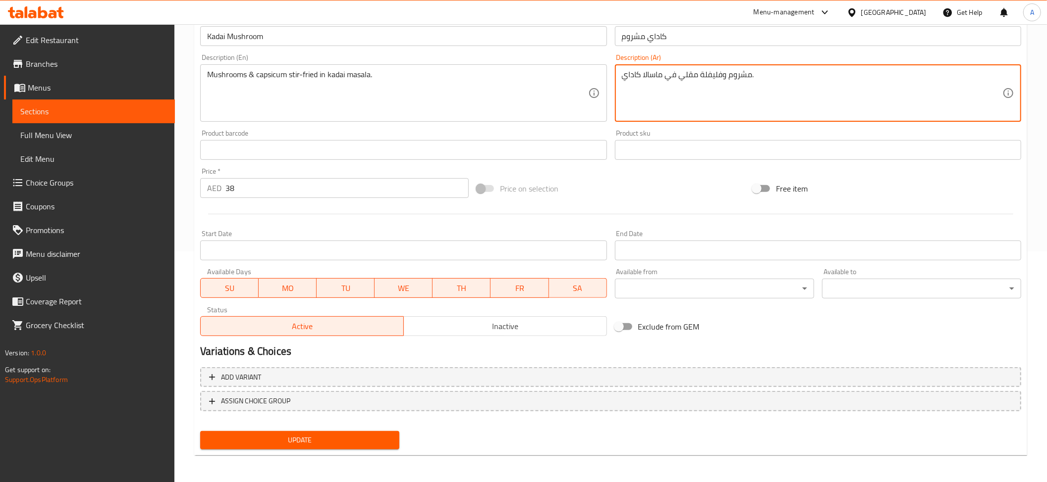
type textarea "مشروم وفليفلة مقلي في ماسالا كاداي."
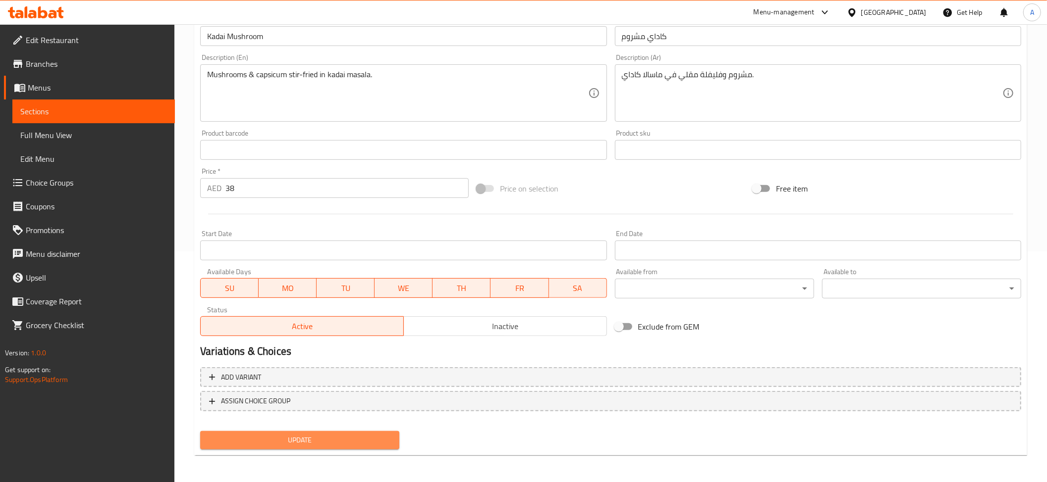
drag, startPoint x: 301, startPoint y: 437, endPoint x: 354, endPoint y: 378, distance: 78.6
click at [302, 437] on span "Update" at bounding box center [299, 440] width 183 height 12
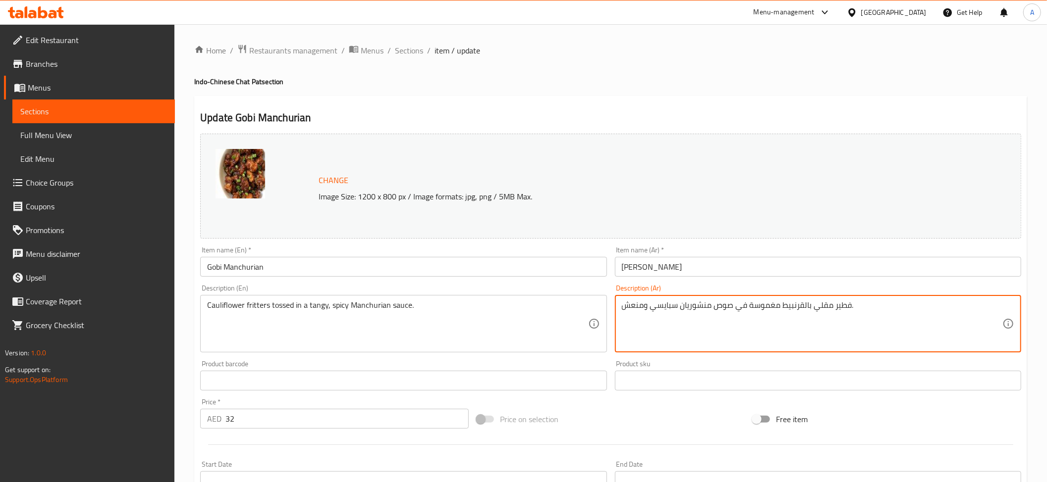
click at [845, 302] on textarea "فطير مقلي بالقرنبيط مغموسة في صوص منشوريان سبايسي ومنعش." at bounding box center [812, 324] width 380 height 47
paste textarea "ائ"
drag, startPoint x: 870, startPoint y: 302, endPoint x: 804, endPoint y: 296, distance: 66.1
click at [811, 298] on div "فطائر مقلي بالقرنبيط مغموسة في صوص منشوريان سبايسي ومنعش. Description (Ar)" at bounding box center [818, 323] width 406 height 57
click at [778, 310] on textarea "فطائر مقلي بالقرنبيط مغموسة في صوص منشوريان سبايسي ومنعش." at bounding box center [812, 324] width 380 height 47
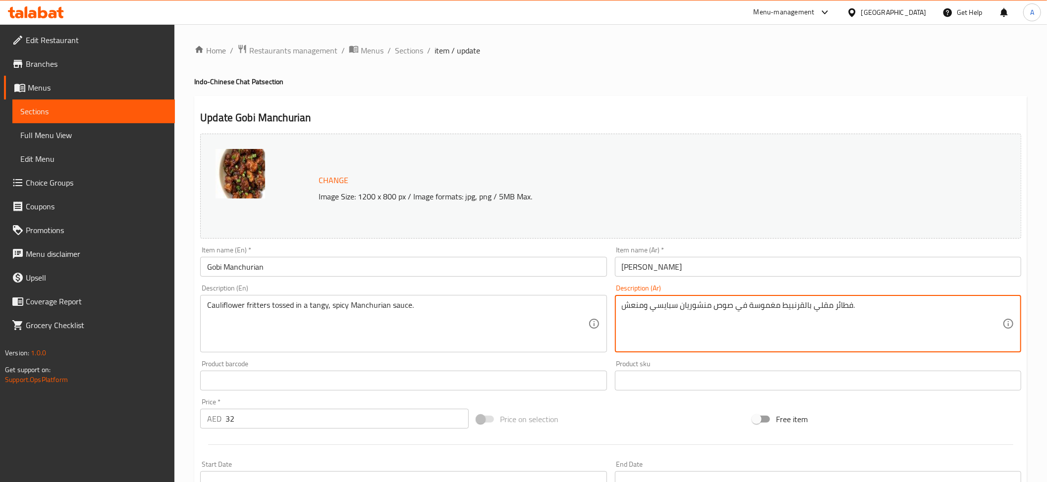
drag, startPoint x: 781, startPoint y: 303, endPoint x: 850, endPoint y: 293, distance: 70.1
click at [850, 293] on div "Description (Ar) فطائر مقلي بالقرنبيط مغموسة في صوص منشوريان سبايسي ومنعش. Desc…" at bounding box center [818, 319] width 406 height 68
paste textarea "القرنبيط المقلية"
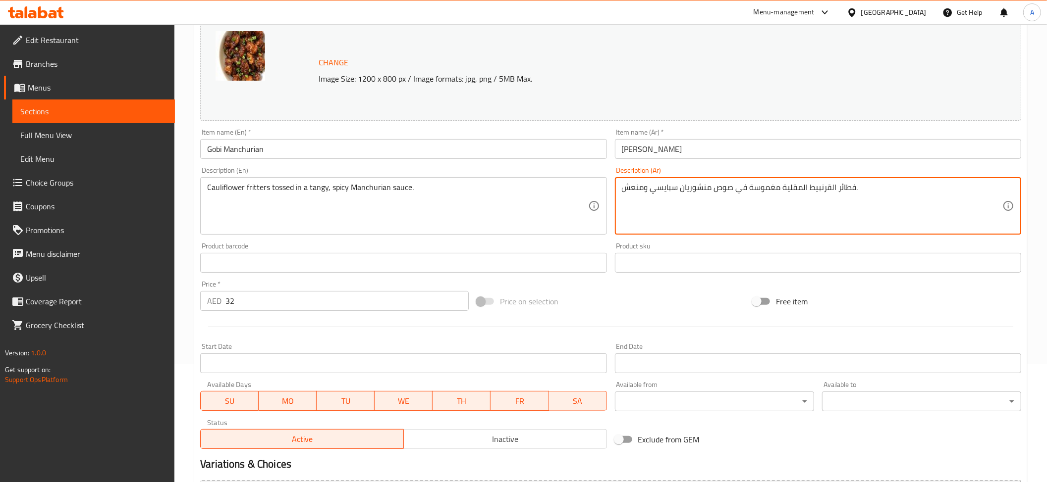
scroll to position [128, 0]
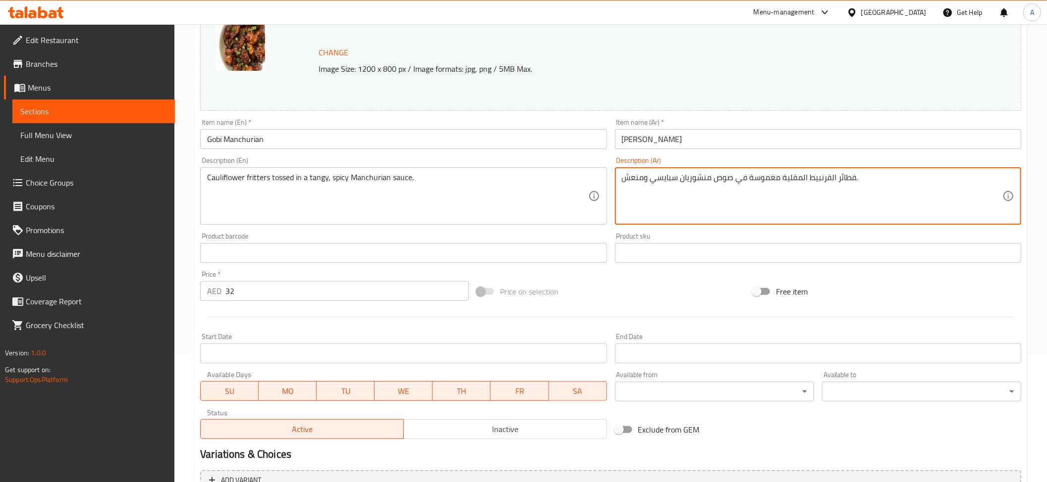
type textarea "فطائر القرنبيط المقلية مغموسة في صوص منشوريان سبايسي ومنعش."
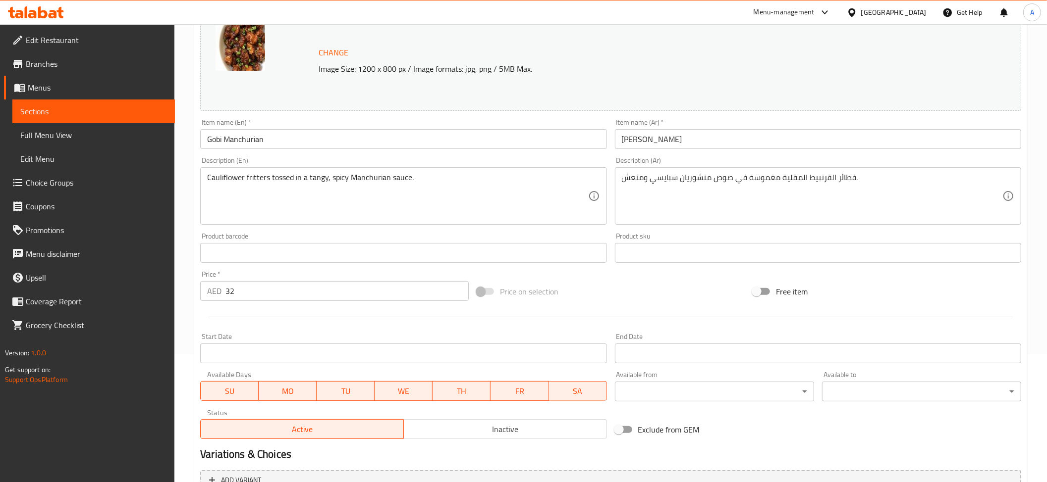
click at [340, 172] on div "Cauliflower fritters tossed in a tangy, spicy Manchurian sauce. Description (En)" at bounding box center [403, 195] width 406 height 57
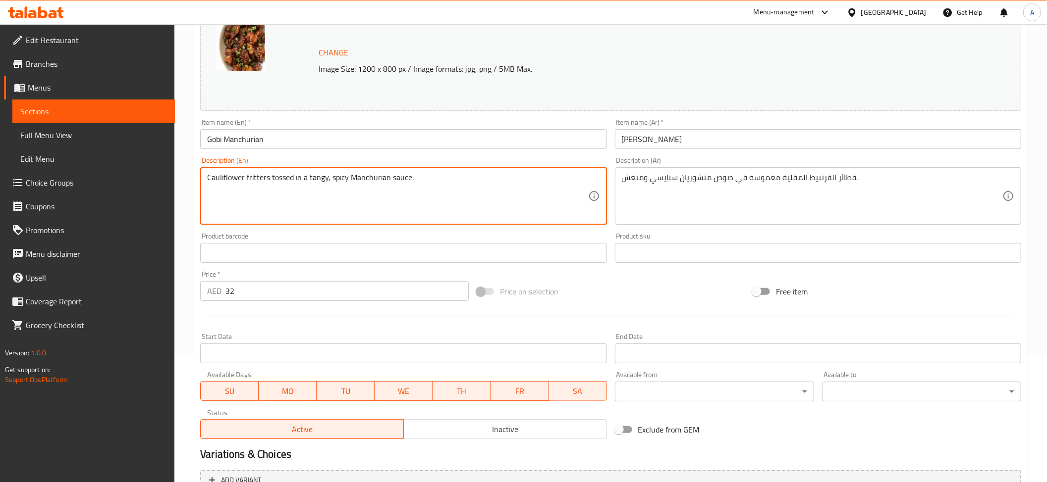
click at [339, 179] on textarea "Cauliflower fritters tossed in a tangy, spicy Manchurian sauce." at bounding box center [397, 196] width 380 height 47
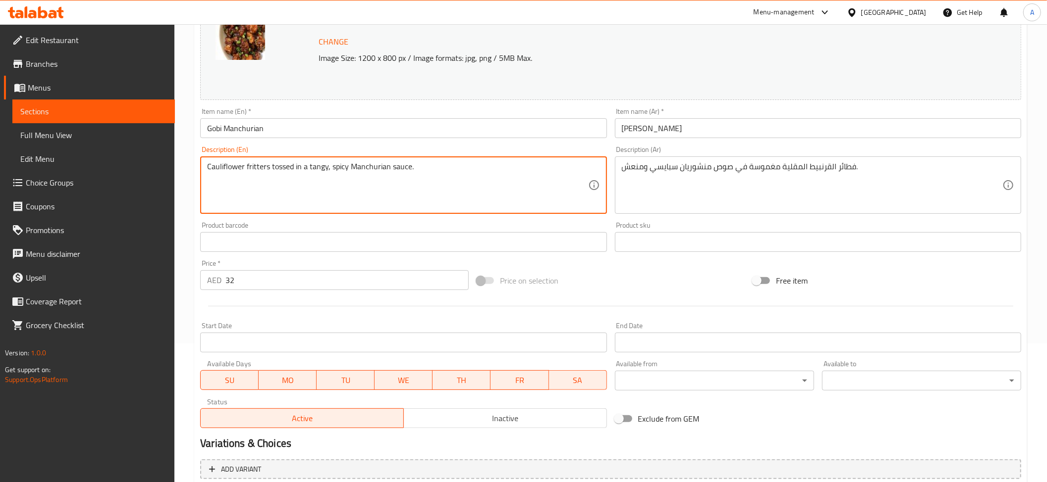
scroll to position [231, 0]
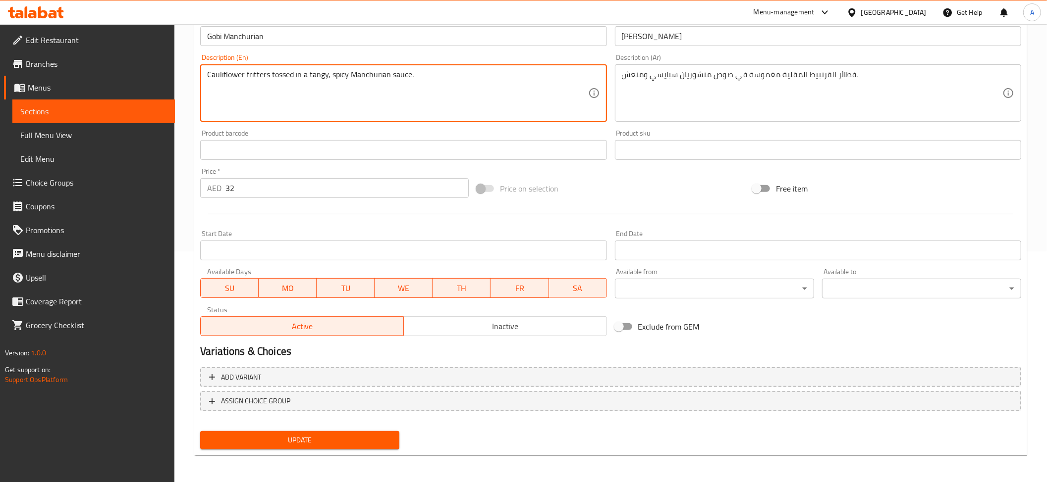
click at [321, 436] on span "Update" at bounding box center [299, 440] width 183 height 12
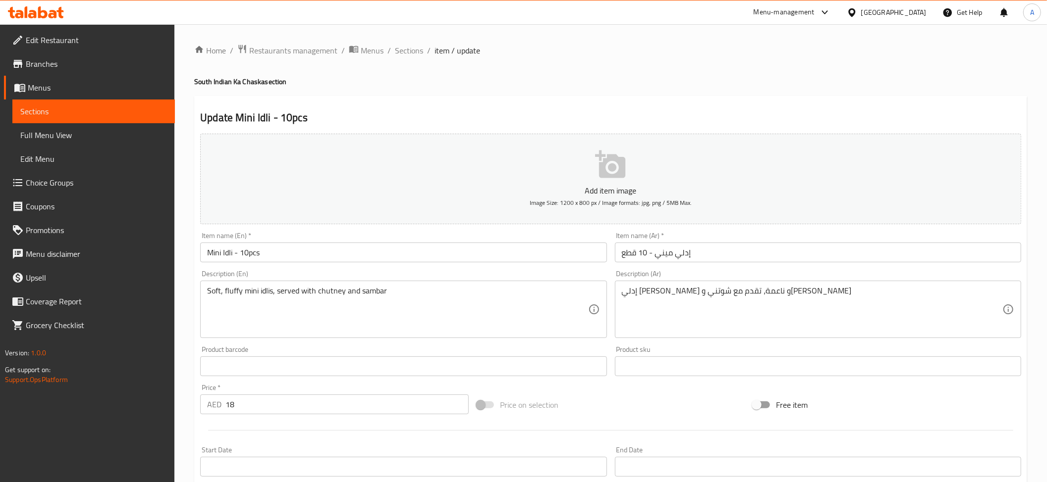
click at [744, 290] on textarea "إدلي ميني فلافي و ناعمة، تقدم مع شوتني وسامبر" at bounding box center [812, 309] width 380 height 47
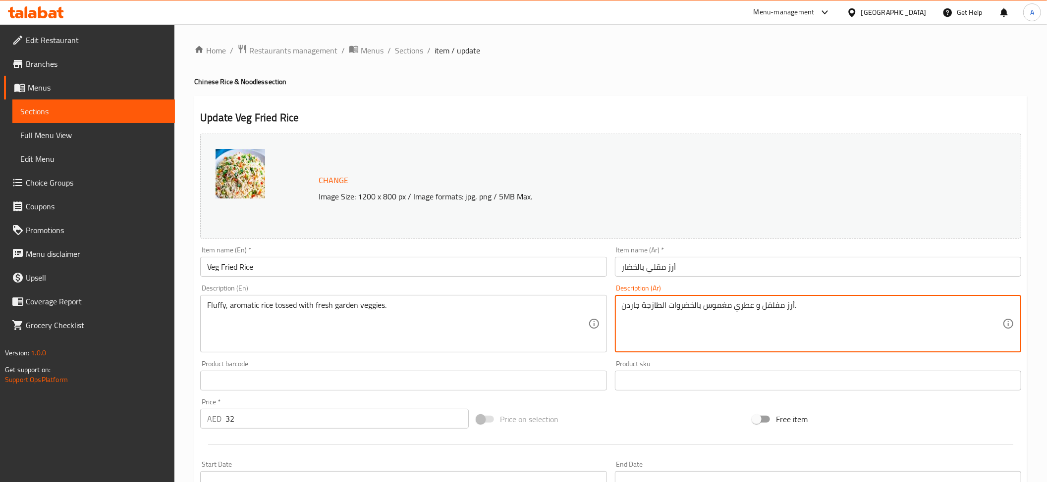
click at [767, 305] on textarea "أرز مفلفل و عطري مغموس بالخضروات الطازجة جاردن." at bounding box center [812, 324] width 380 height 47
paste textarea "رقيق"
click at [779, 300] on div "أرز رقيق و عطري مغموس بالخضروات الطازجة جاردن. Description (Ar)" at bounding box center [818, 323] width 406 height 57
click at [771, 314] on textarea "أرز رقيق و عطري مغموس بالخضروات الطازجة جاردن." at bounding box center [812, 324] width 380 height 47
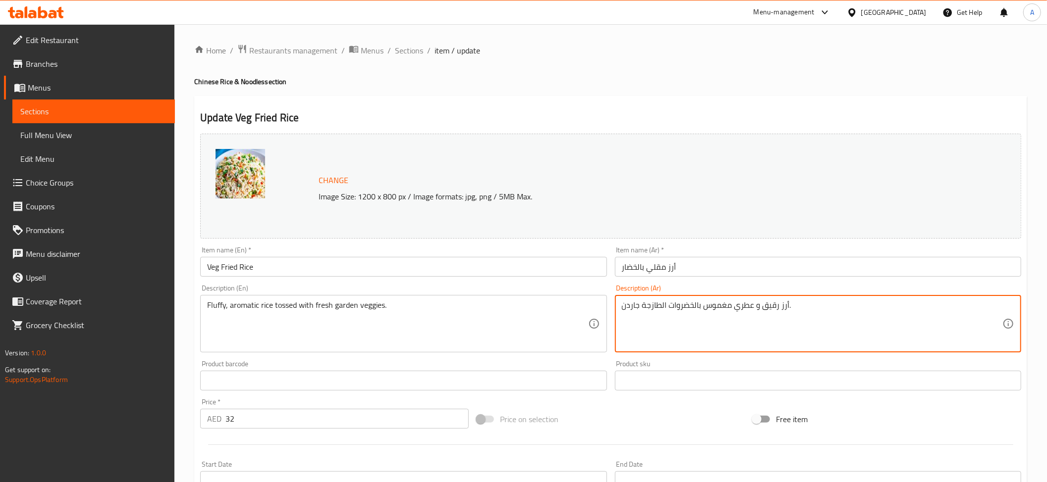
paste textarea "فلافي"
type textarea "أرز فلافي و عطري مغموس بالخضروات الطازجة جاردن."
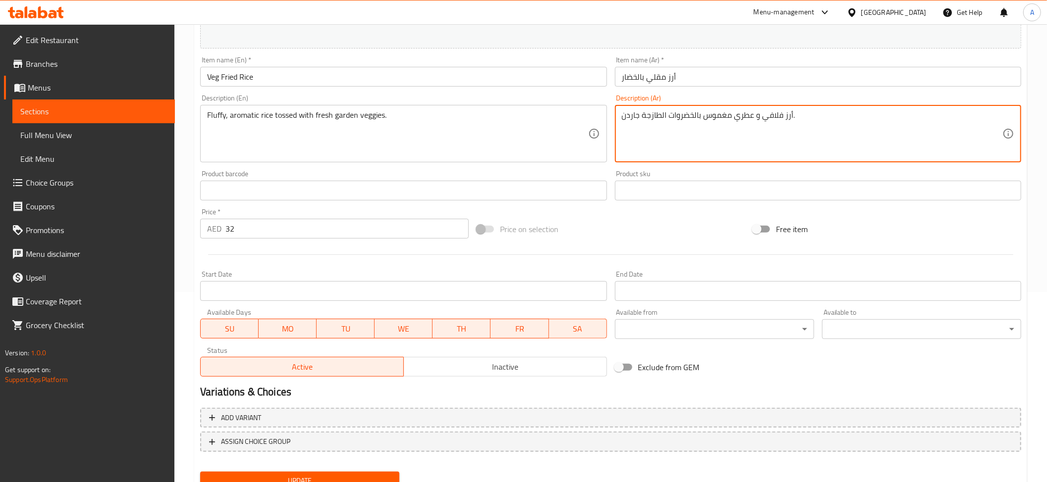
scroll to position [216, 0]
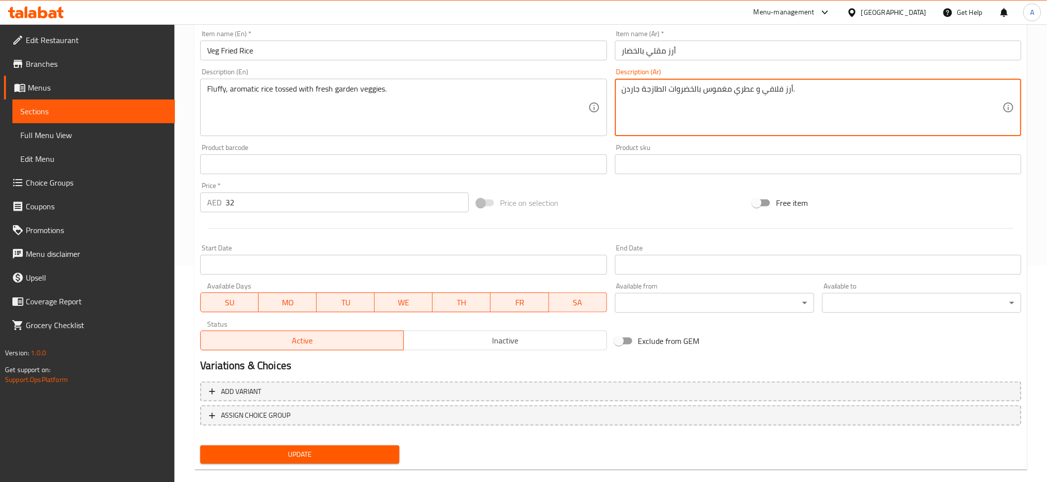
click at [349, 452] on span "Update" at bounding box center [299, 455] width 183 height 12
